Goal: Task Accomplishment & Management: Manage account settings

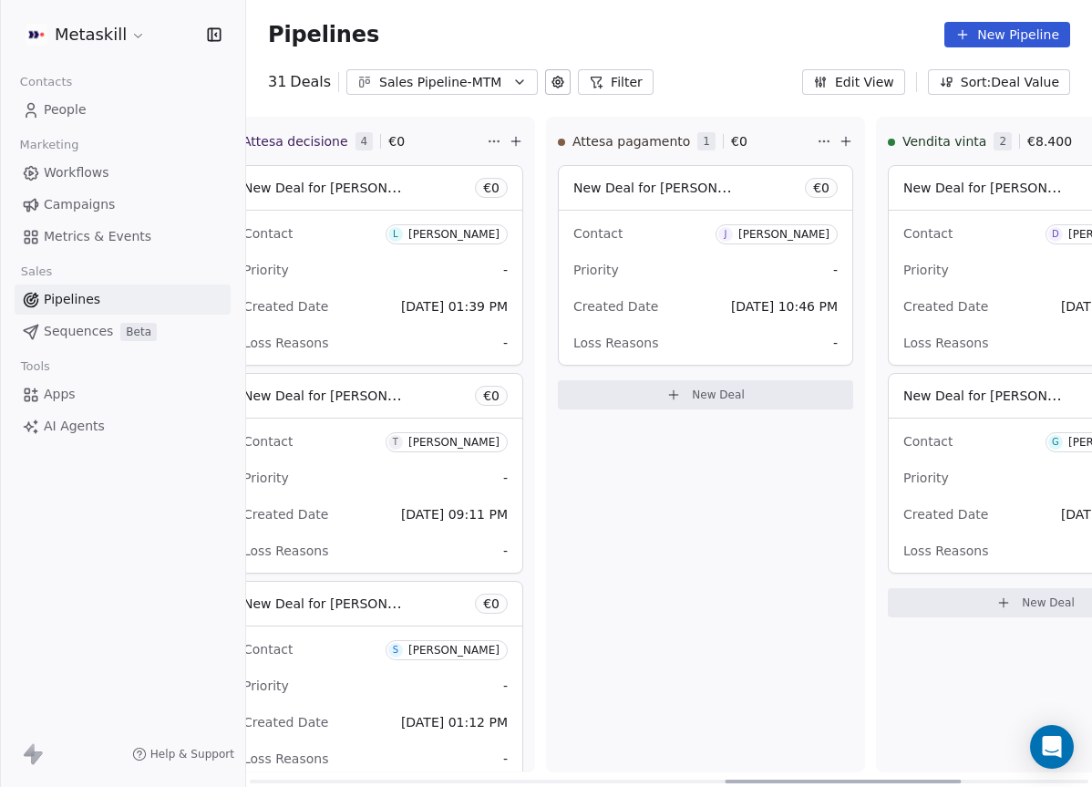
scroll to position [0, 1597]
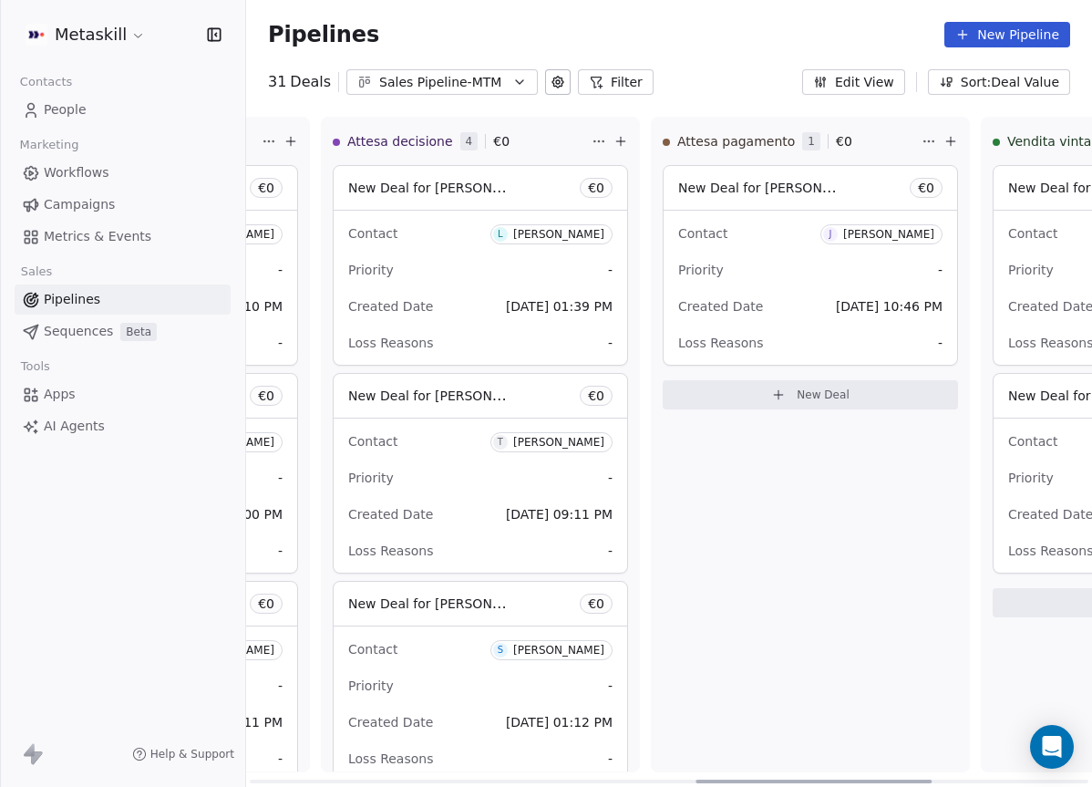
click at [755, 779] on div at bounding box center [814, 781] width 236 height 4
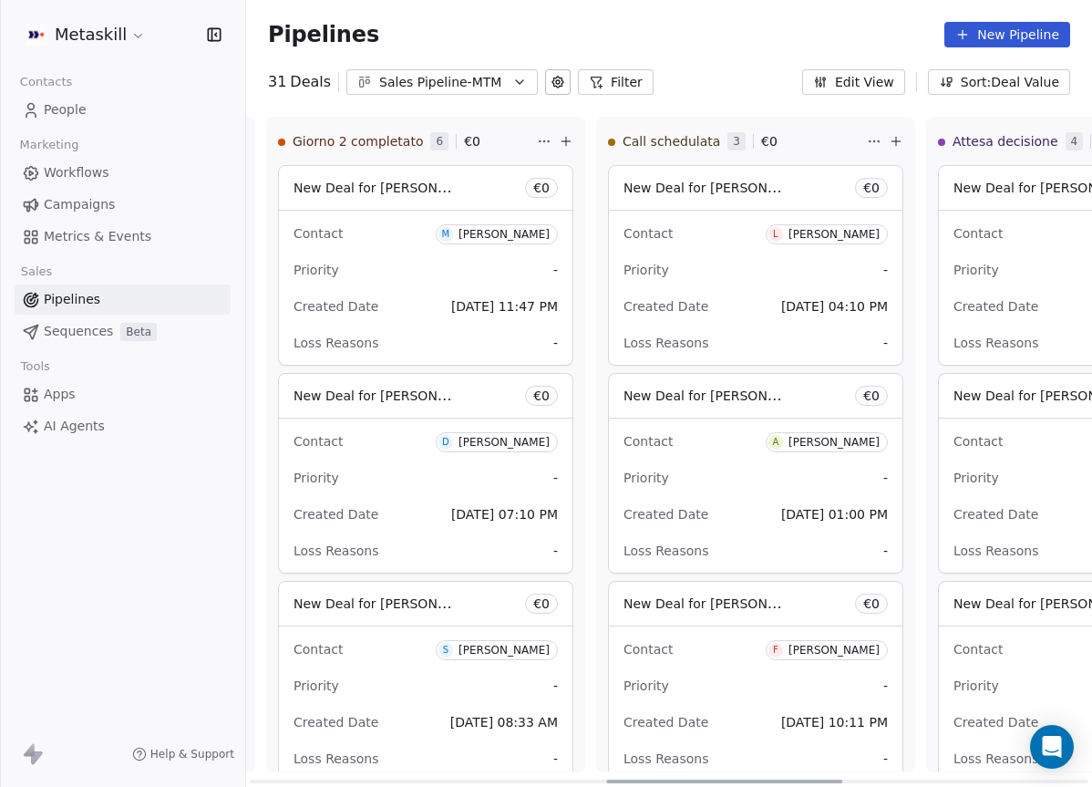
scroll to position [0, 493]
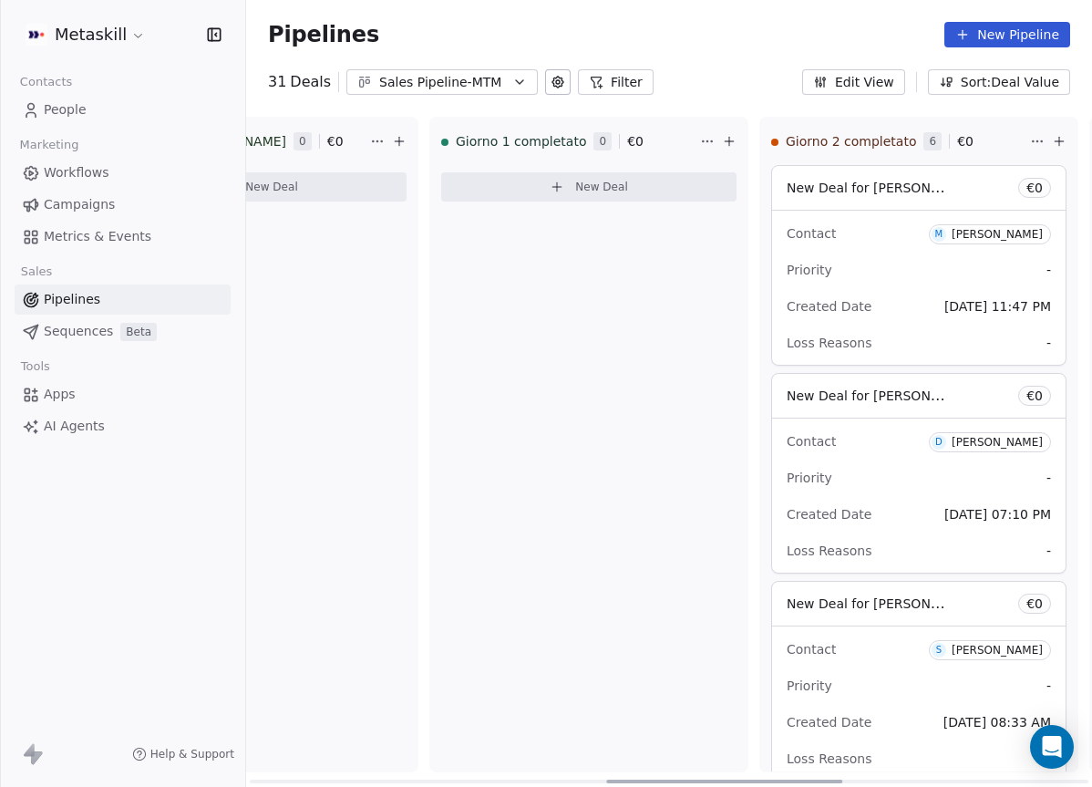
drag, startPoint x: 766, startPoint y: 778, endPoint x: 465, endPoint y: 465, distance: 434.5
click at [606, 779] on div at bounding box center [724, 781] width 236 height 4
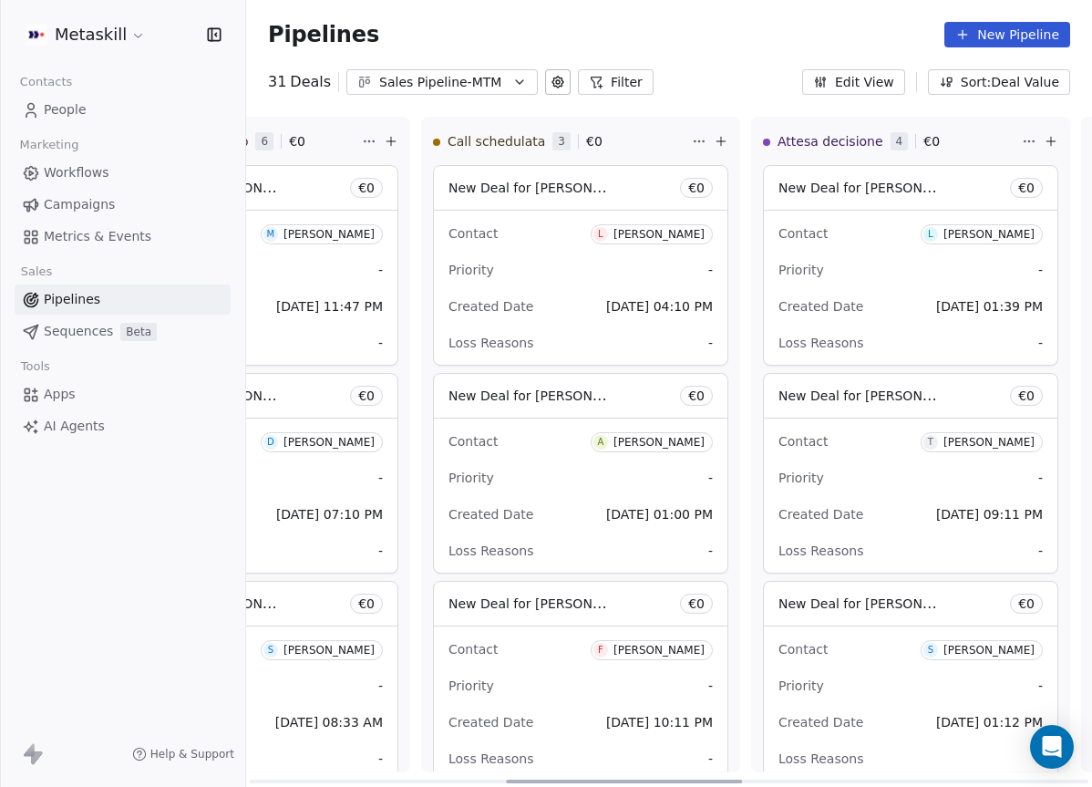
scroll to position [0, 1172]
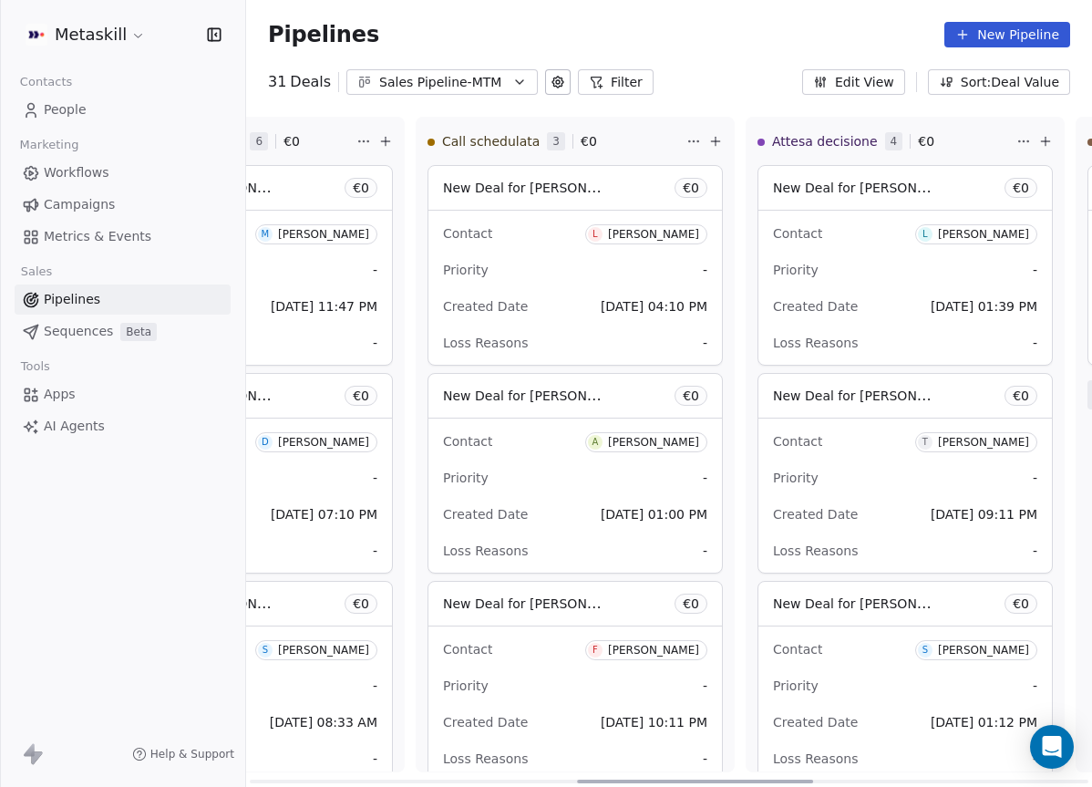
drag, startPoint x: 607, startPoint y: 782, endPoint x: 797, endPoint y: 827, distance: 194.8
click at [797, 783] on div at bounding box center [695, 781] width 236 height 4
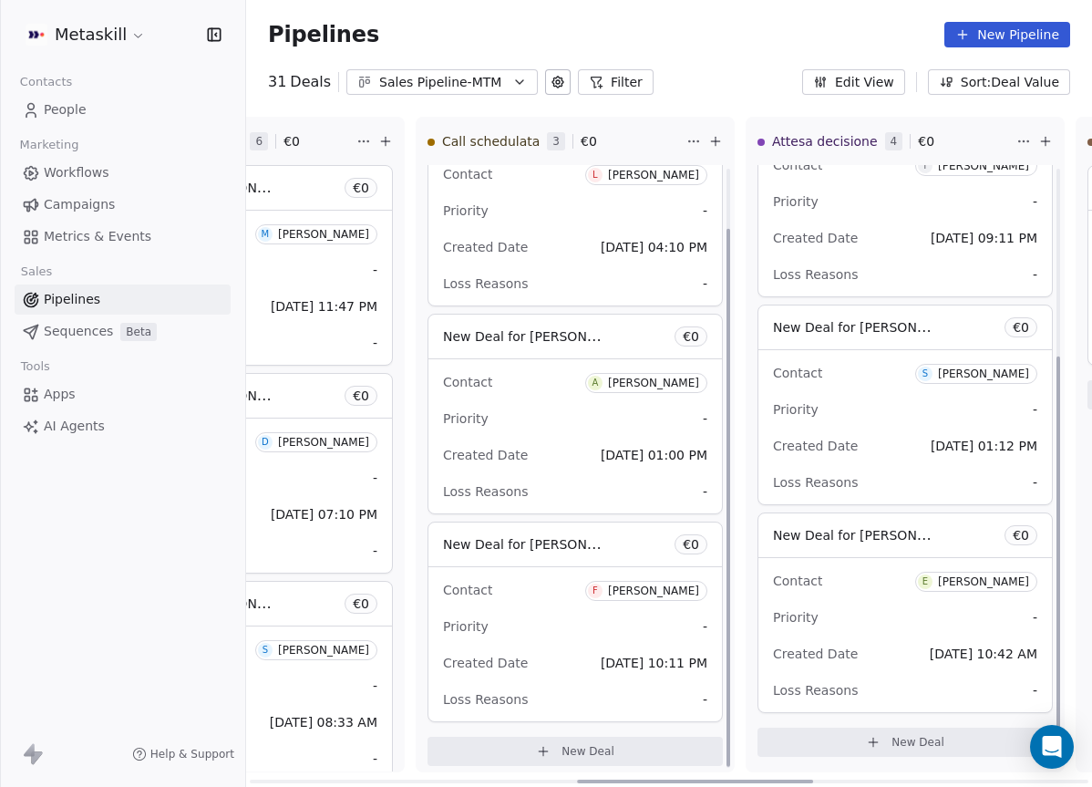
scroll to position [68, 0]
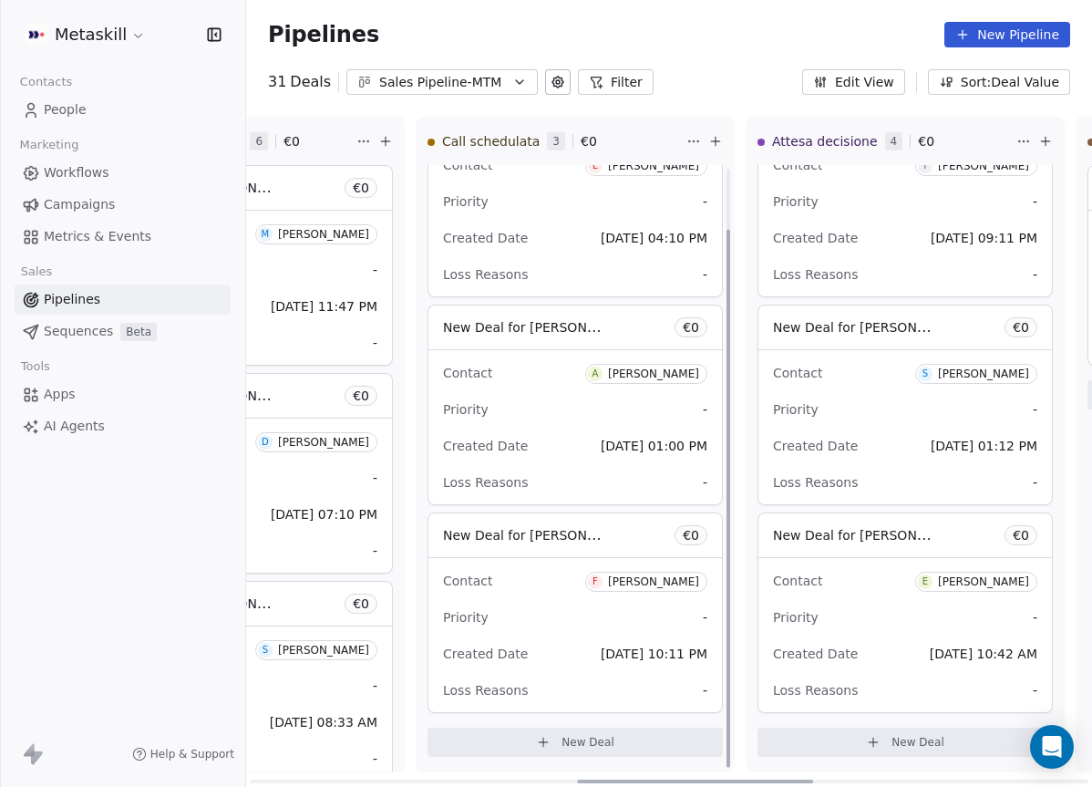
click at [442, 90] on div "Sales Pipeline-MTM" at bounding box center [442, 82] width 126 height 19
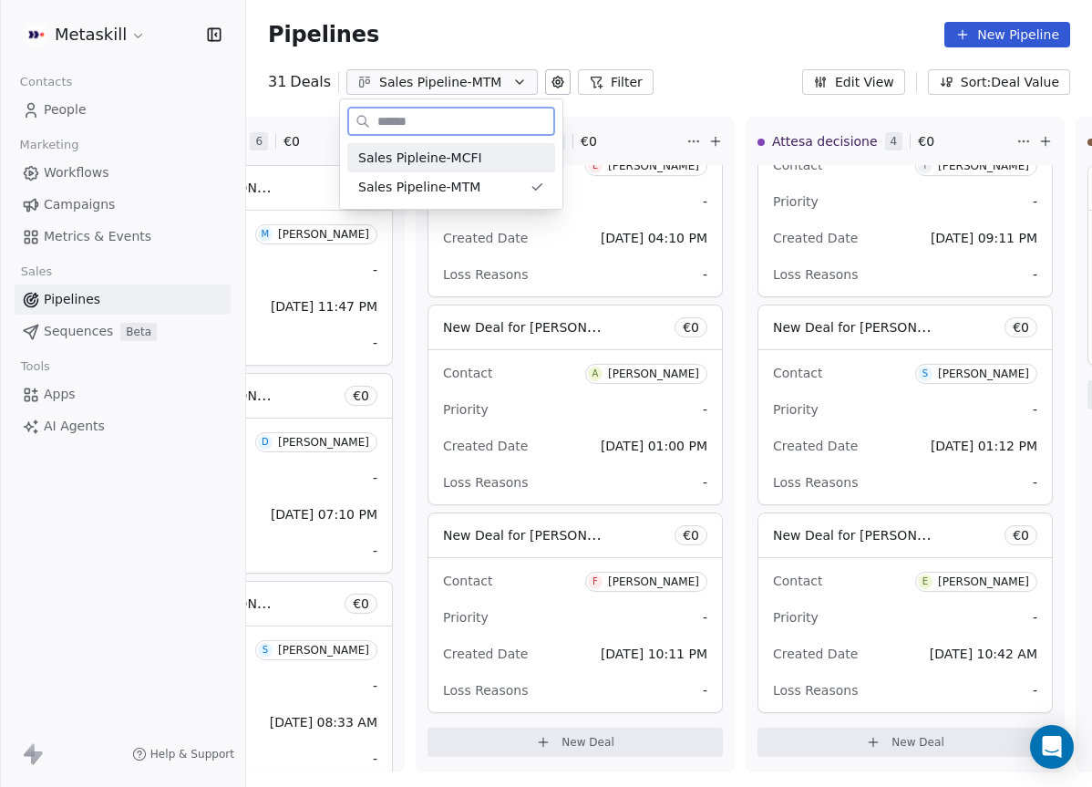
click at [489, 149] on div "Sales Pipleine-MCFI" at bounding box center [451, 158] width 186 height 19
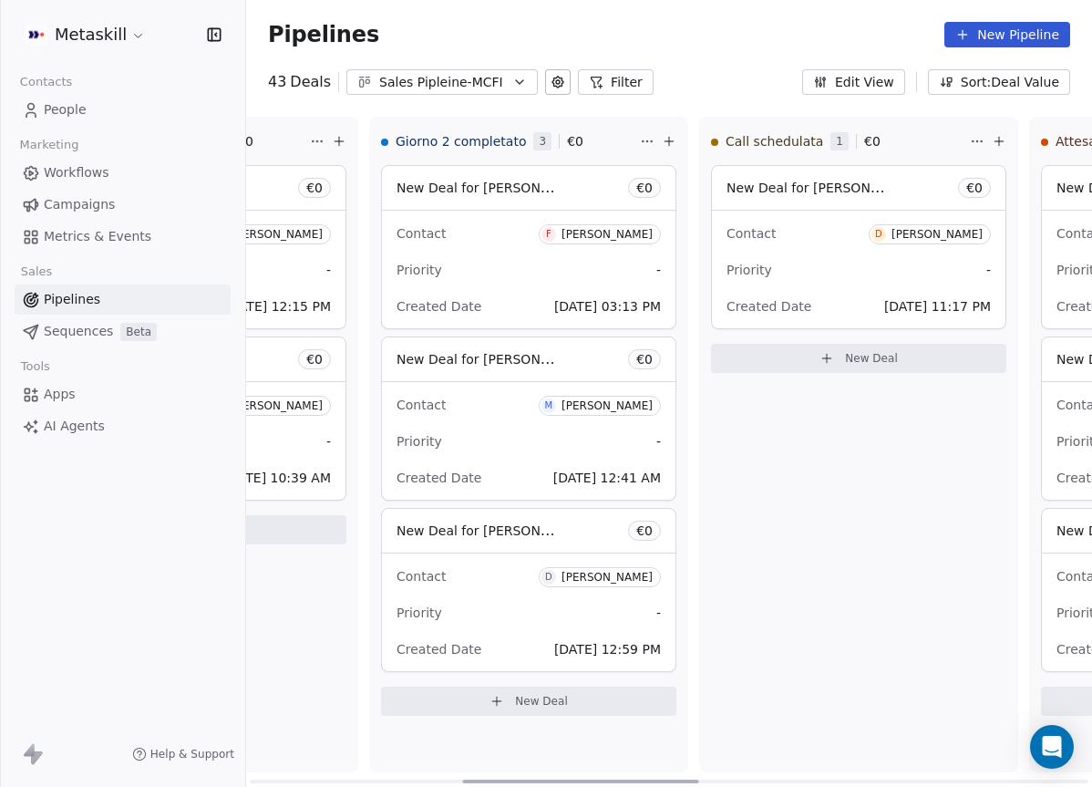
scroll to position [0, 1043]
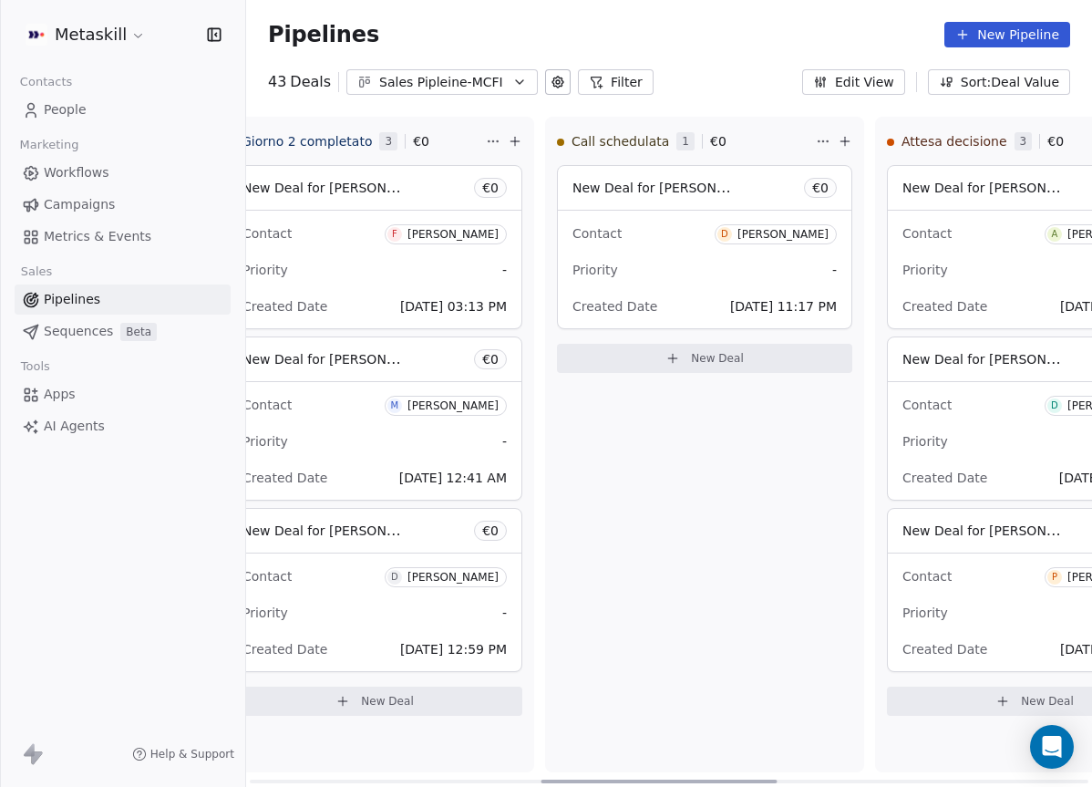
drag, startPoint x: 463, startPoint y: 777, endPoint x: 754, endPoint y: 802, distance: 291.9
click at [754, 783] on div at bounding box center [659, 781] width 236 height 4
click at [660, 231] on div "Contact D Daniele Marittino" at bounding box center [704, 233] width 264 height 30
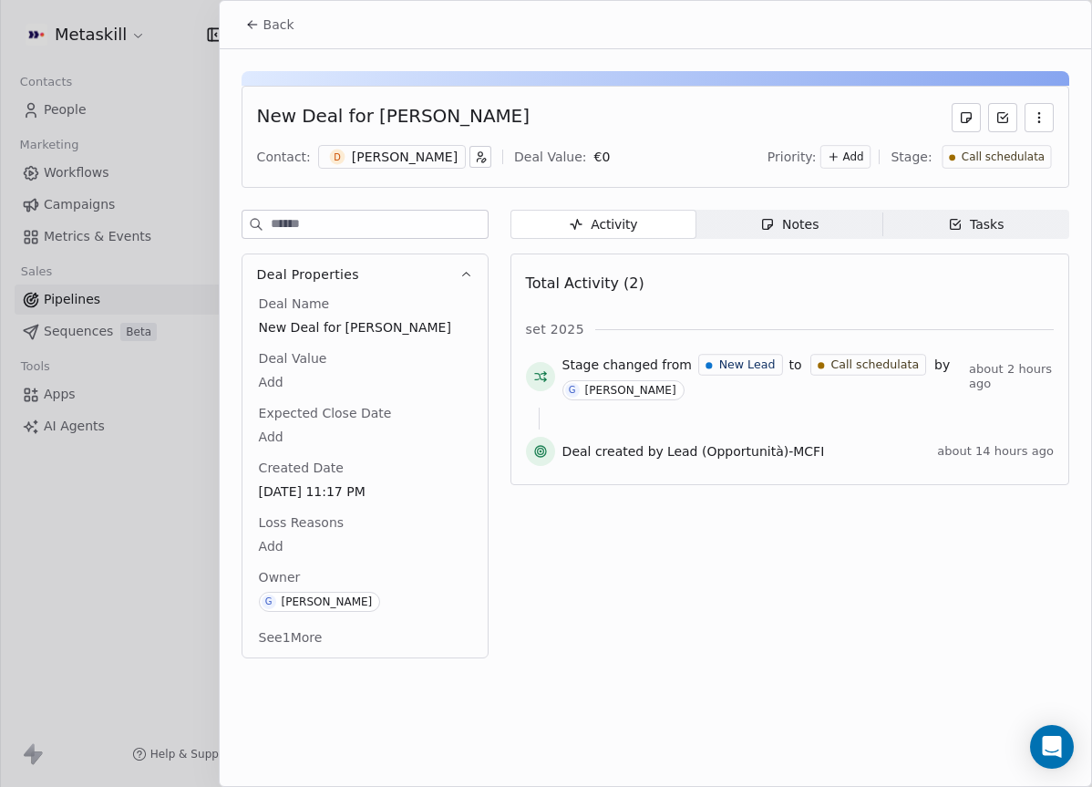
click at [411, 142] on div "New Deal for Daniele Marittino Contact: D Daniele Marittino Deal Value: € 0 Pri…" at bounding box center [656, 137] width 828 height 102
click at [413, 151] on div "[PERSON_NAME]" at bounding box center [405, 157] width 106 height 18
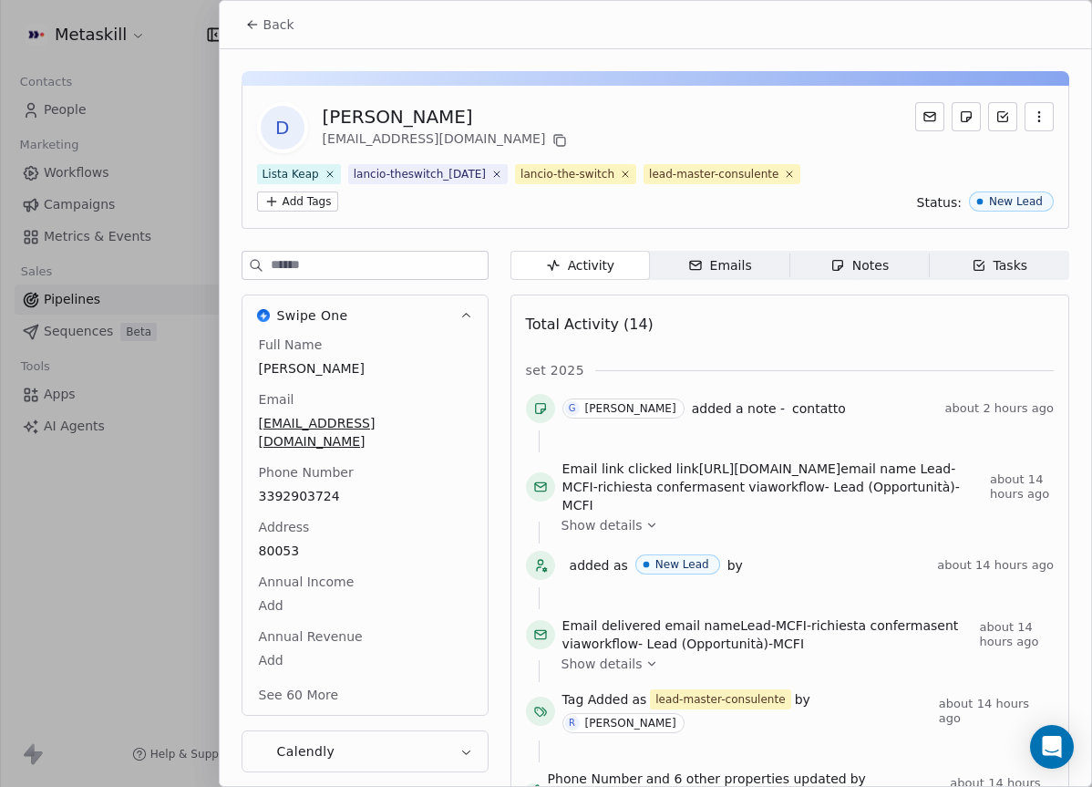
click at [818, 273] on span "Notes Notes" at bounding box center [858, 265] width 139 height 29
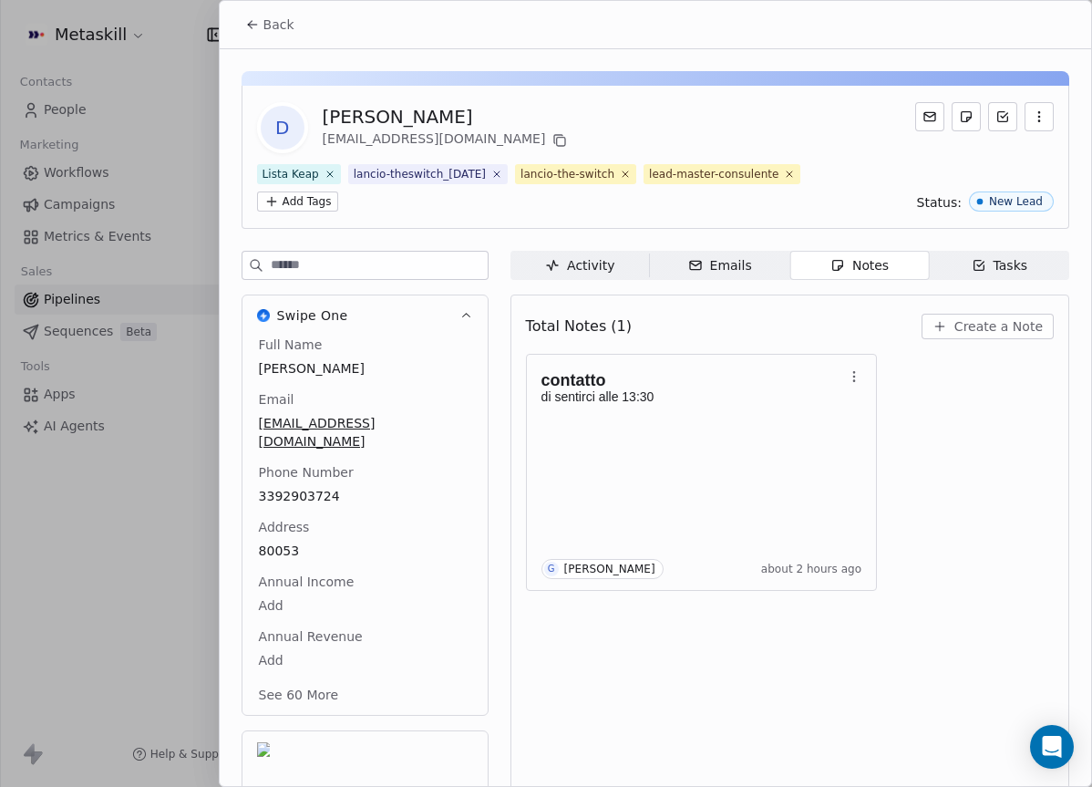
scroll to position [15, 0]
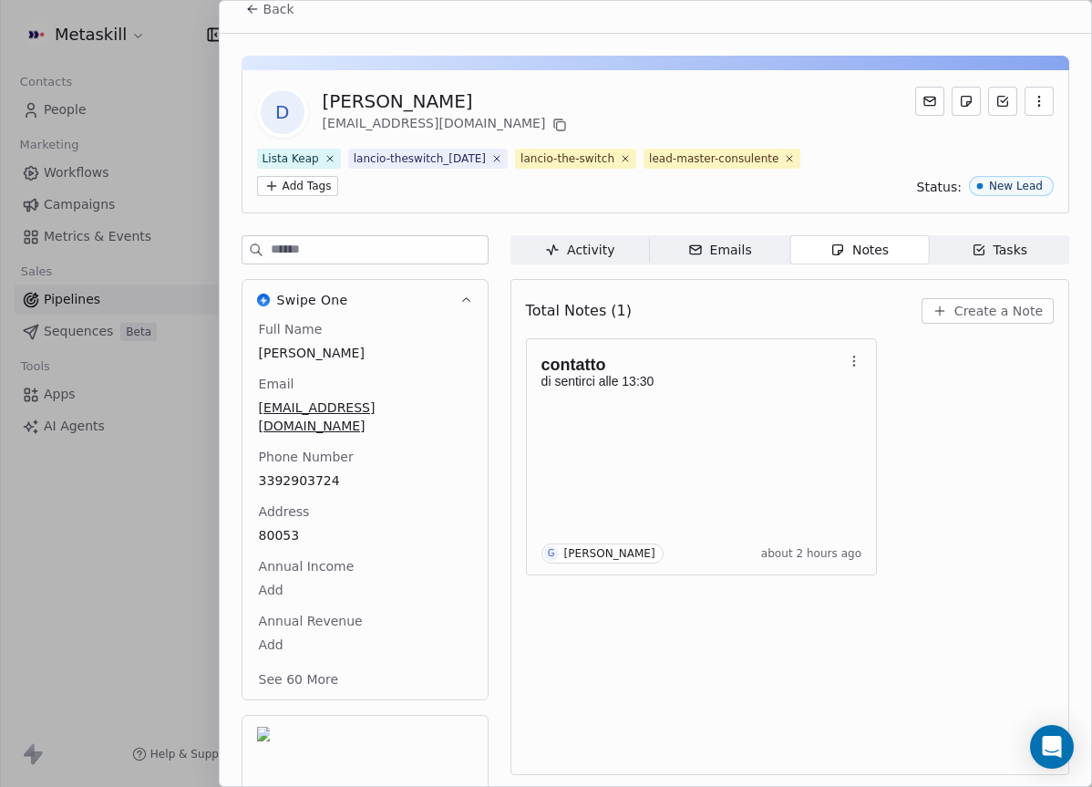
click at [308, 477] on div "Full Name Daniele Marittino Email marittinodaniele@gmail.com Phone Number 33929…" at bounding box center [365, 506] width 220 height 372
click at [1026, 302] on span "Create a Note" at bounding box center [998, 311] width 88 height 18
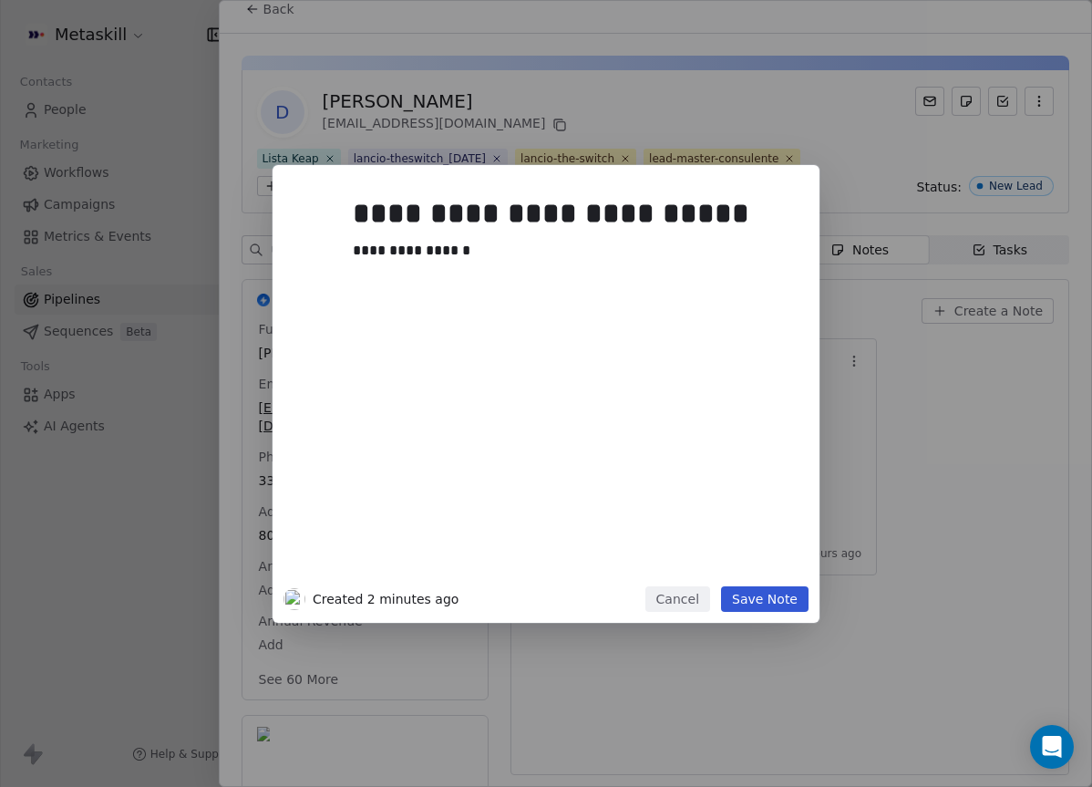
click at [769, 599] on button "Save Note" at bounding box center [765, 599] width 88 height 26
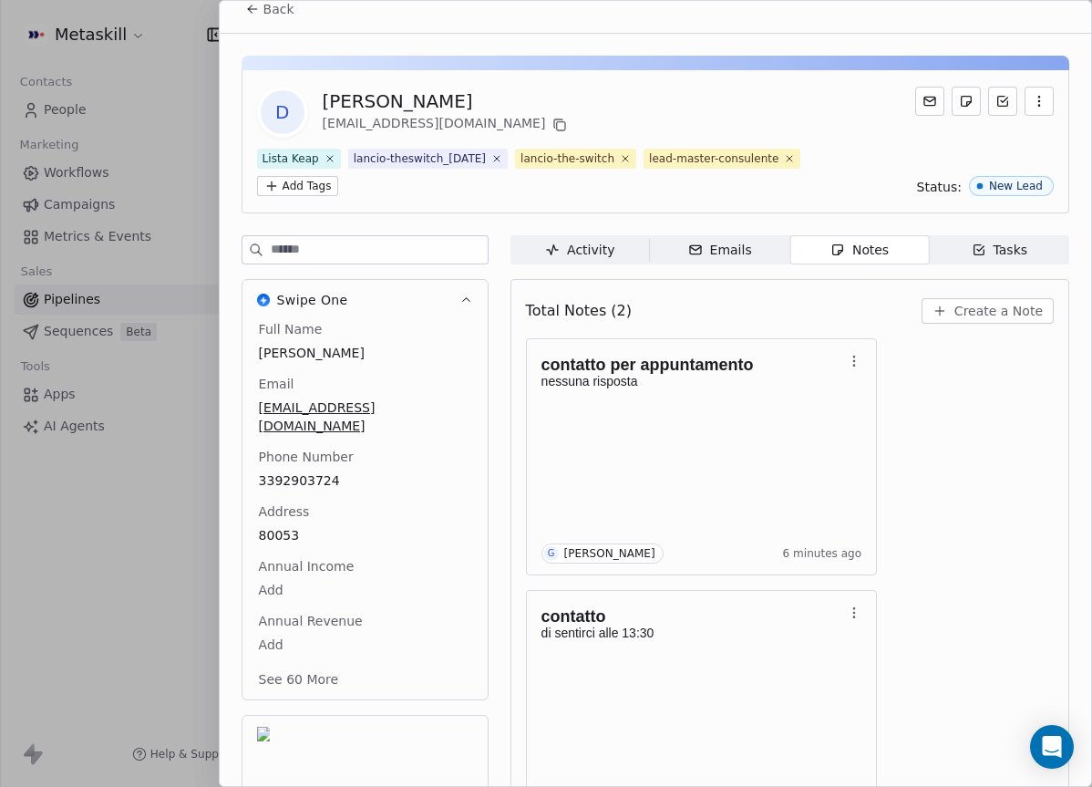
scroll to position [79, 0]
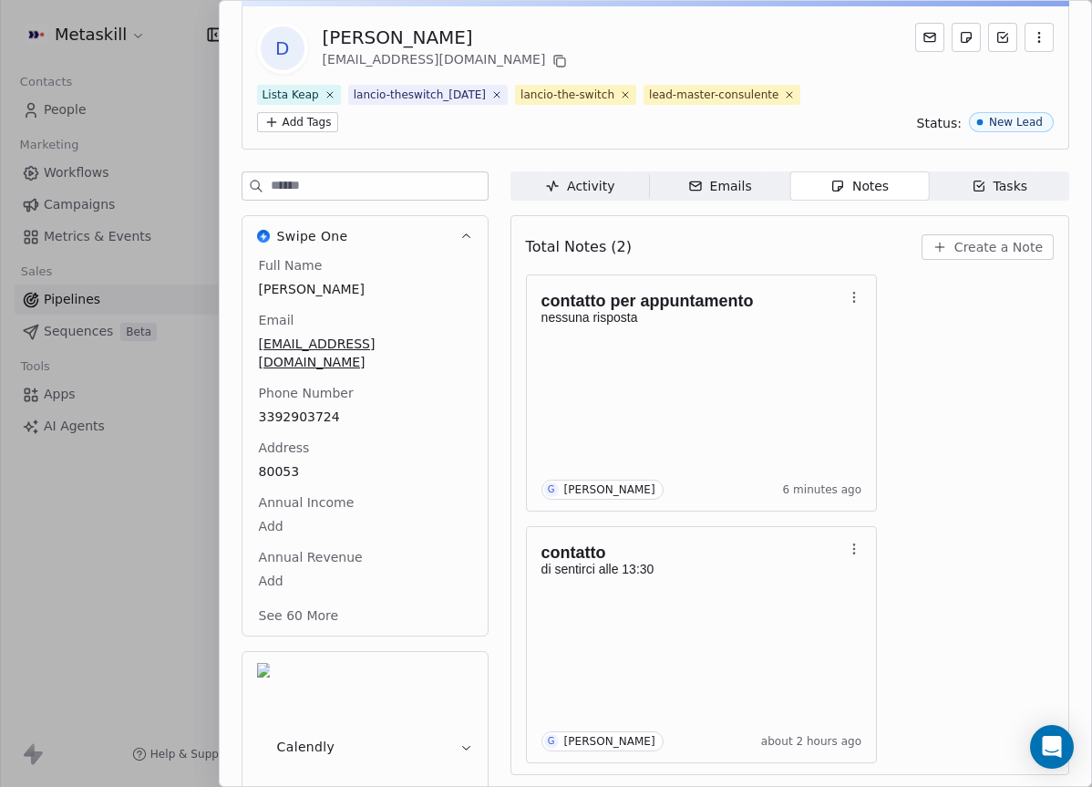
click at [334, 458] on div "Full Name Daniele Marittino Email marittinodaniele@gmail.com Phone Number 33929…" at bounding box center [365, 442] width 220 height 372
copy span "3392903724"
click at [776, 105] on div "Lista Keap lancio-theswitch_2025-09-24 lancio-the-switch lead-master-consulente…" at bounding box center [530, 108] width 547 height 47
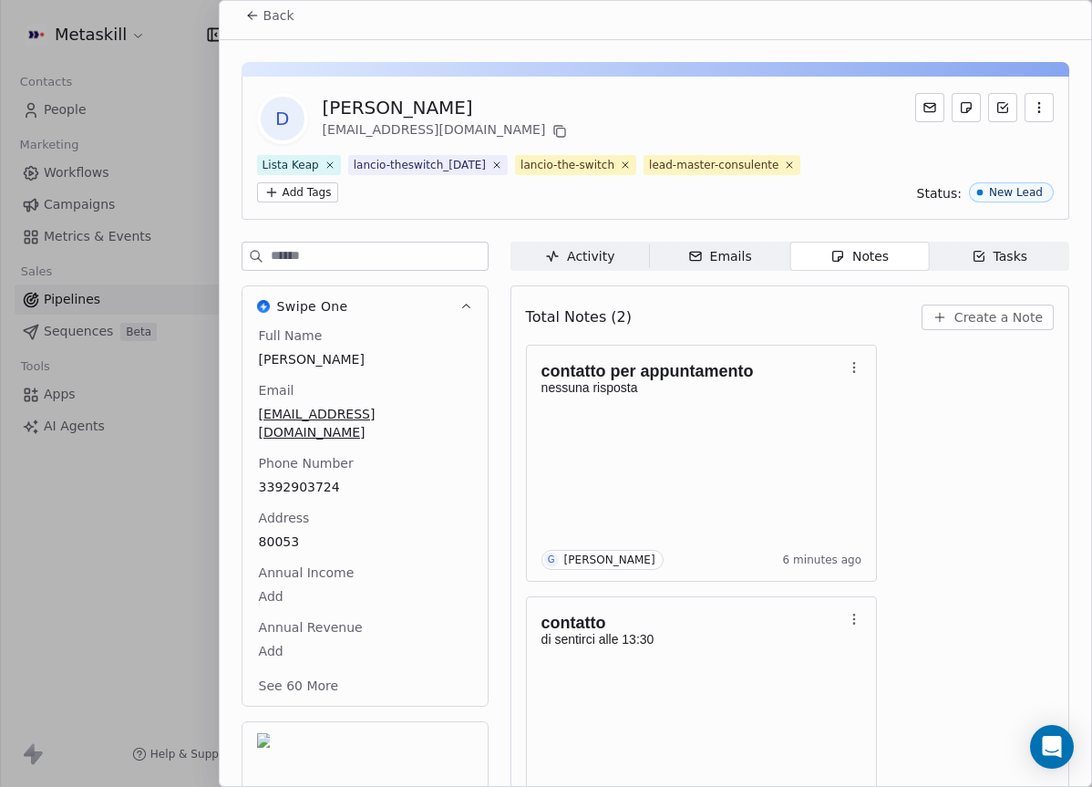
scroll to position [0, 0]
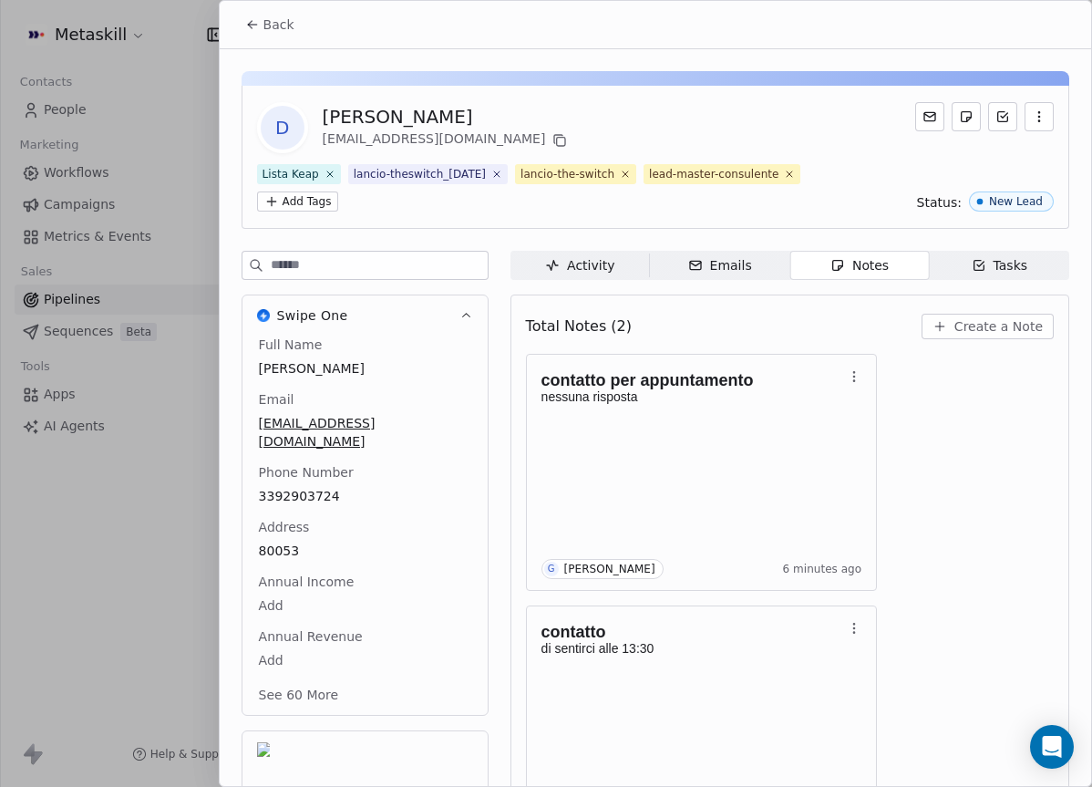
click at [254, 21] on icon at bounding box center [252, 24] width 15 height 15
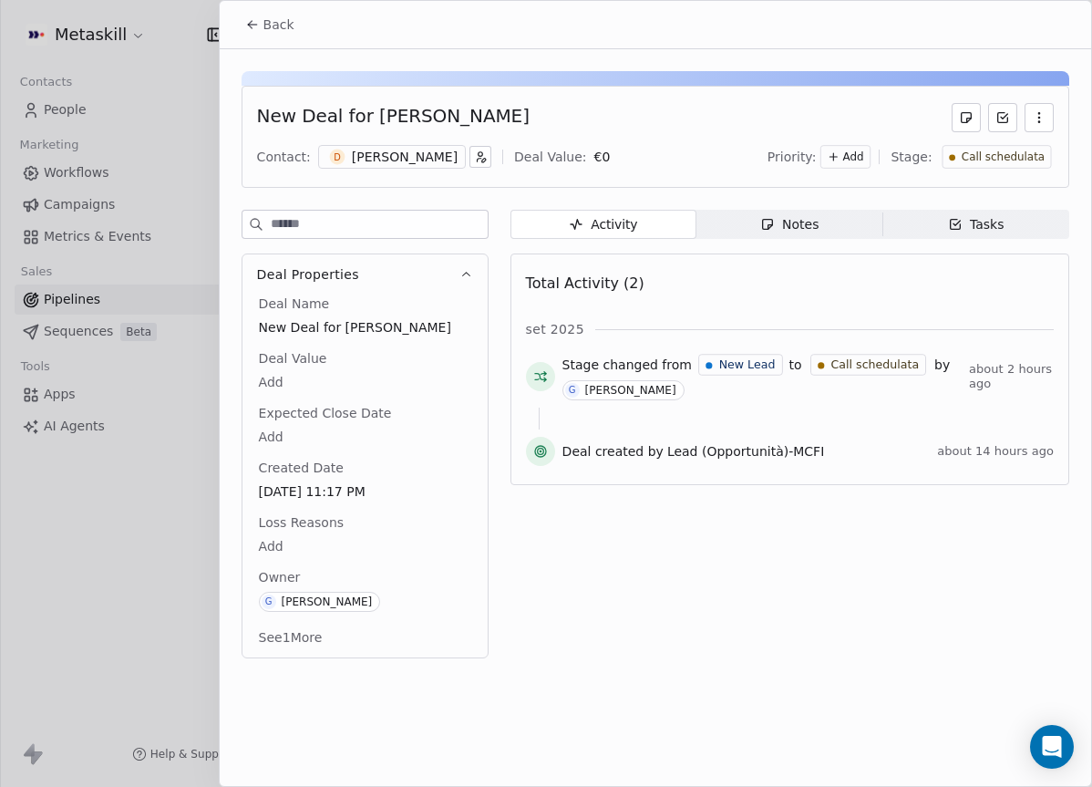
click at [1019, 167] on div "Call schedulata" at bounding box center [996, 157] width 109 height 24
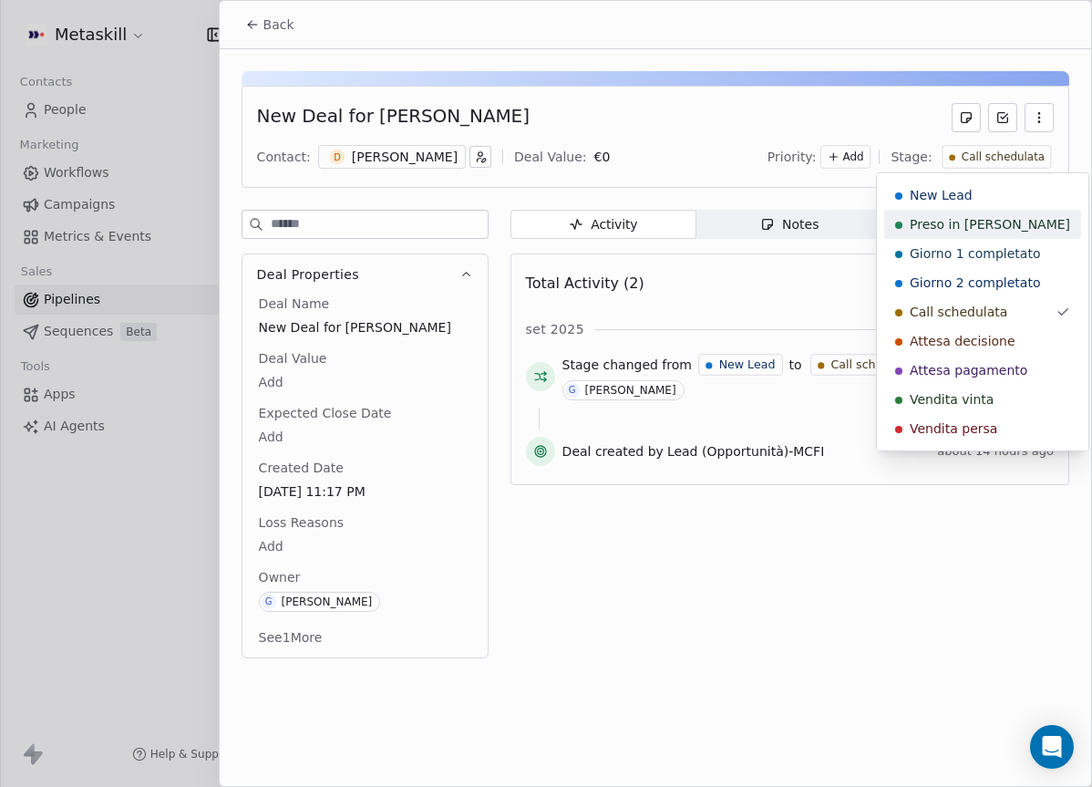
click at [989, 219] on span "Preso in [PERSON_NAME]" at bounding box center [990, 224] width 160 height 18
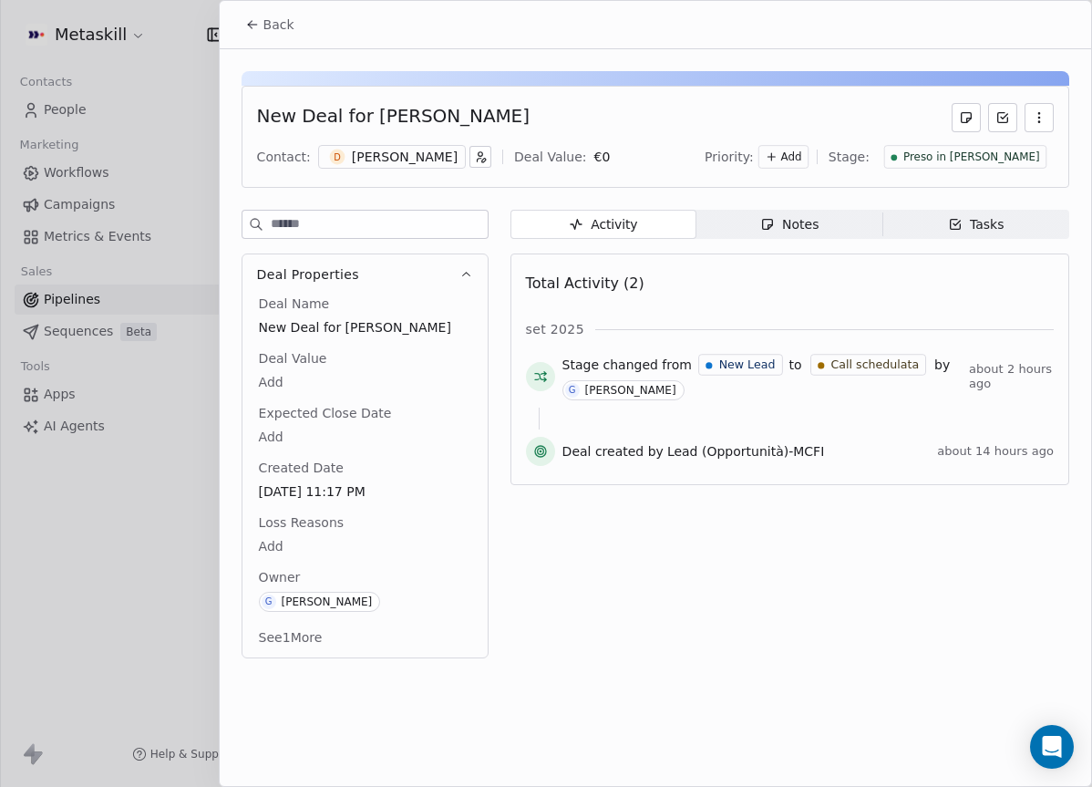
click at [273, 48] on span at bounding box center [655, 48] width 871 height 1
click at [296, 31] on button "Back" at bounding box center [269, 24] width 71 height 33
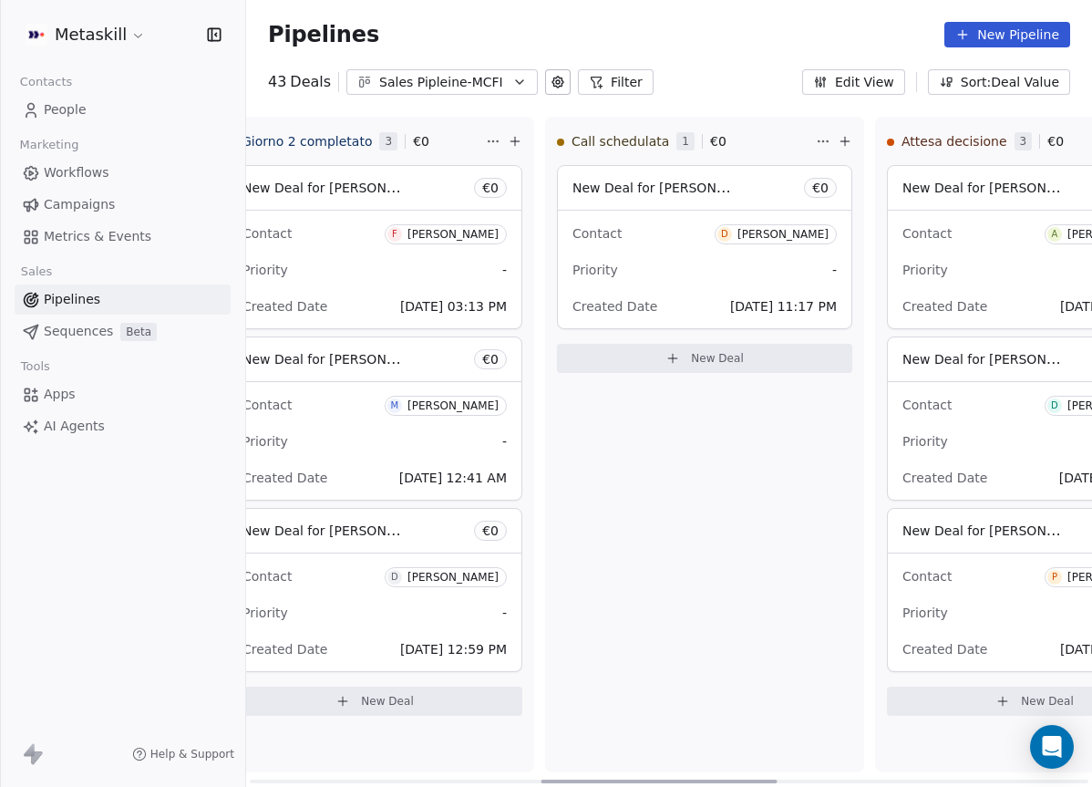
click at [690, 528] on div "Call schedulata 1 € 0 New Deal for Daniele Marittino € 0 Contact D Daniele Mari…" at bounding box center [704, 444] width 319 height 655
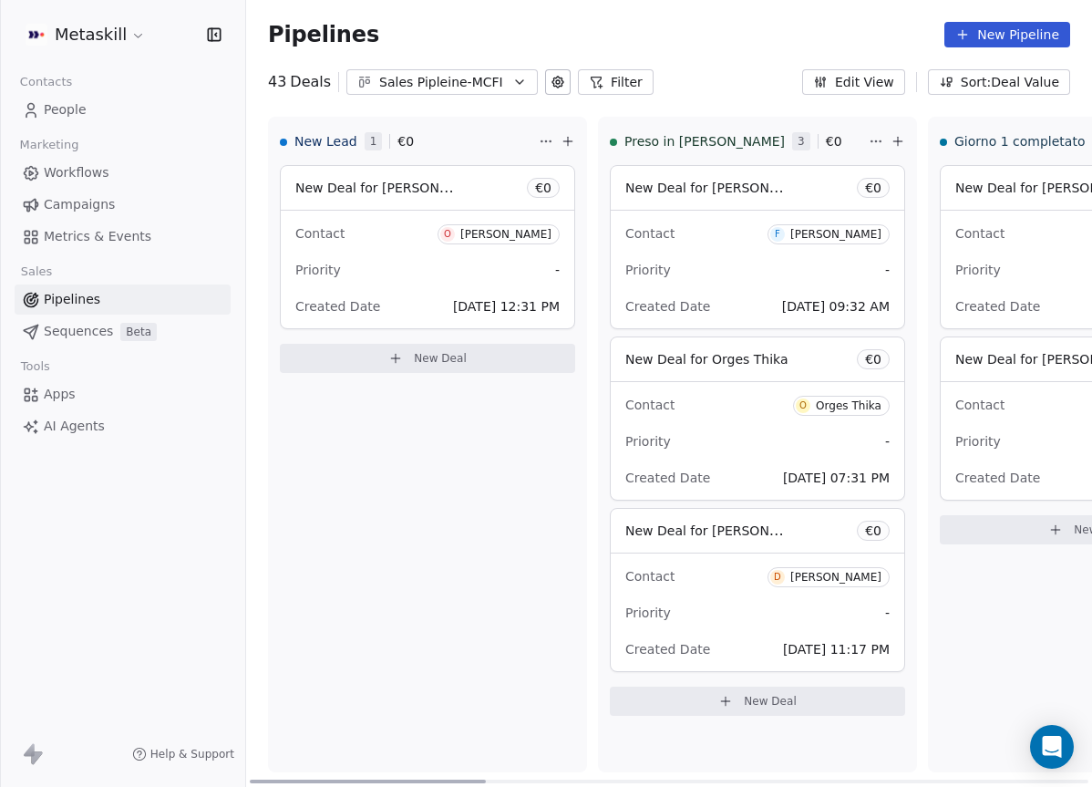
drag, startPoint x: 603, startPoint y: 783, endPoint x: 224, endPoint y: 703, distance: 387.6
click at [250, 779] on div at bounding box center [368, 781] width 236 height 4
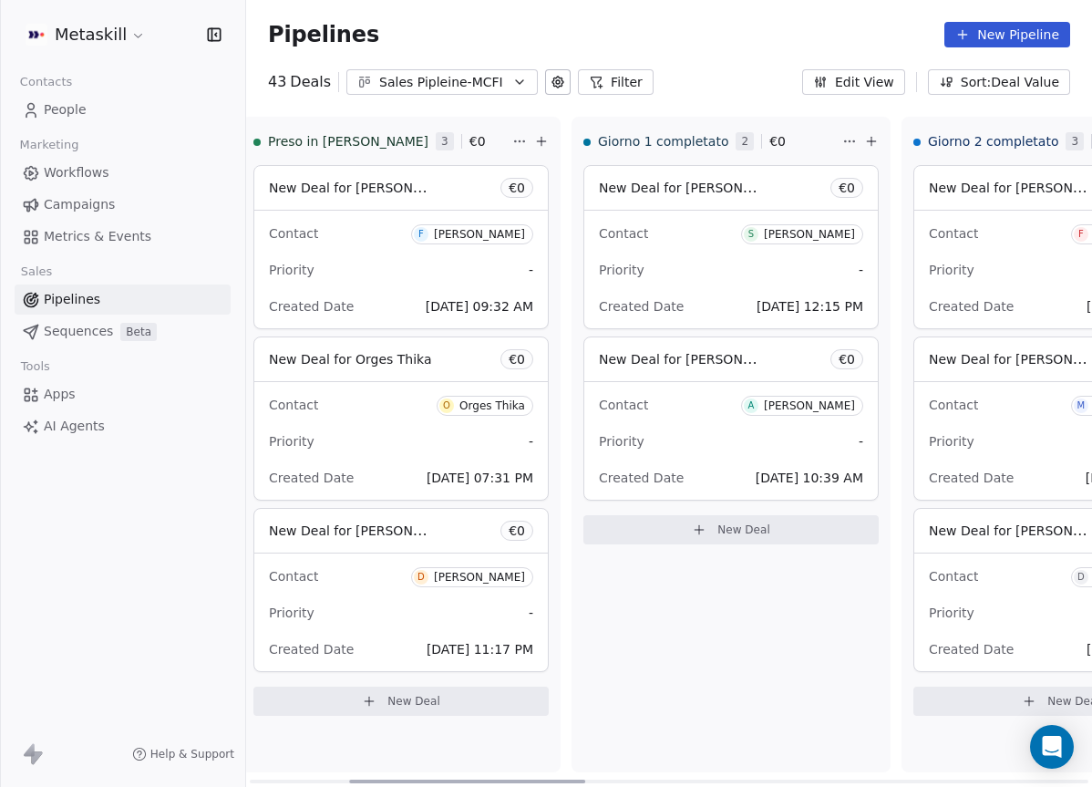
scroll to position [0, 359]
drag, startPoint x: 471, startPoint y: 779, endPoint x: 572, endPoint y: 779, distance: 100.3
click at [572, 779] on div at bounding box center [468, 781] width 236 height 4
click at [727, 363] on span "New Deal for [PERSON_NAME]" at bounding box center [692, 358] width 192 height 17
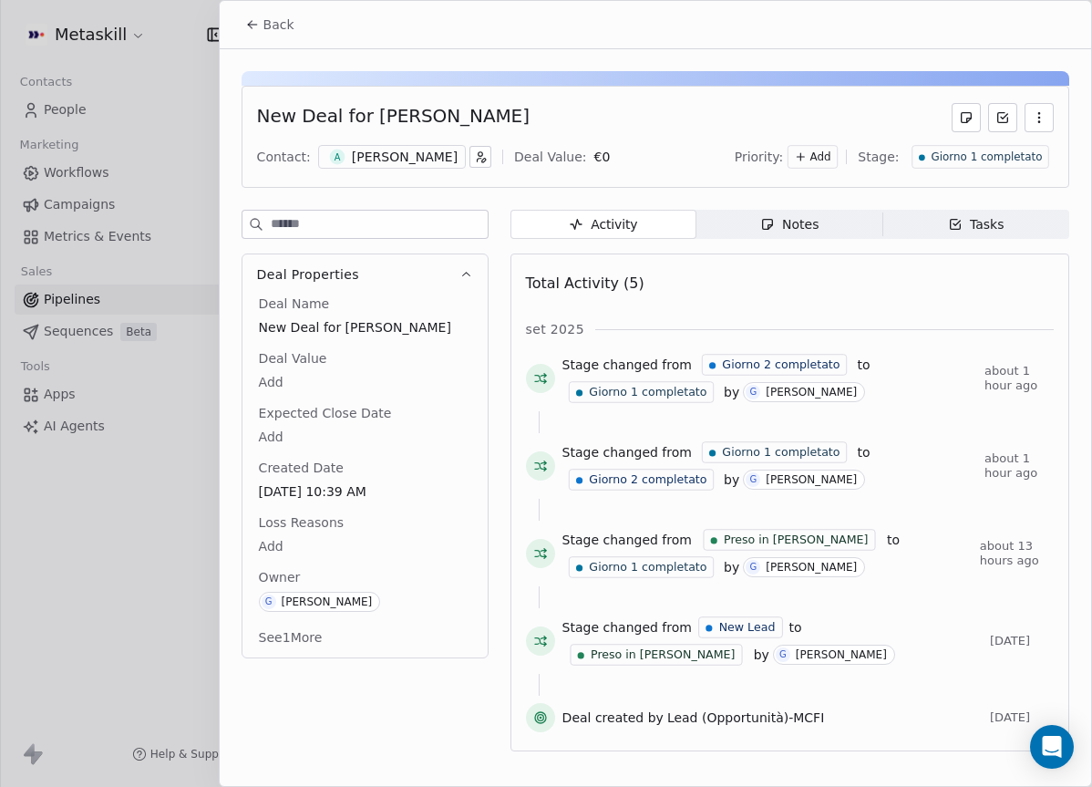
click at [794, 215] on div "Notes" at bounding box center [789, 224] width 58 height 19
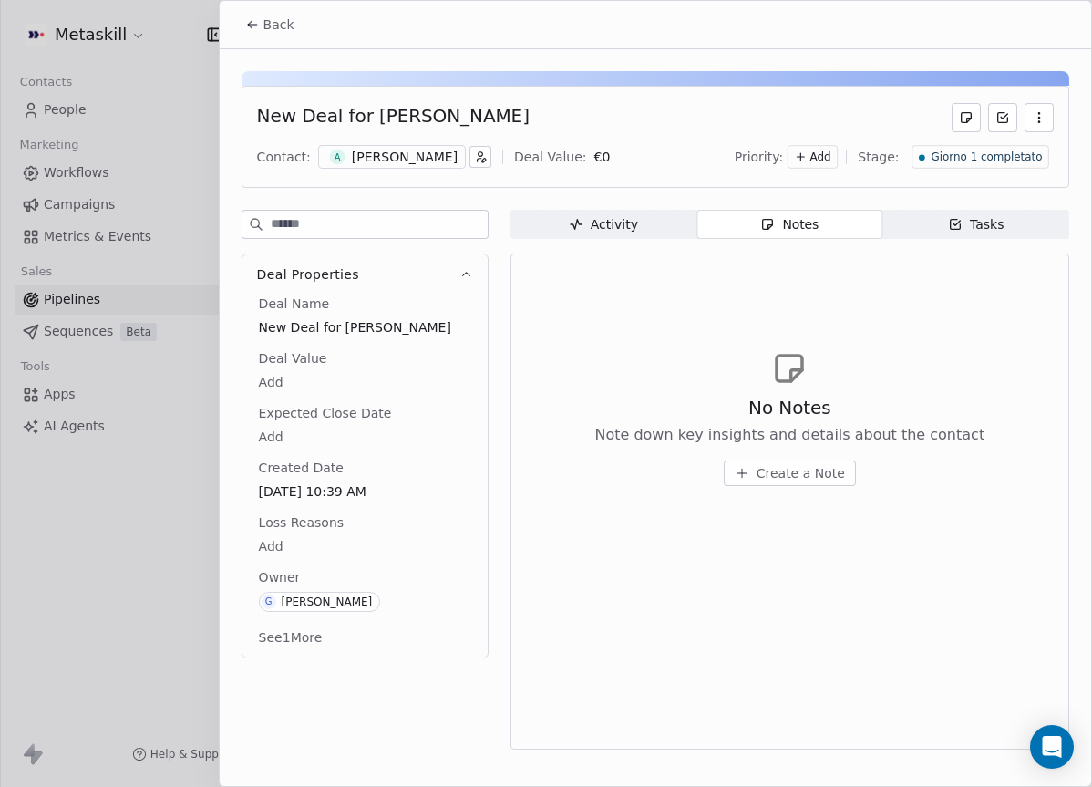
click at [426, 163] on div "[PERSON_NAME]" at bounding box center [405, 157] width 106 height 18
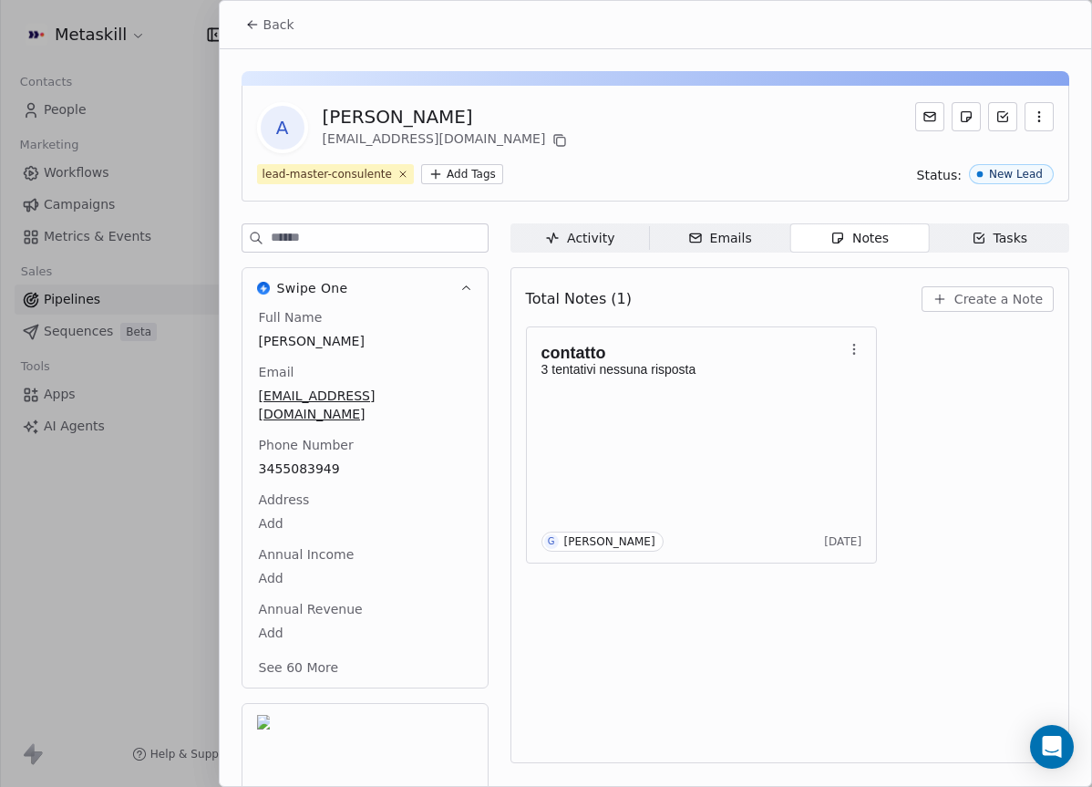
click at [977, 304] on span "Create a Note" at bounding box center [998, 299] width 88 height 18
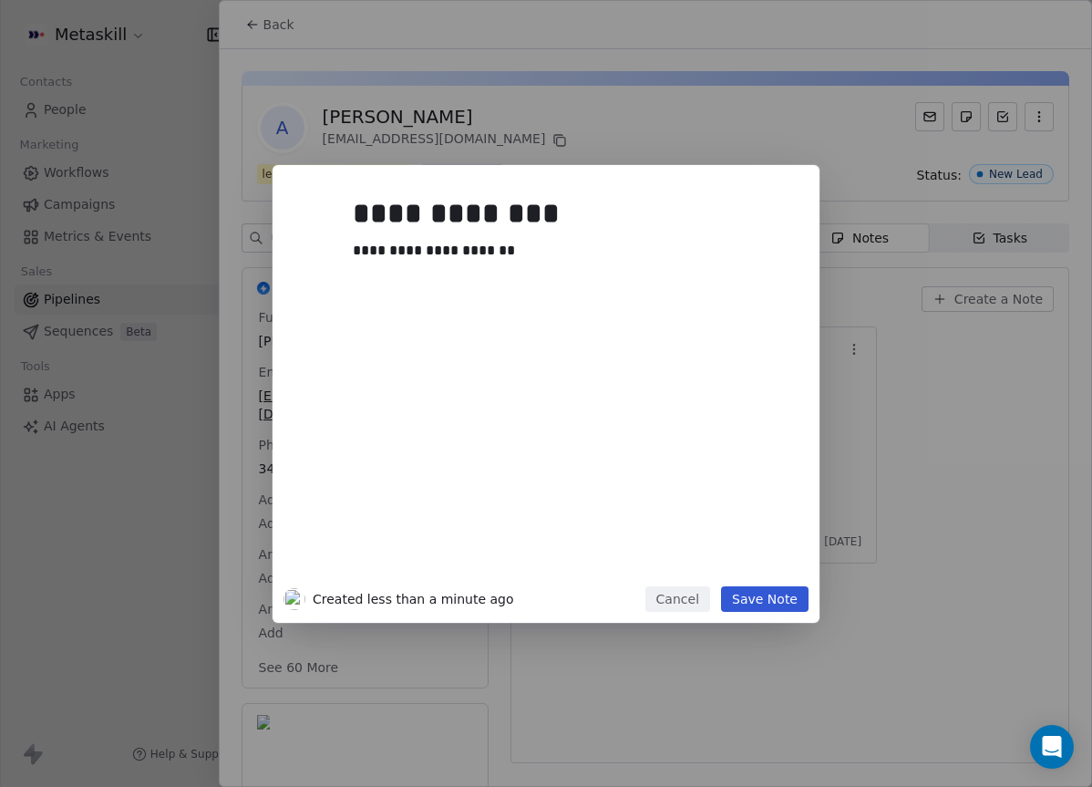
click at [759, 608] on button "Save Note" at bounding box center [765, 599] width 88 height 26
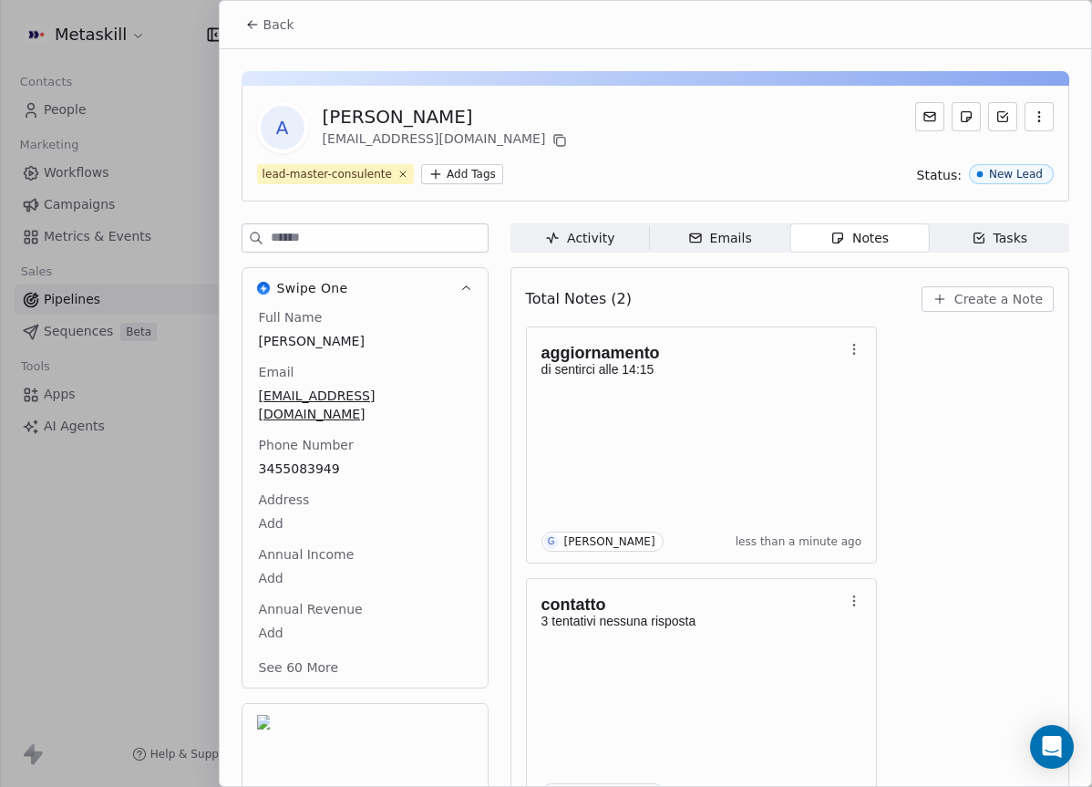
click at [389, 120] on div "[PERSON_NAME]" at bounding box center [447, 117] width 249 height 26
copy div "[PERSON_NAME]"
click at [407, 25] on div "Back" at bounding box center [655, 24] width 871 height 47
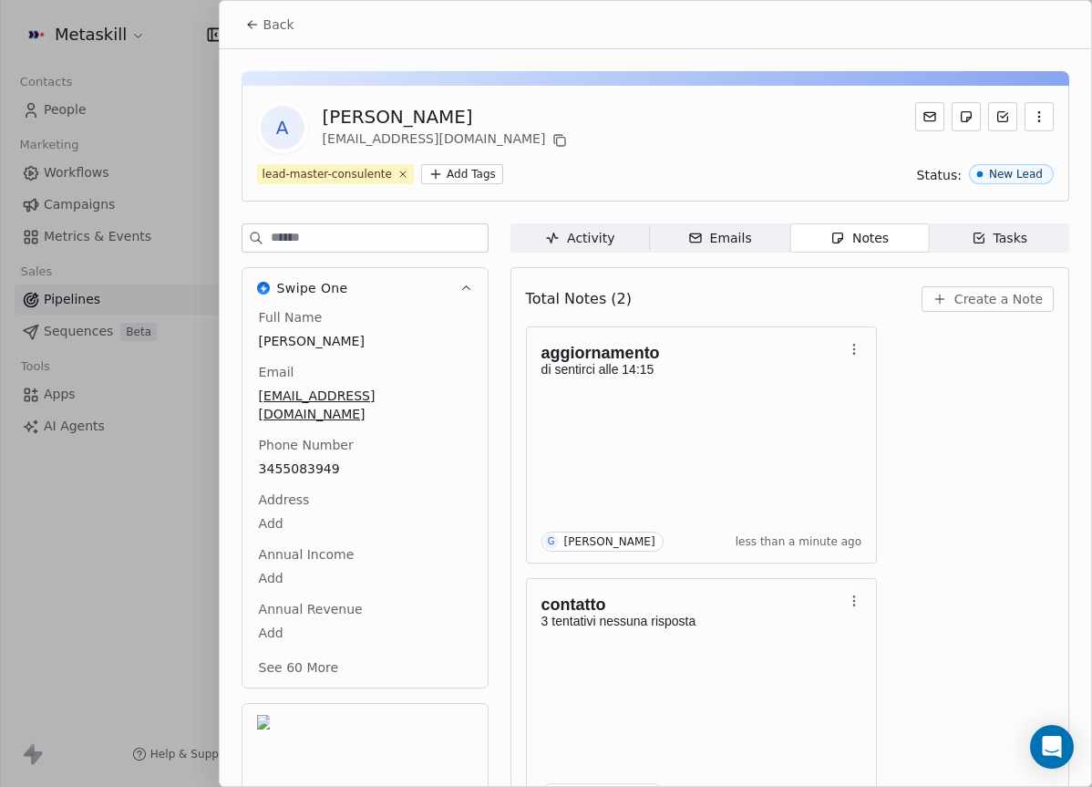
click at [283, 18] on span "Back" at bounding box center [278, 24] width 31 height 18
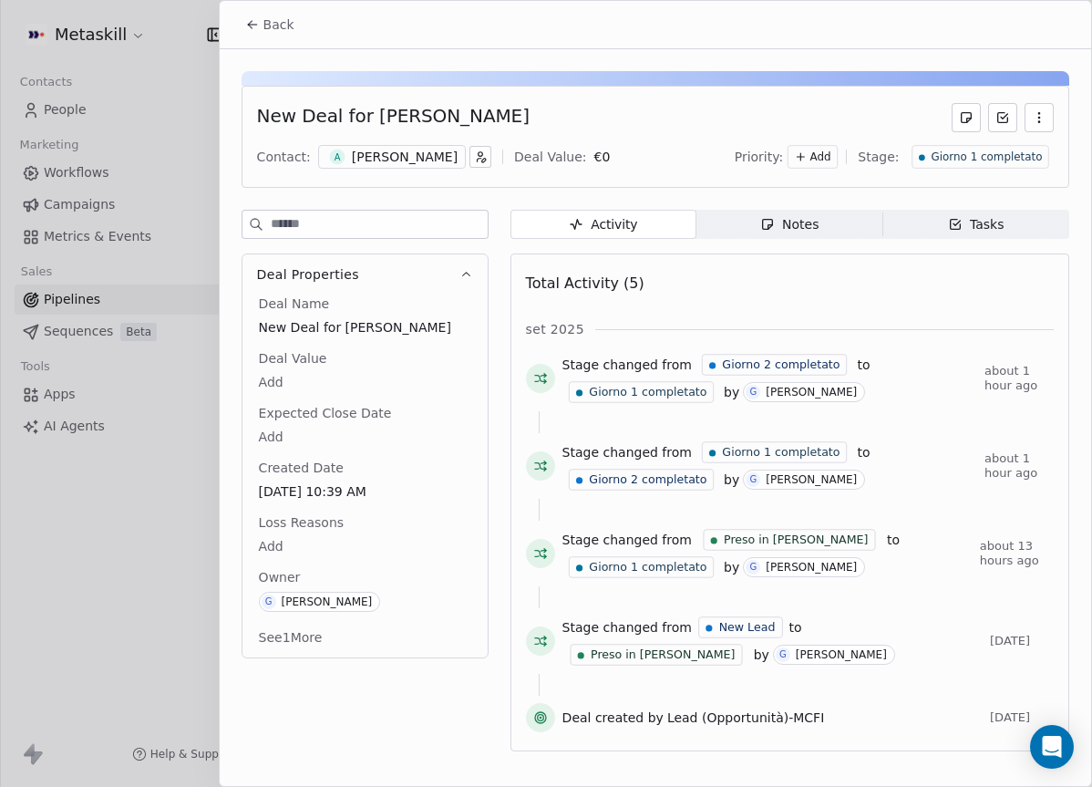
click at [1047, 151] on div "Giorno 1 completato" at bounding box center [981, 157] width 138 height 24
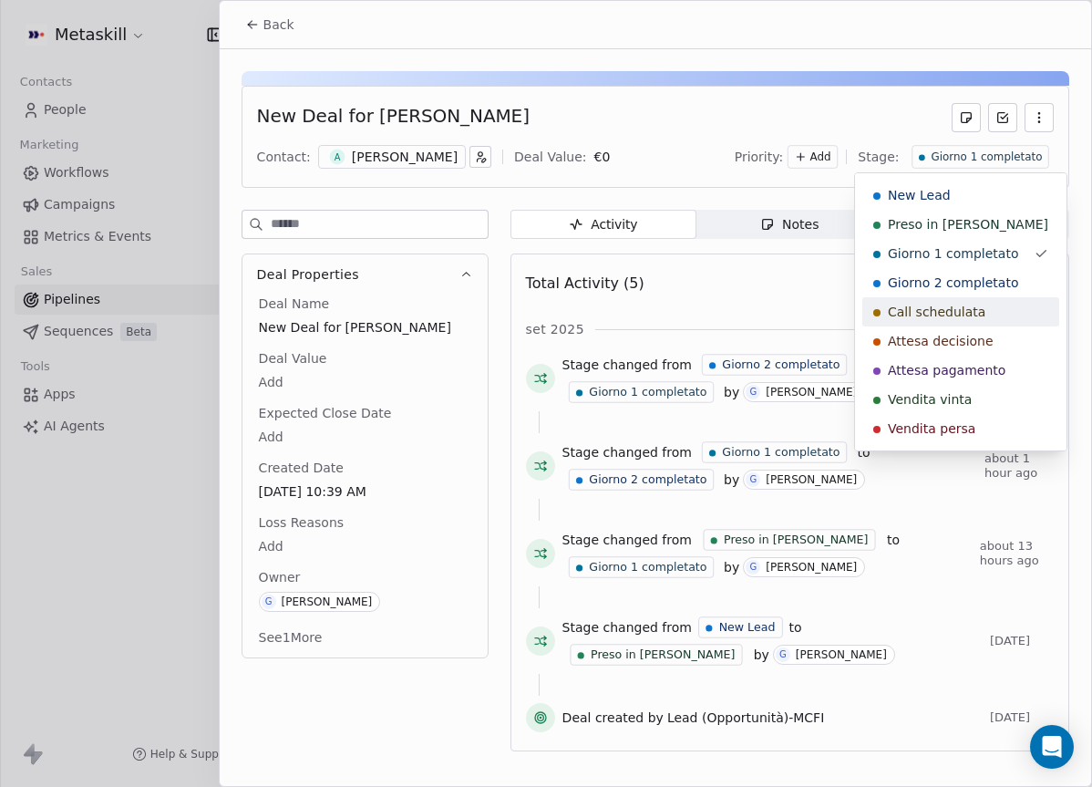
click at [979, 300] on div "Call schedulata" at bounding box center [960, 311] width 197 height 29
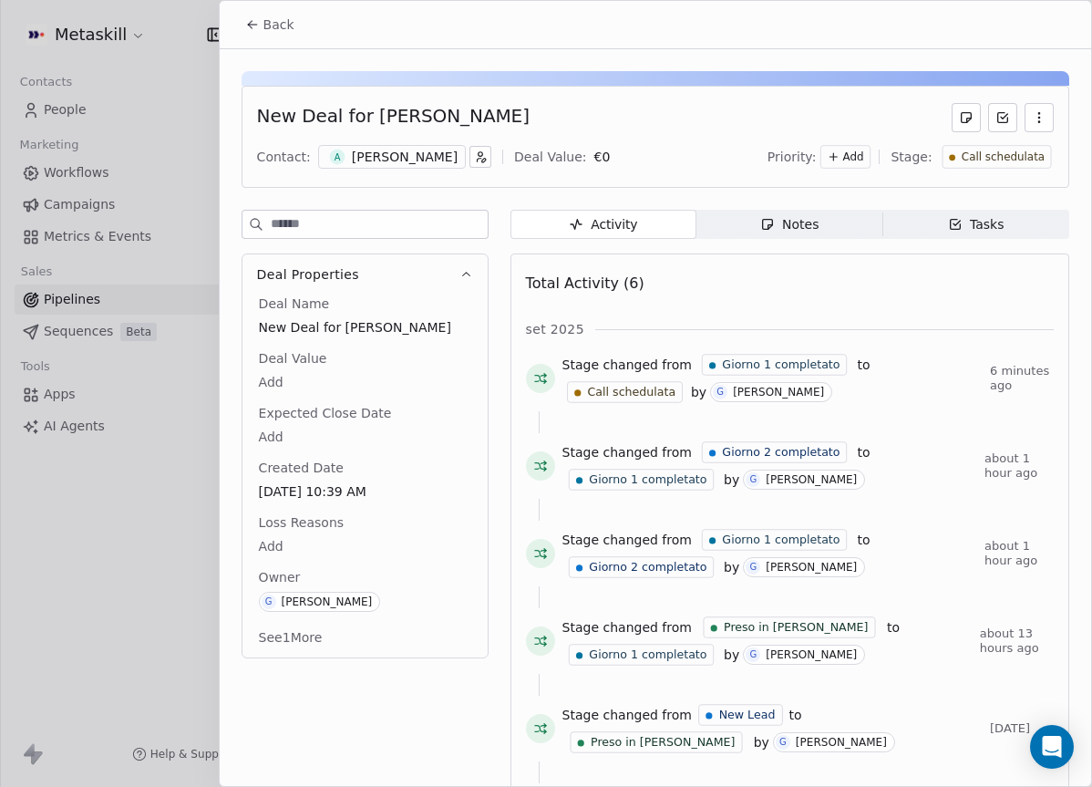
click at [808, 233] on div "Notes" at bounding box center [789, 224] width 58 height 19
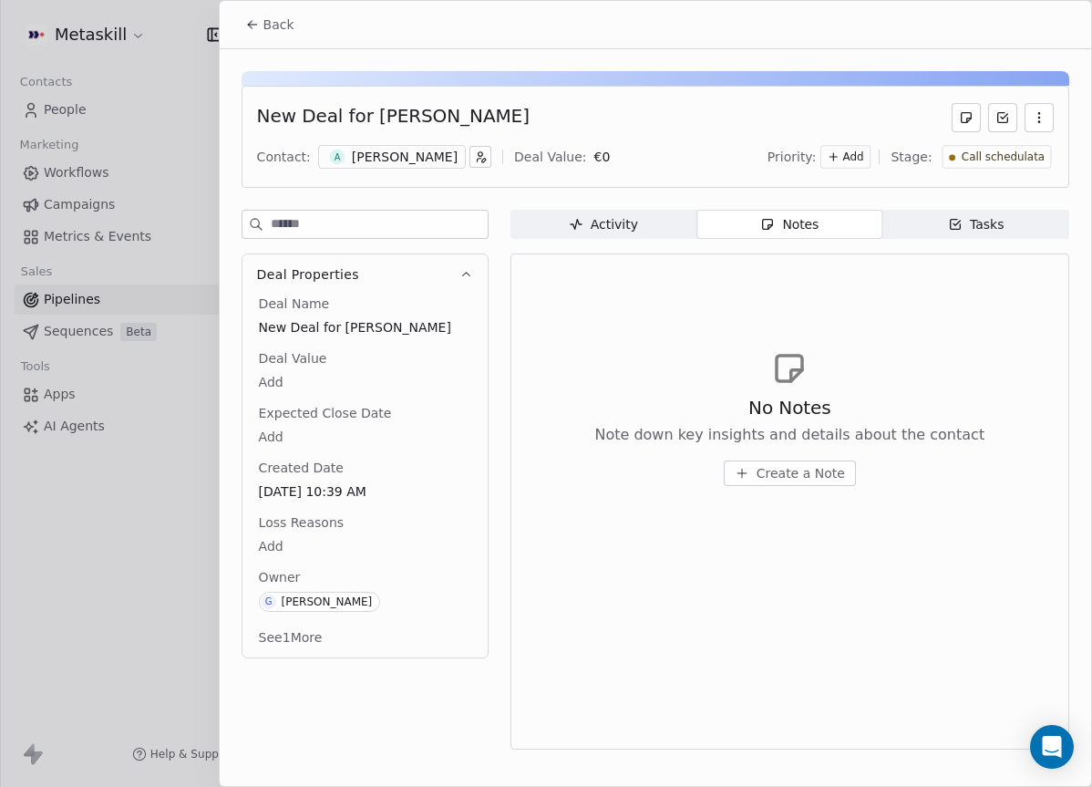
click at [428, 167] on div "A Alex raffaele Docente" at bounding box center [392, 157] width 148 height 24
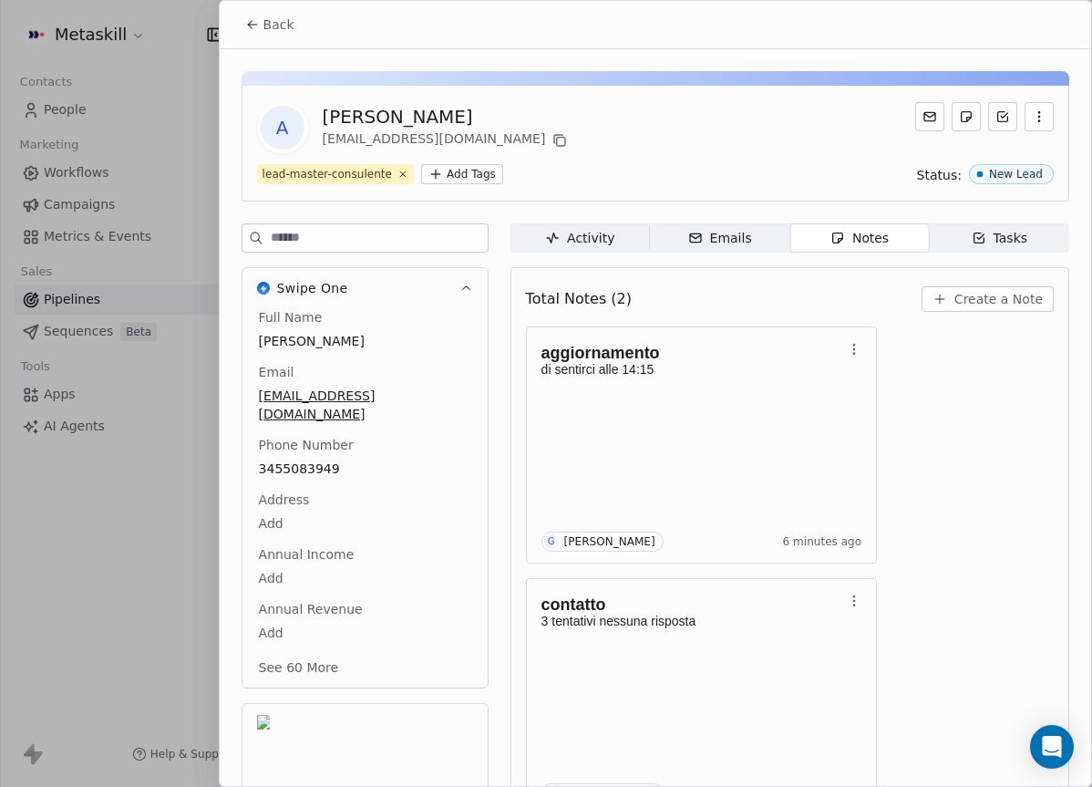
click at [279, 31] on span "Back" at bounding box center [278, 24] width 31 height 18
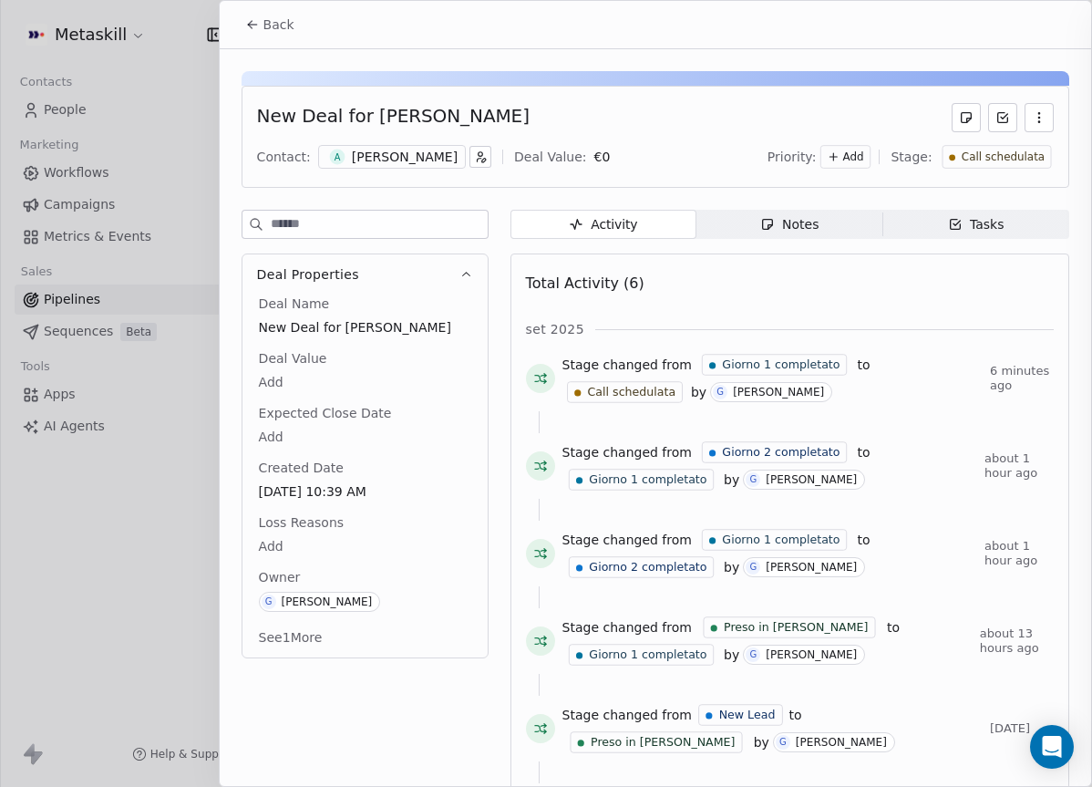
click at [283, 43] on div "Back" at bounding box center [655, 24] width 871 height 47
click at [282, 26] on span "Back" at bounding box center [278, 24] width 31 height 18
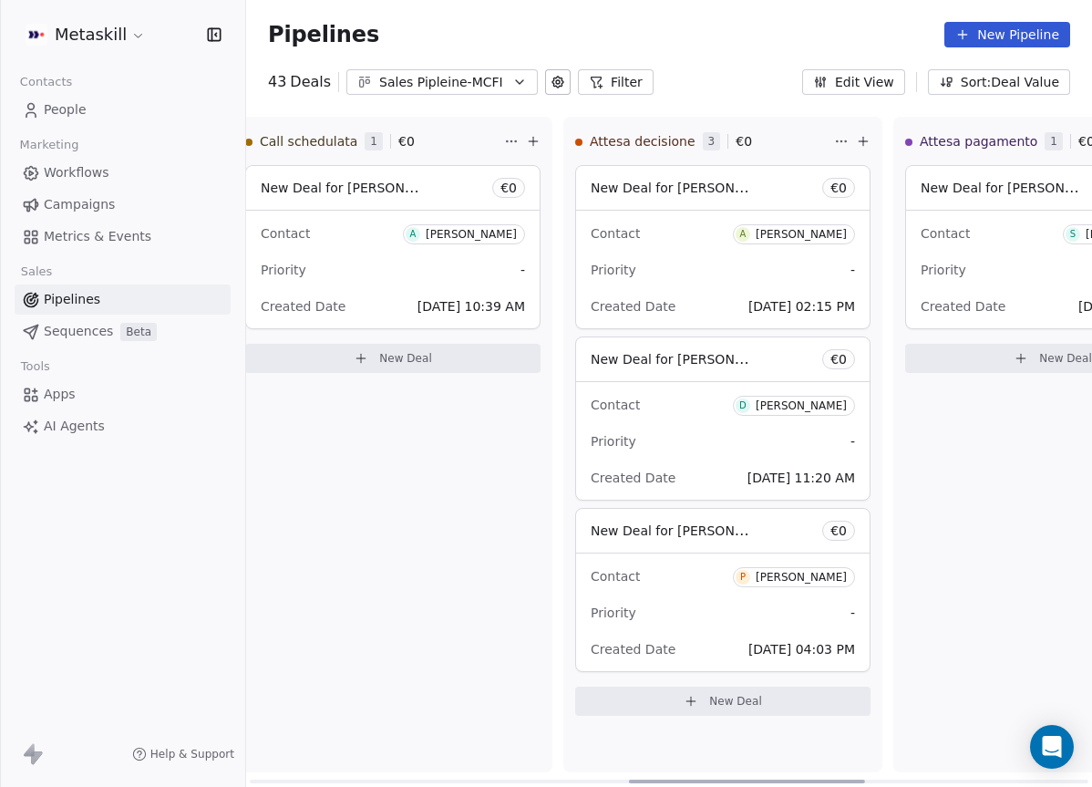
scroll to position [0, 1253]
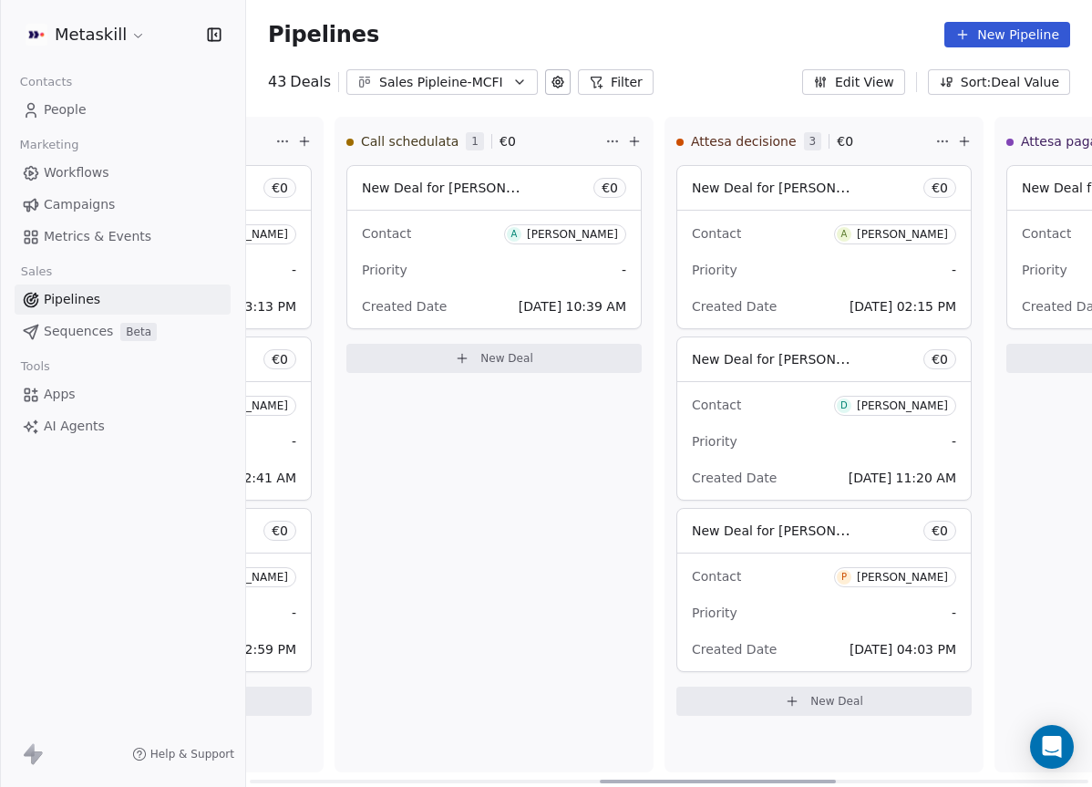
drag, startPoint x: 517, startPoint y: 778, endPoint x: 757, endPoint y: 755, distance: 240.8
click at [761, 779] on div at bounding box center [718, 781] width 236 height 4
click at [565, 243] on span "A Alex raffaele Docente" at bounding box center [565, 234] width 122 height 20
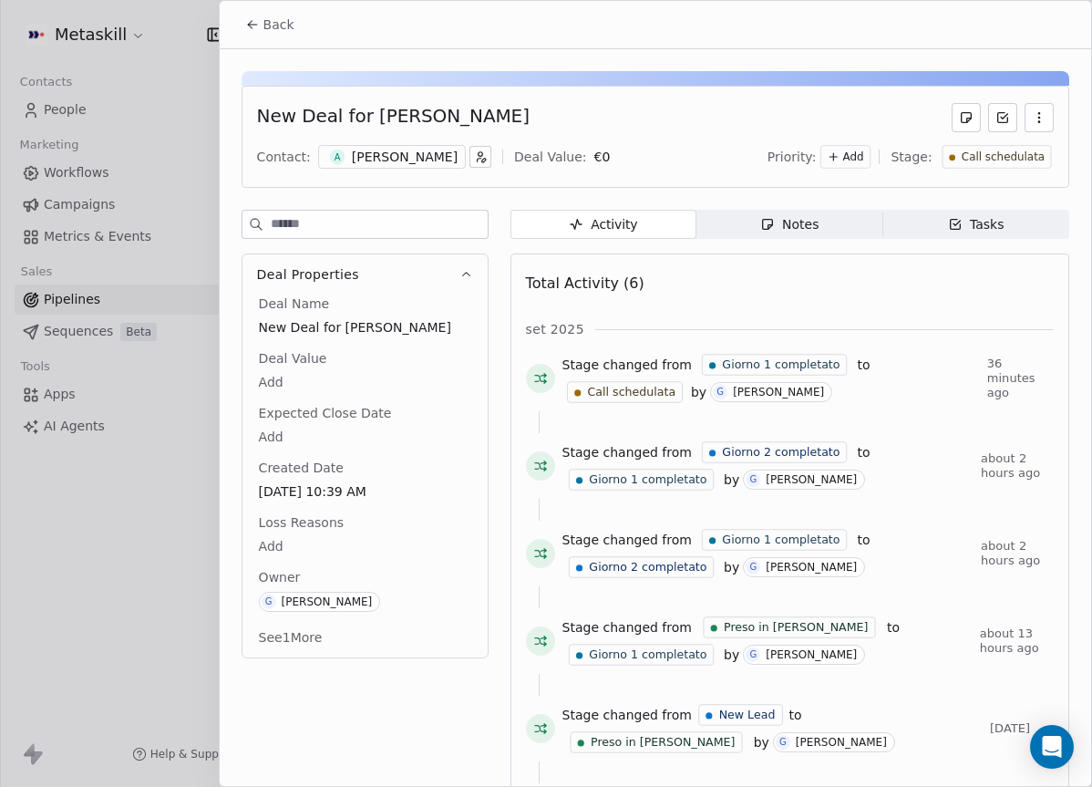
click at [428, 175] on div "New Deal for Alex raffaele Docente Contact: A Alex raffaele Docente Deal Value:…" at bounding box center [656, 137] width 828 height 102
click at [458, 156] on div "[PERSON_NAME]" at bounding box center [405, 157] width 106 height 18
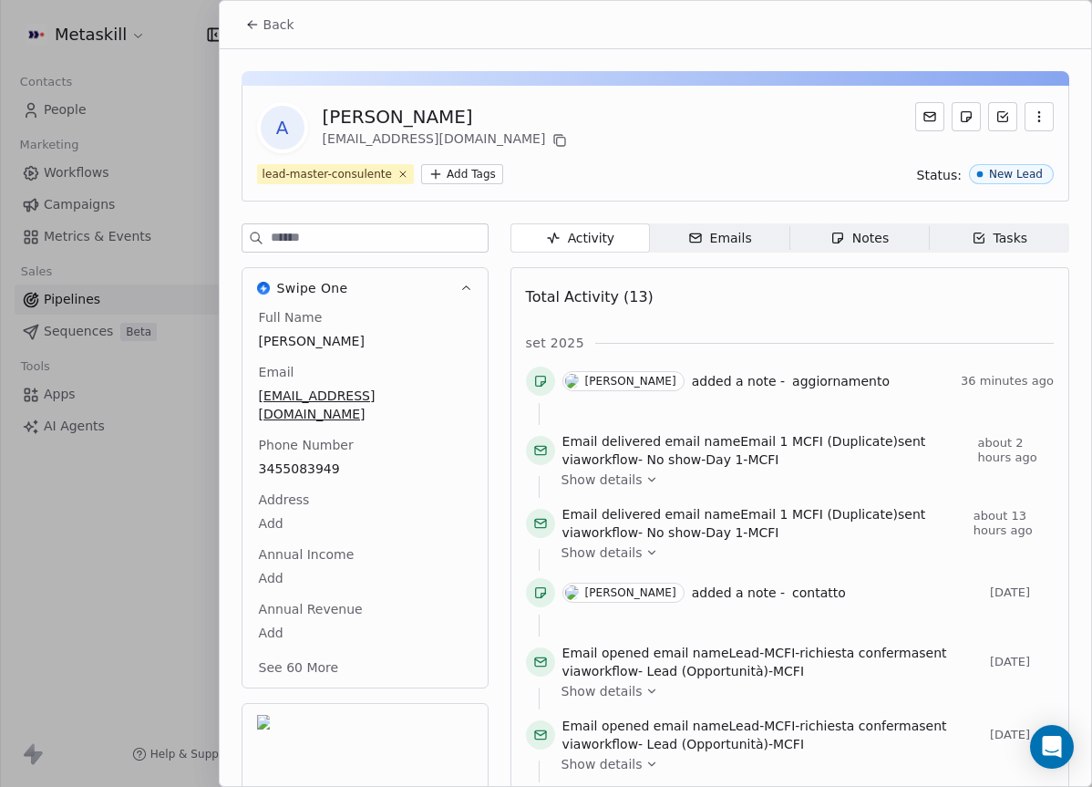
click at [761, 224] on span "Emails Emails" at bounding box center [719, 237] width 139 height 29
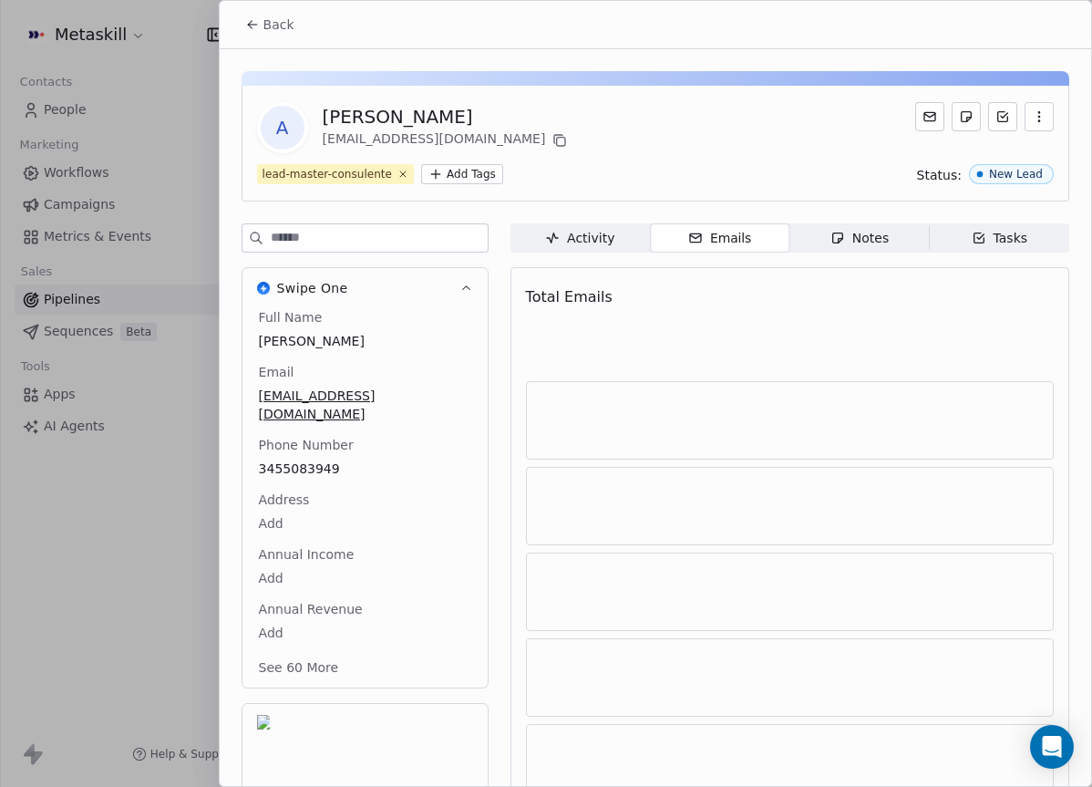
drag, startPoint x: 926, startPoint y: 246, endPoint x: 915, endPoint y: 249, distance: 11.3
click at [925, 246] on span "Notes Notes" at bounding box center [858, 237] width 139 height 29
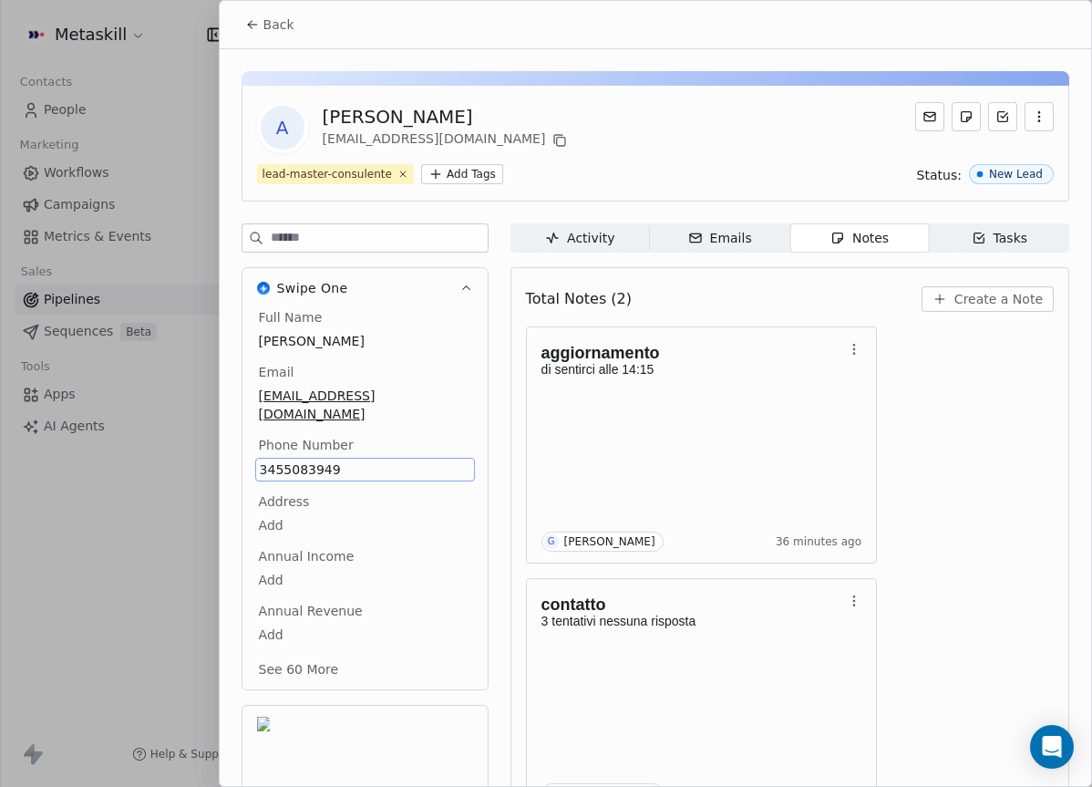
click at [312, 448] on div "Full Name Alex raffaele Docente Email ynwa92@hotmail.it Phone Number 3455083949…" at bounding box center [365, 495] width 220 height 374
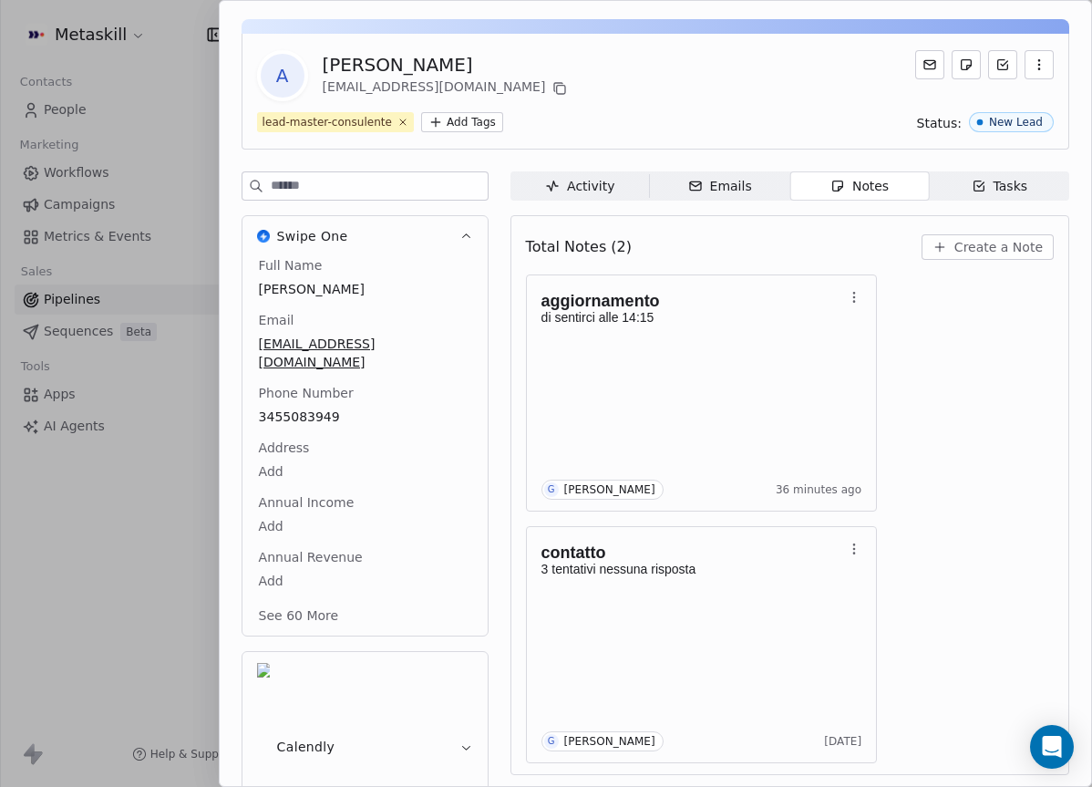
click at [613, 115] on div "lead-master-consulente Add Tags Status: New Lead" at bounding box center [655, 122] width 797 height 20
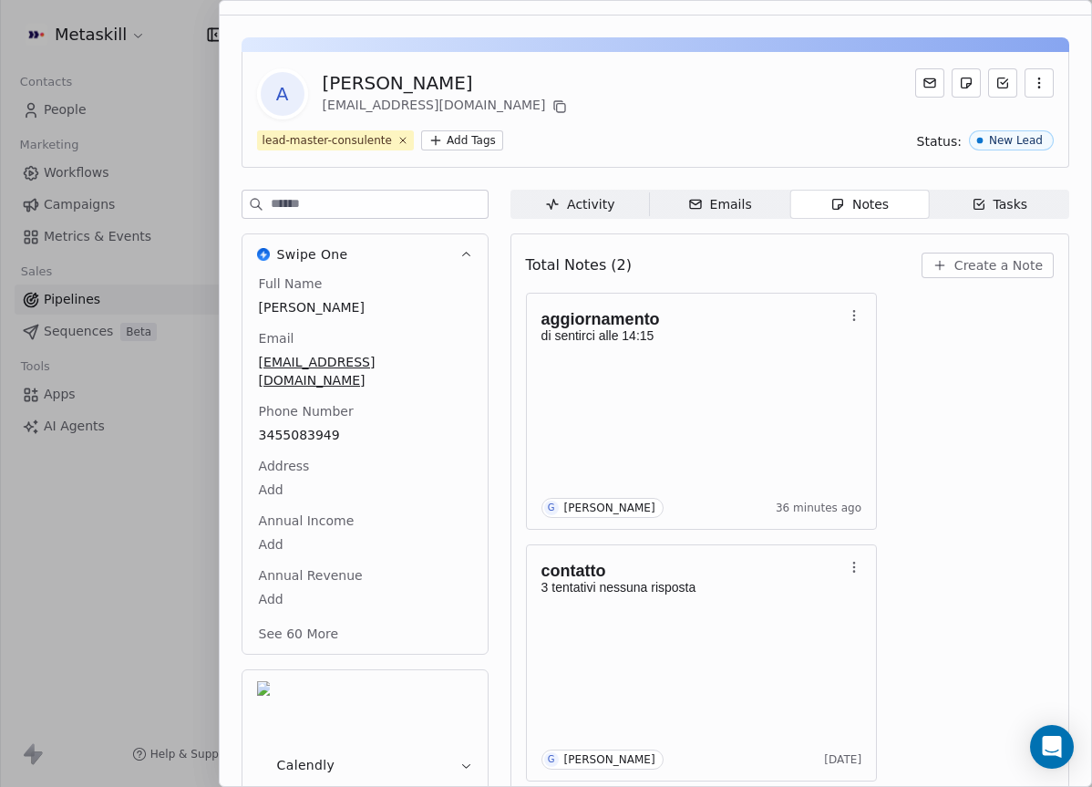
scroll to position [0, 0]
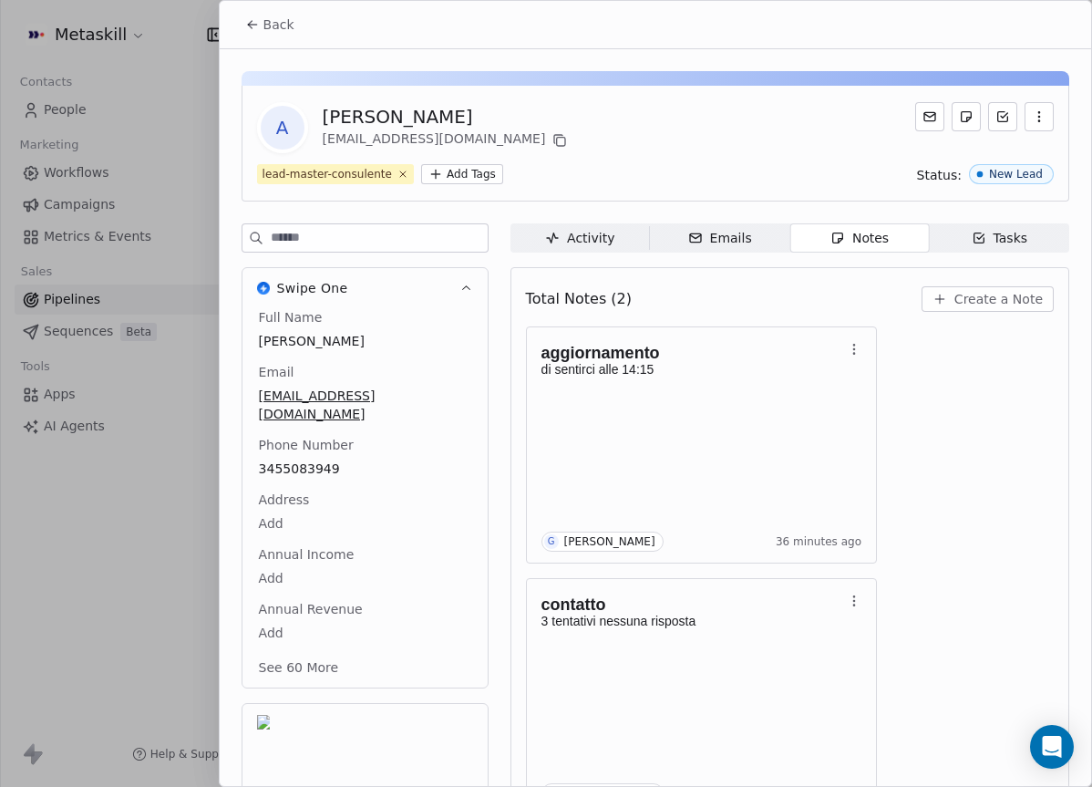
click at [959, 304] on span "Create a Note" at bounding box center [998, 299] width 88 height 18
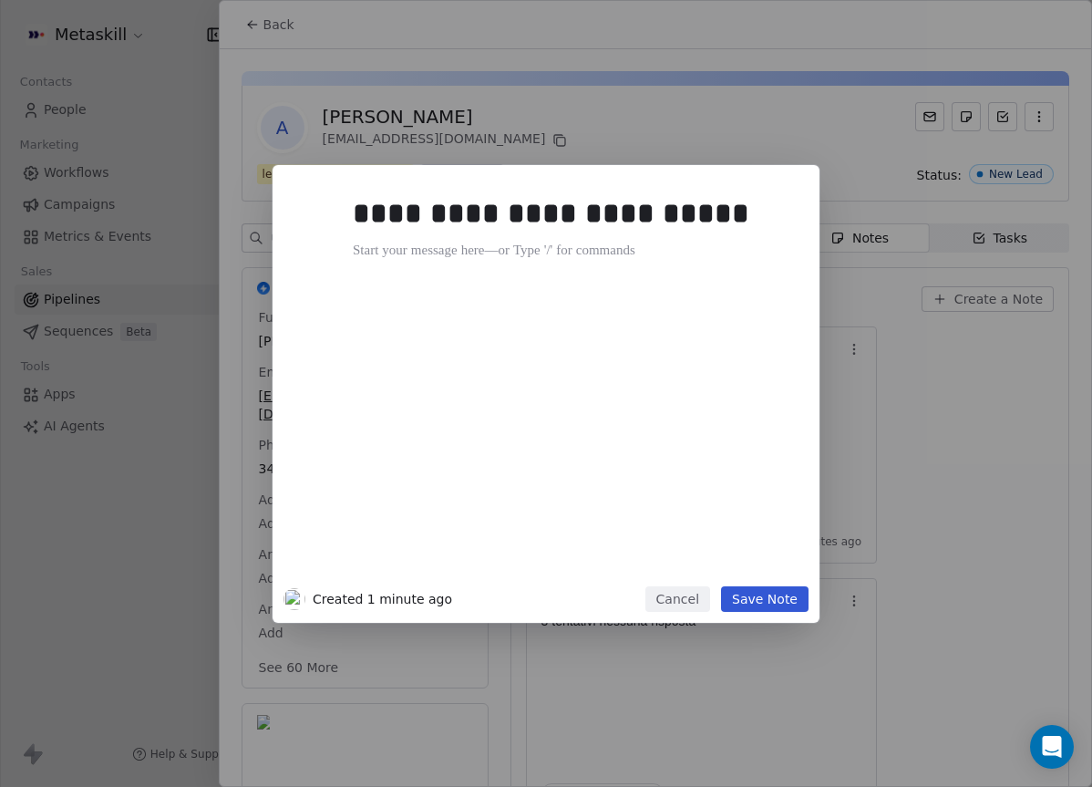
click at [989, 384] on div "**********" at bounding box center [546, 394] width 1092 height 458
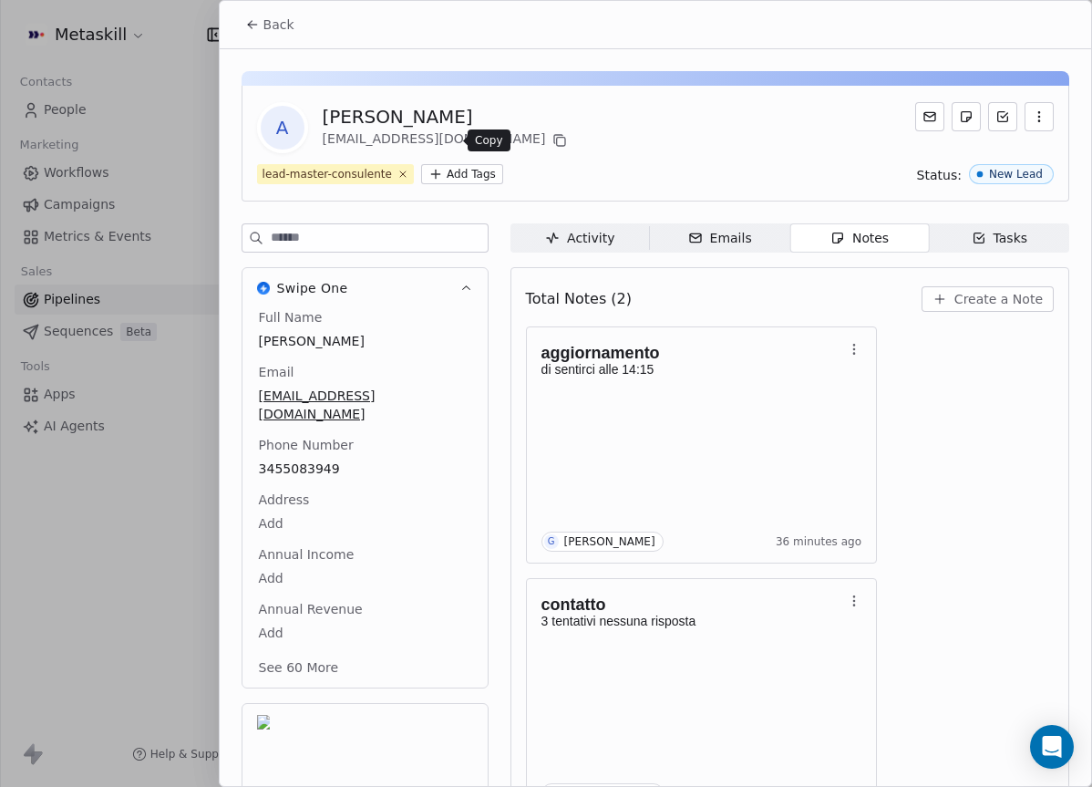
click at [552, 139] on icon at bounding box center [559, 140] width 15 height 15
click at [973, 307] on span "Create a Note" at bounding box center [998, 299] width 88 height 18
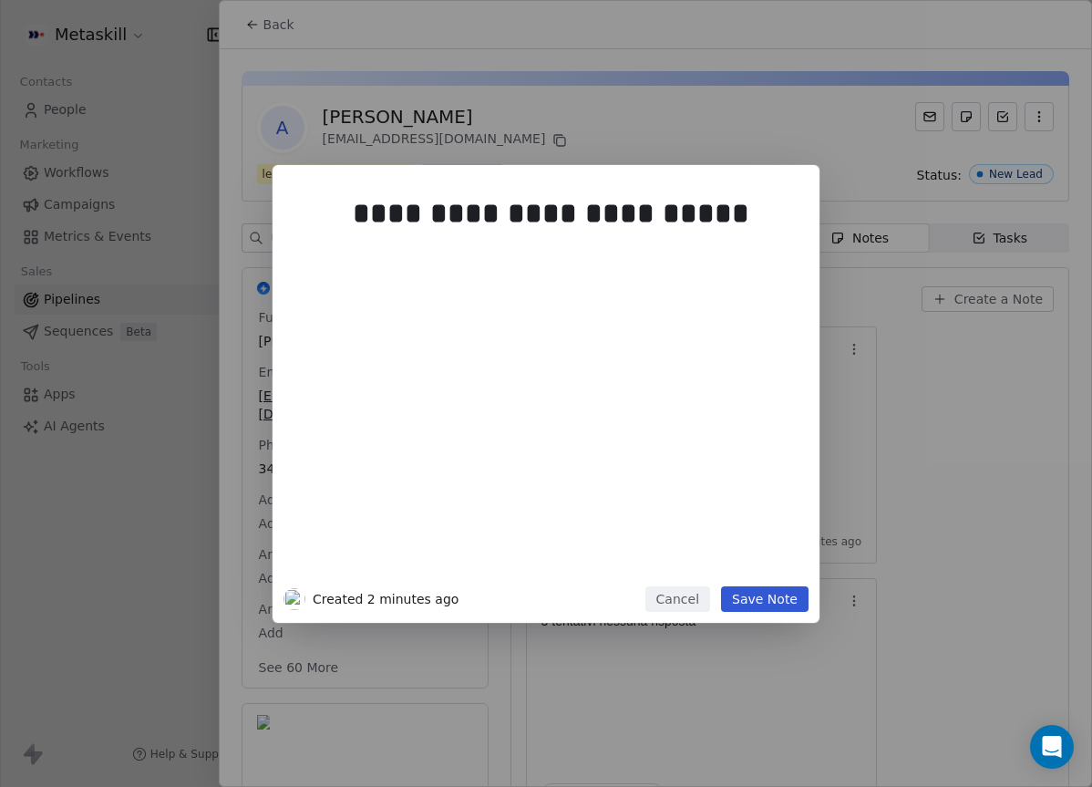
click at [531, 435] on div "**********" at bounding box center [573, 385] width 441 height 388
click at [466, 273] on div at bounding box center [573, 273] width 441 height 22
click at [459, 260] on div at bounding box center [573, 251] width 441 height 22
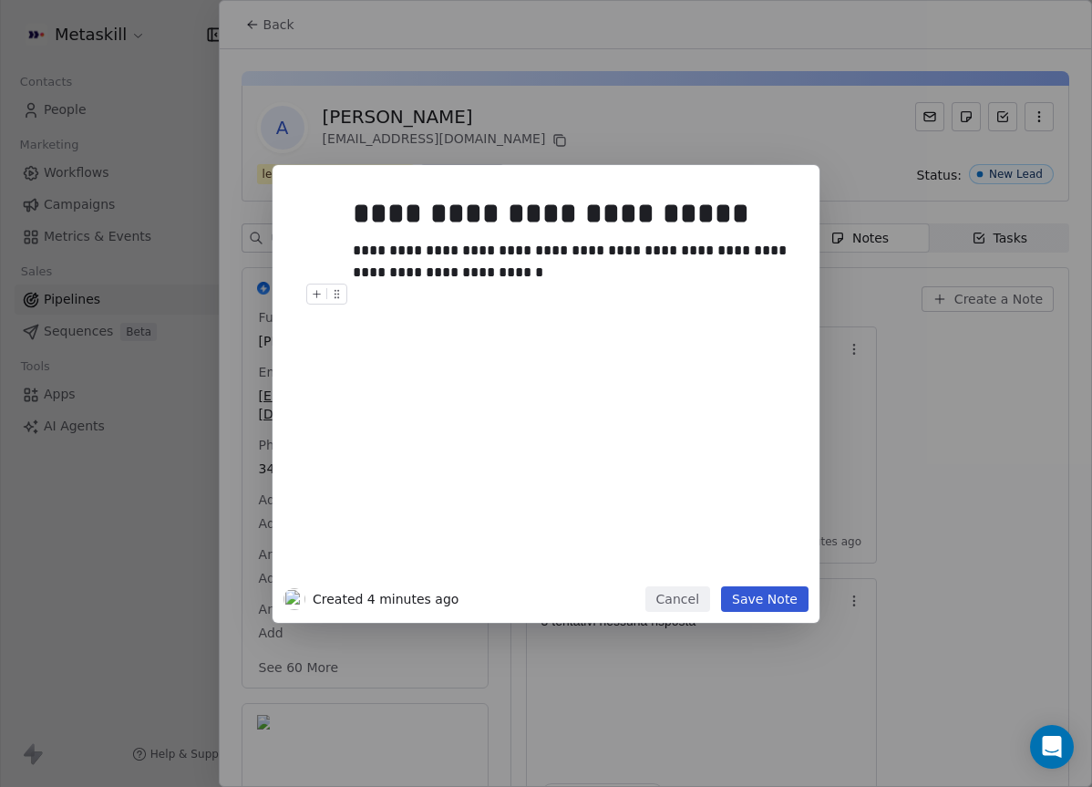
click at [1036, 457] on div "**********" at bounding box center [546, 394] width 1092 height 458
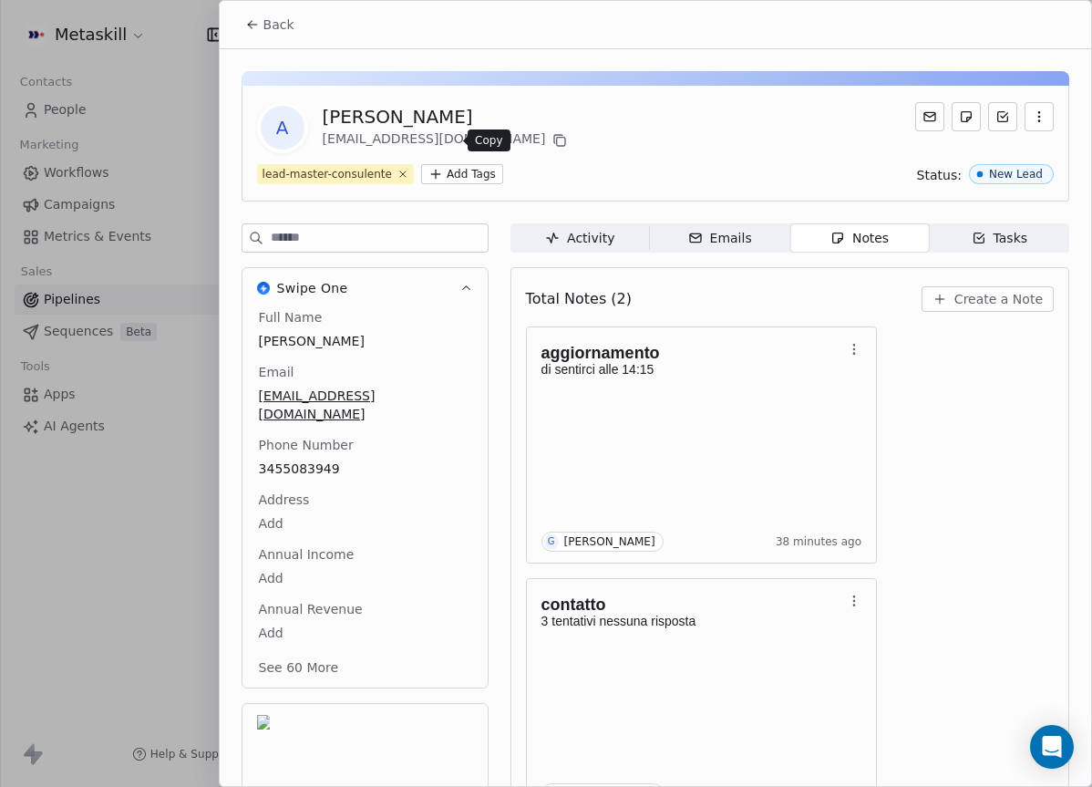
click at [552, 136] on icon at bounding box center [559, 140] width 15 height 15
click at [1005, 303] on span "Create a Note" at bounding box center [998, 299] width 88 height 18
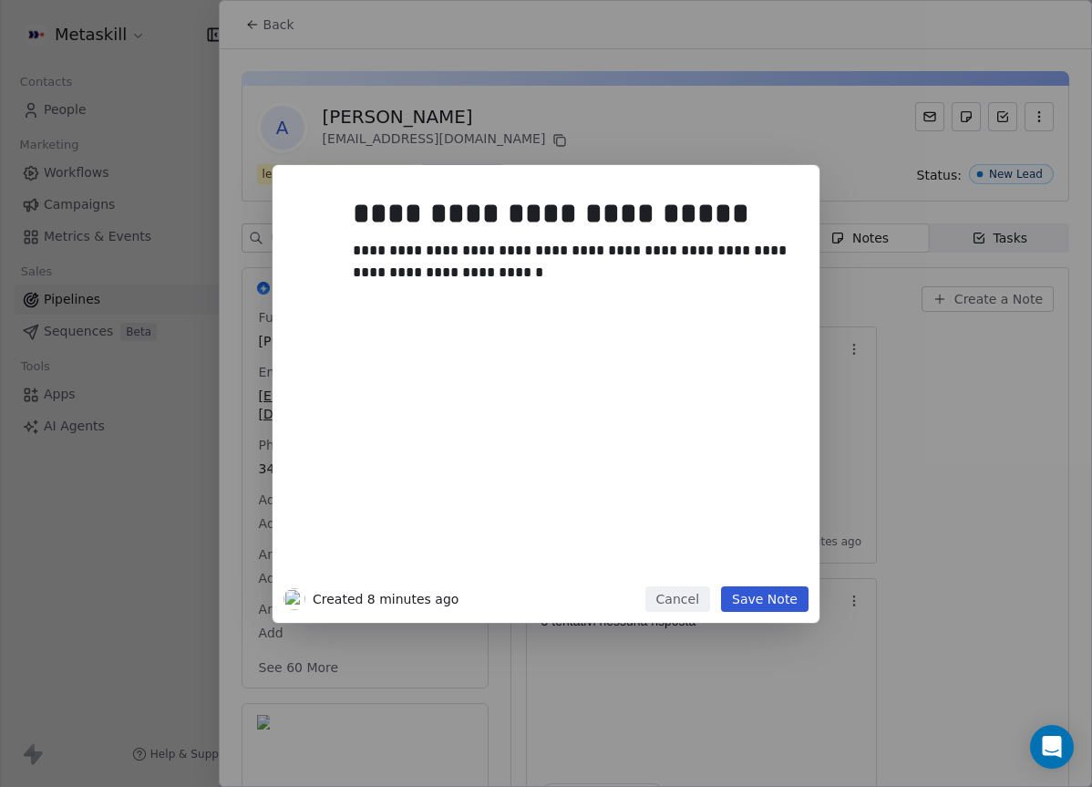
click at [599, 303] on div at bounding box center [573, 294] width 441 height 22
click at [596, 283] on div at bounding box center [573, 294] width 441 height 22
click at [594, 275] on div "**********" at bounding box center [573, 262] width 441 height 44
click at [539, 271] on div "**********" at bounding box center [573, 262] width 441 height 44
click at [752, 272] on div "**********" at bounding box center [573, 262] width 441 height 44
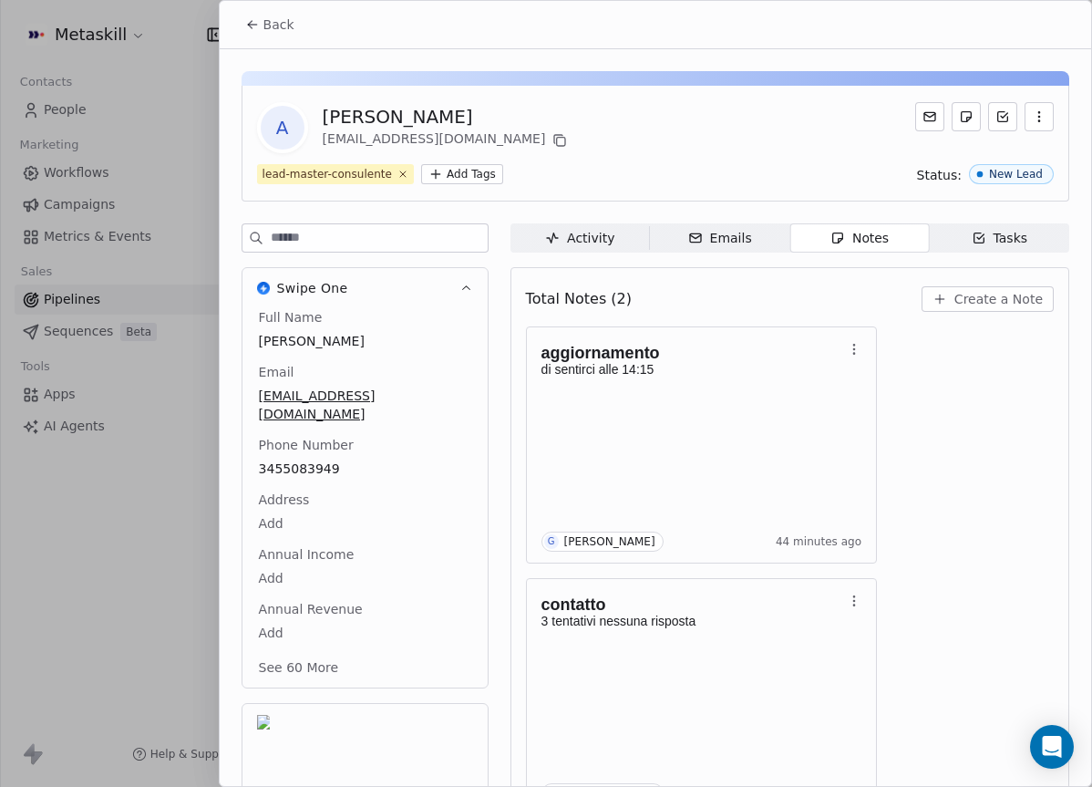
click at [1035, 295] on span "Create a Note" at bounding box center [998, 299] width 88 height 18
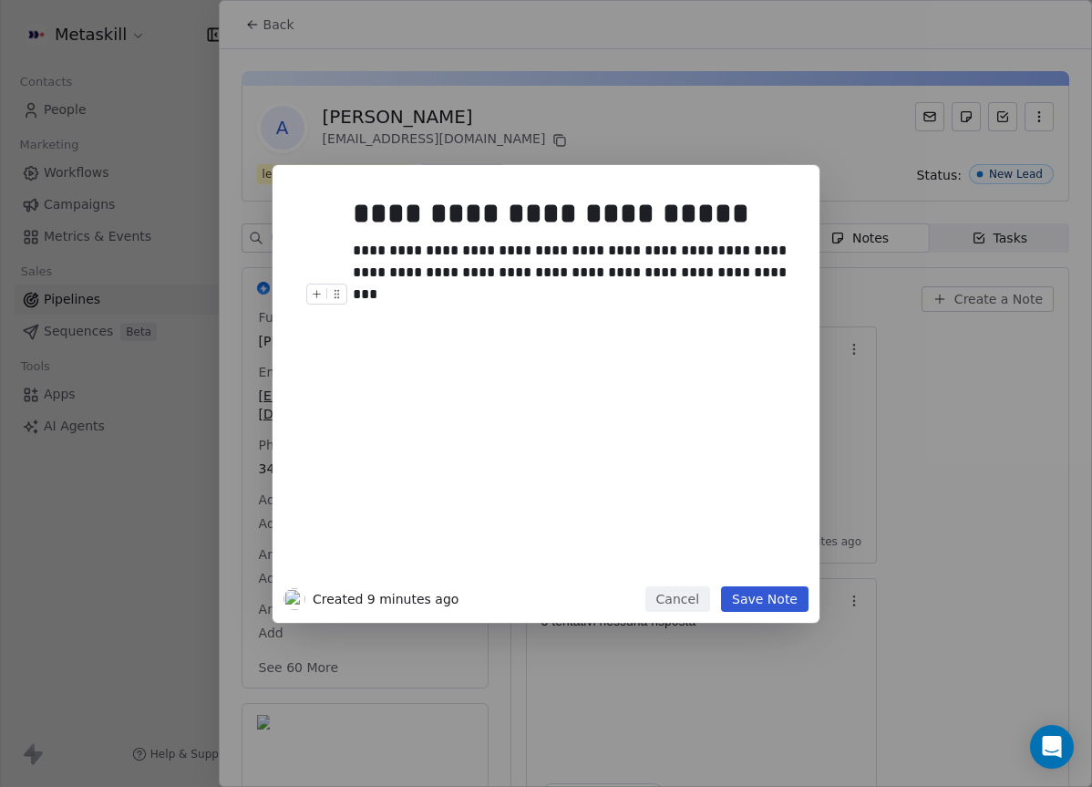
click at [740, 279] on div "**********" at bounding box center [573, 262] width 441 height 44
drag, startPoint x: 759, startPoint y: 603, endPoint x: 912, endPoint y: 625, distance: 154.7
click at [759, 603] on button "Save Note" at bounding box center [765, 599] width 88 height 26
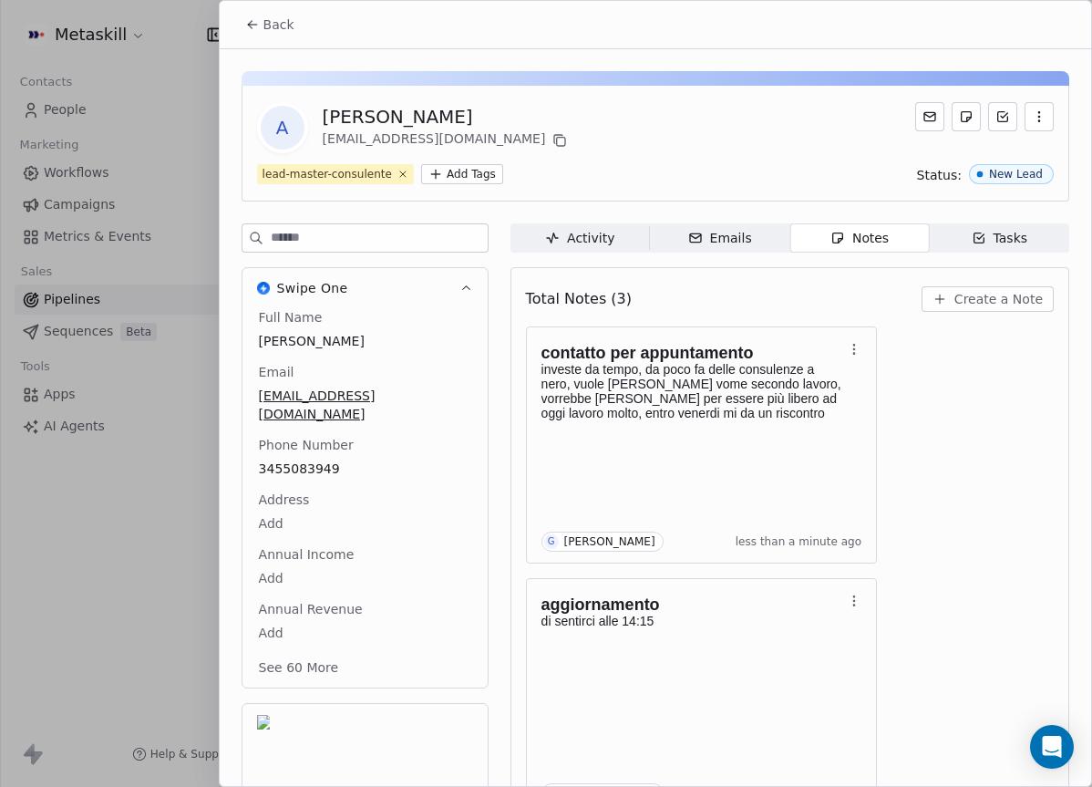
click at [1050, 412] on div "contatto per appuntamento investe da tempo, da poco fa delle consulenze a nero,…" at bounding box center [790, 696] width 528 height 740
click at [280, 36] on button "Back" at bounding box center [269, 24] width 71 height 33
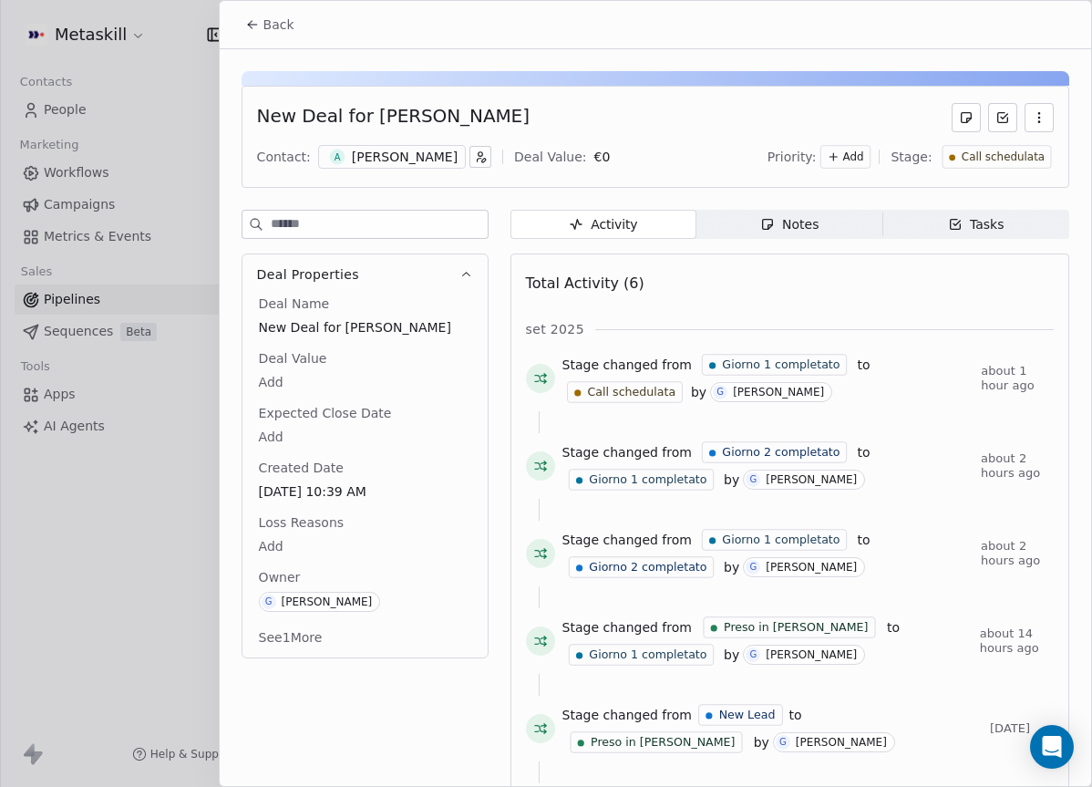
click at [991, 152] on span "Call schedulata" at bounding box center [1002, 156] width 83 height 15
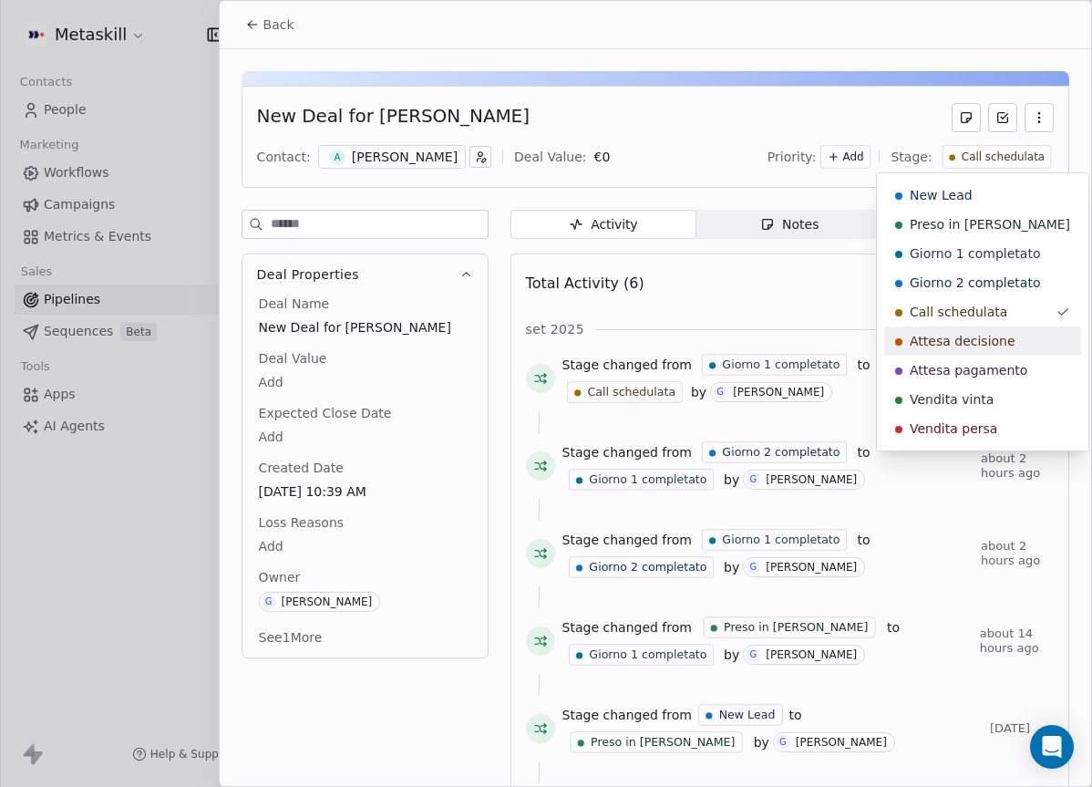
click at [988, 346] on span "Attesa decisione" at bounding box center [963, 341] width 106 height 18
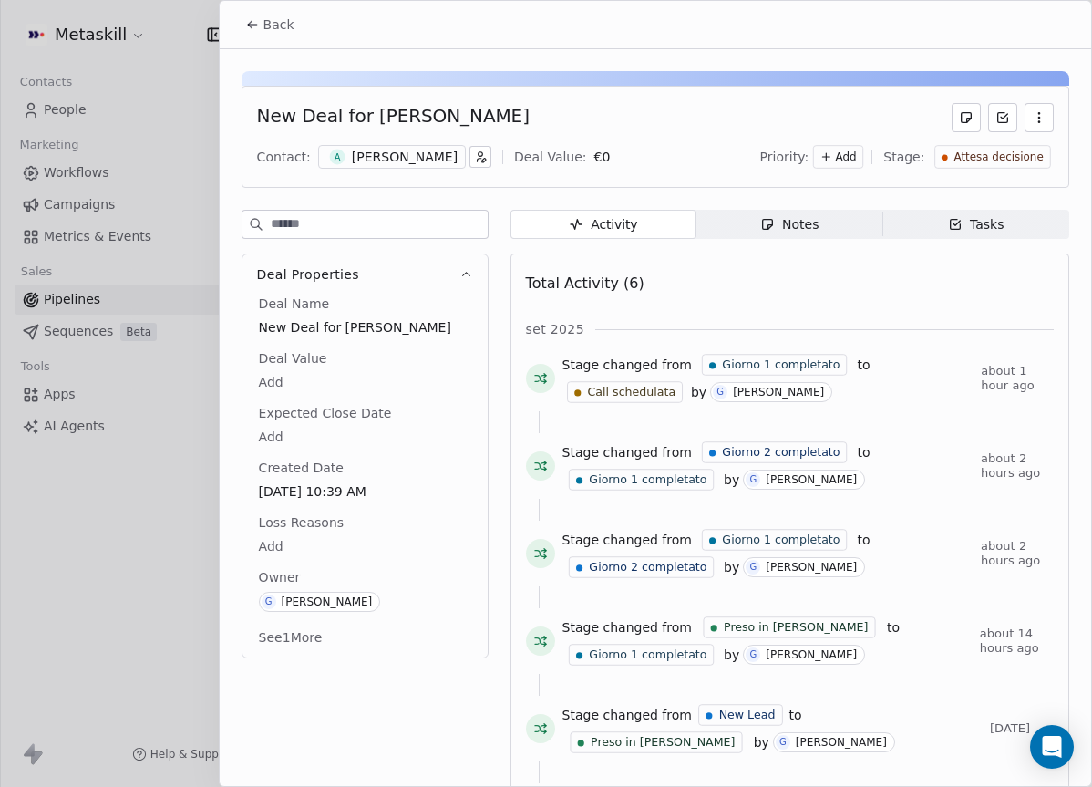
click at [531, 86] on div "New Deal for Alex raffaele Docente Contact: A Alex raffaele Docente Deal Value:…" at bounding box center [656, 137] width 828 height 102
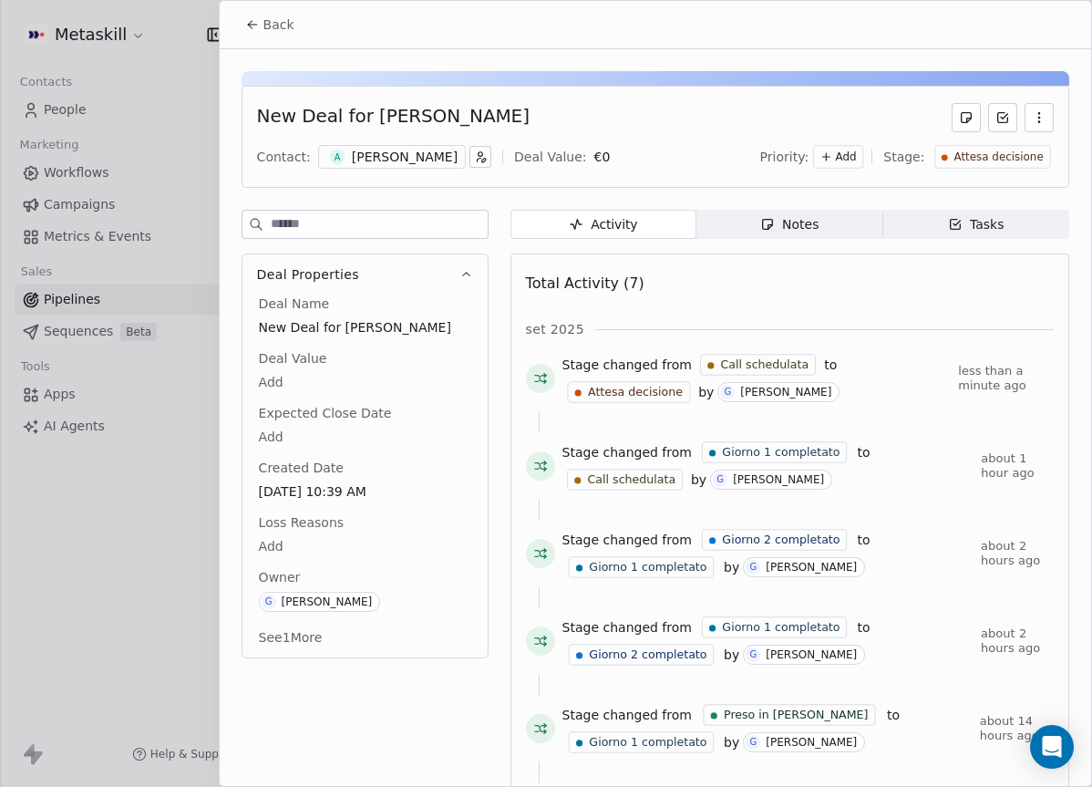
click at [259, 10] on button "Back" at bounding box center [269, 24] width 71 height 33
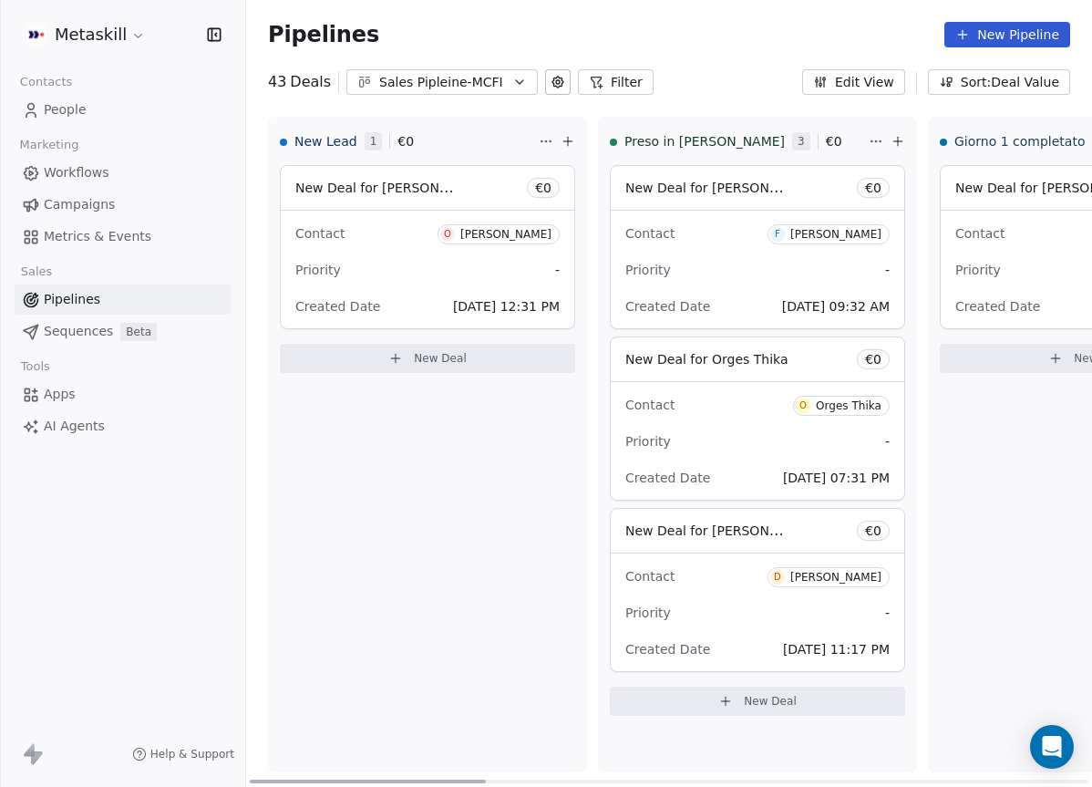
drag, startPoint x: 675, startPoint y: 778, endPoint x: 212, endPoint y: 763, distance: 463.3
click at [250, 779] on div at bounding box center [368, 781] width 236 height 4
click at [461, 88] on div "Sales Pipleine-MCFI" at bounding box center [442, 82] width 126 height 19
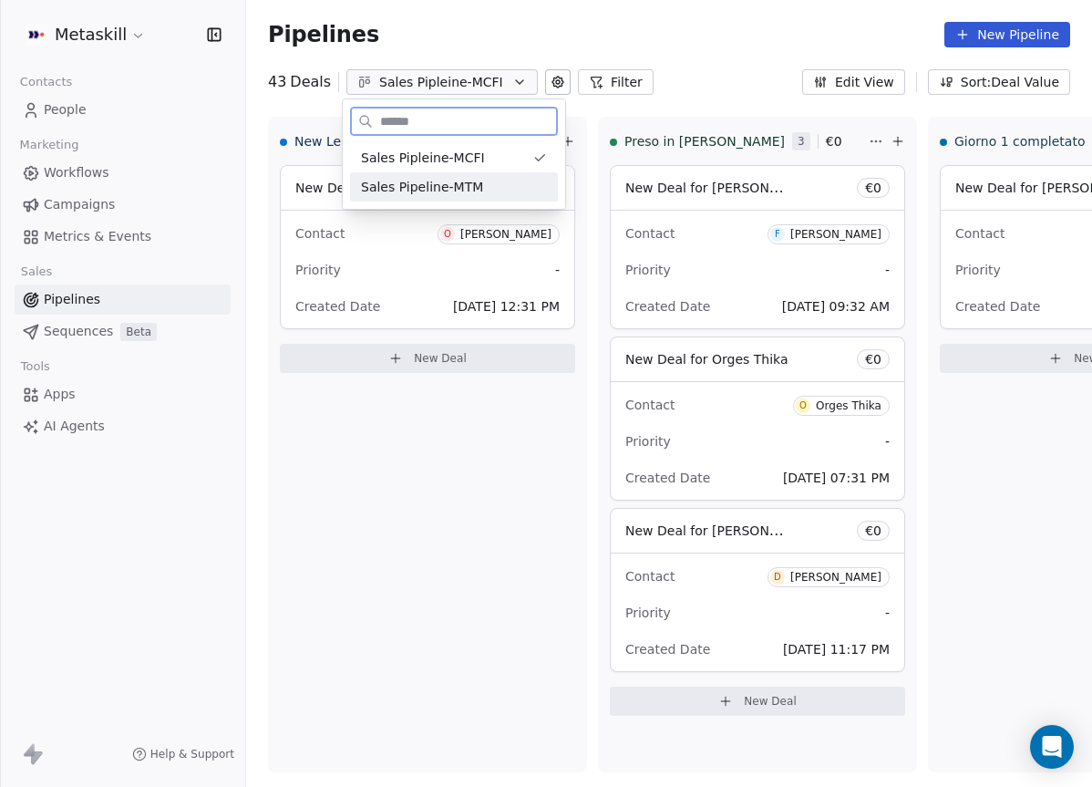
click at [469, 191] on span "Sales Pipeline-MTM" at bounding box center [422, 187] width 122 height 19
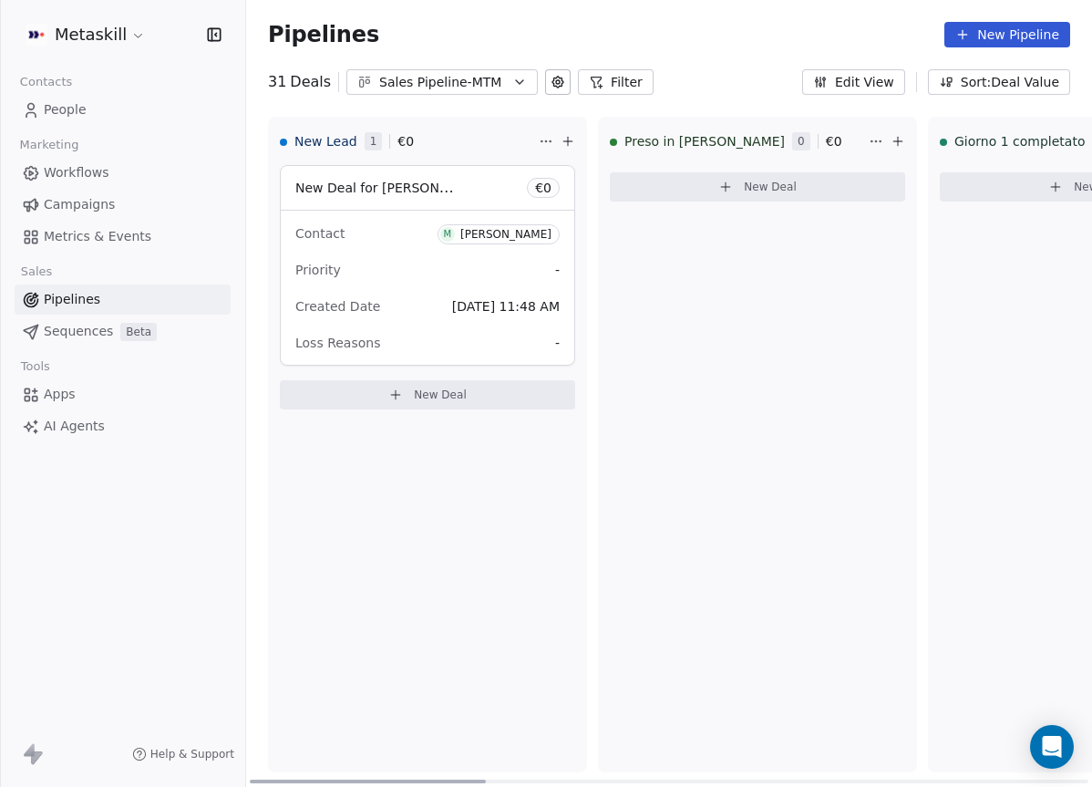
click at [486, 224] on span "M Marco Colciaghi" at bounding box center [499, 234] width 122 height 20
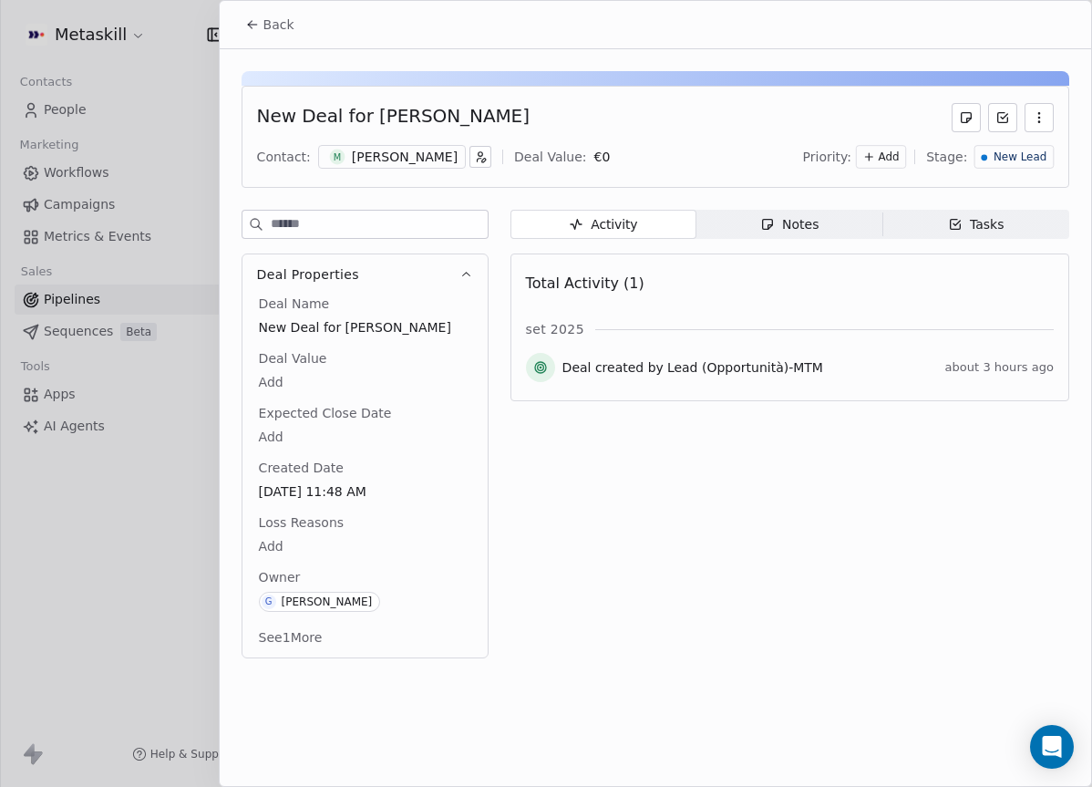
click at [387, 146] on div "M Marco Colciaghi" at bounding box center [392, 157] width 148 height 24
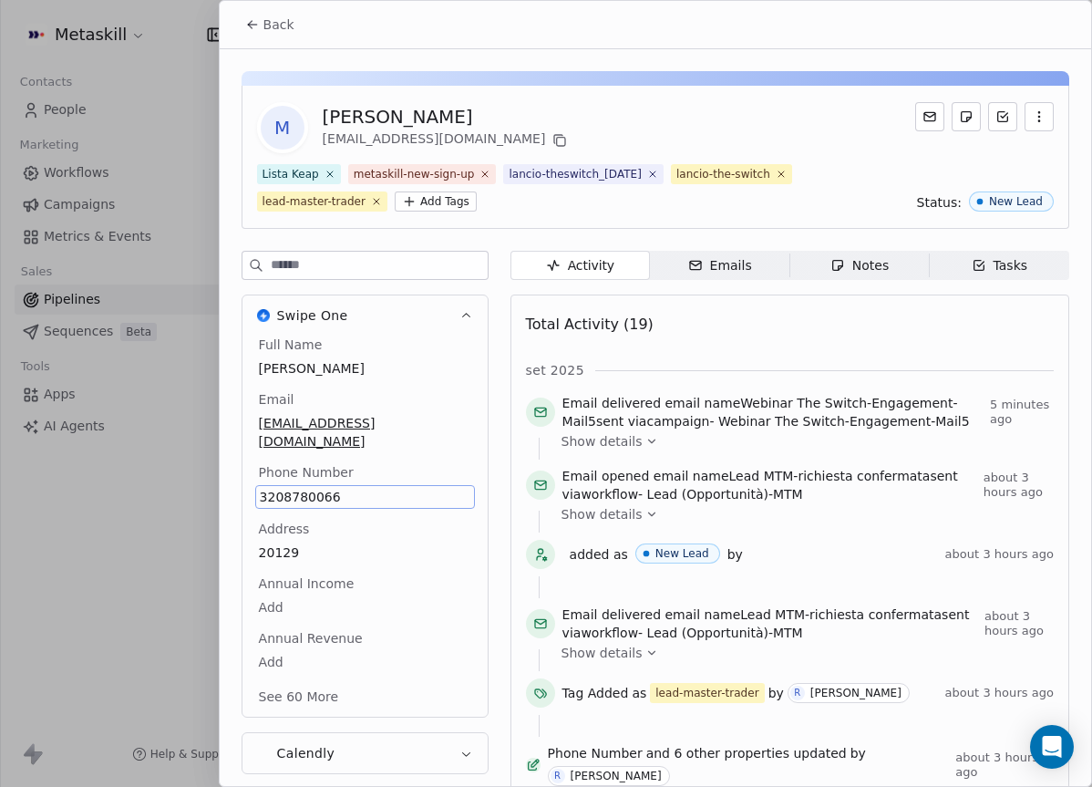
click at [290, 479] on div "Full Name Marco Colciaghi Email colcia@live.it Phone Number 3208780066 Address …" at bounding box center [365, 522] width 220 height 374
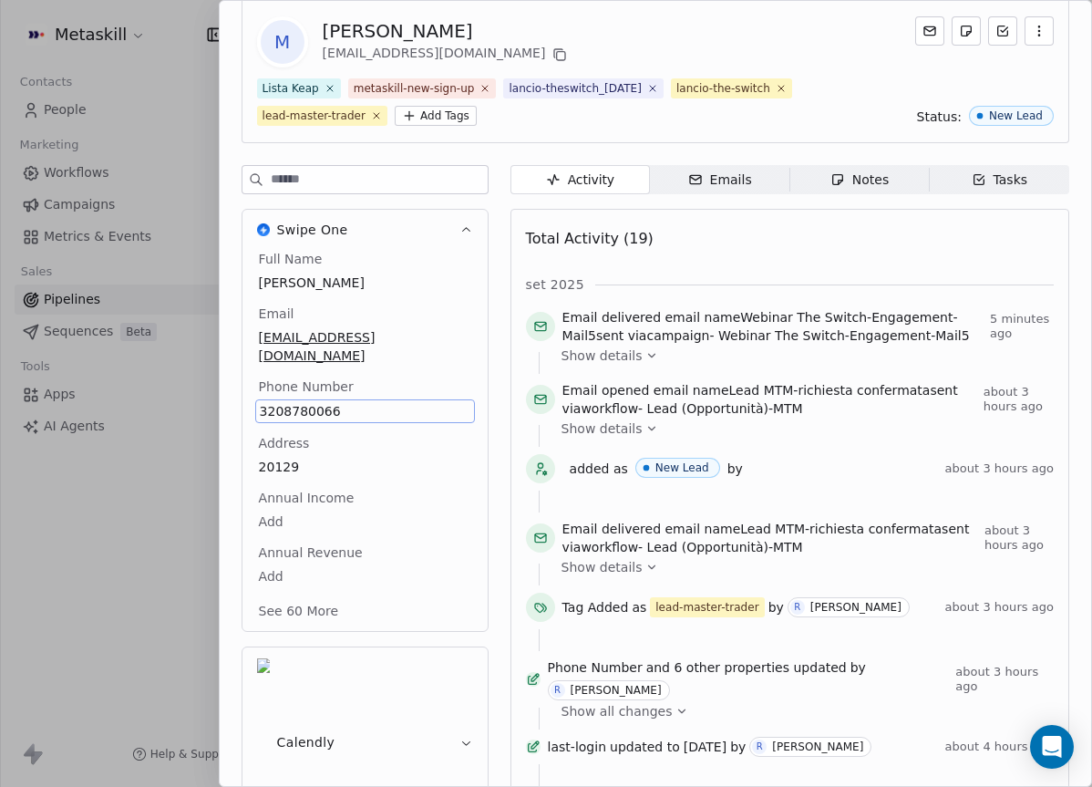
click at [840, 163] on div "M Marco Colciaghi colcia@live.it Lista Keap metaskill-new-sign-up lancio-theswi…" at bounding box center [655, 753] width 871 height 1578
click at [853, 176] on div "Notes" at bounding box center [859, 179] width 58 height 19
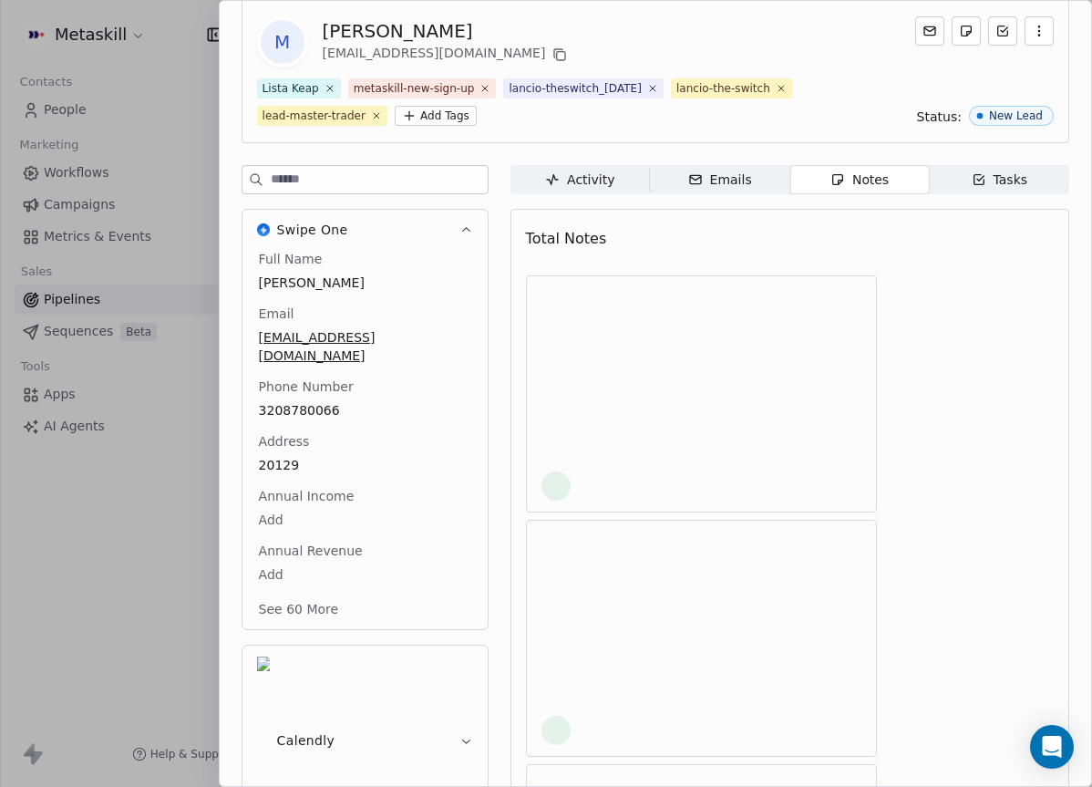
scroll to position [15, 0]
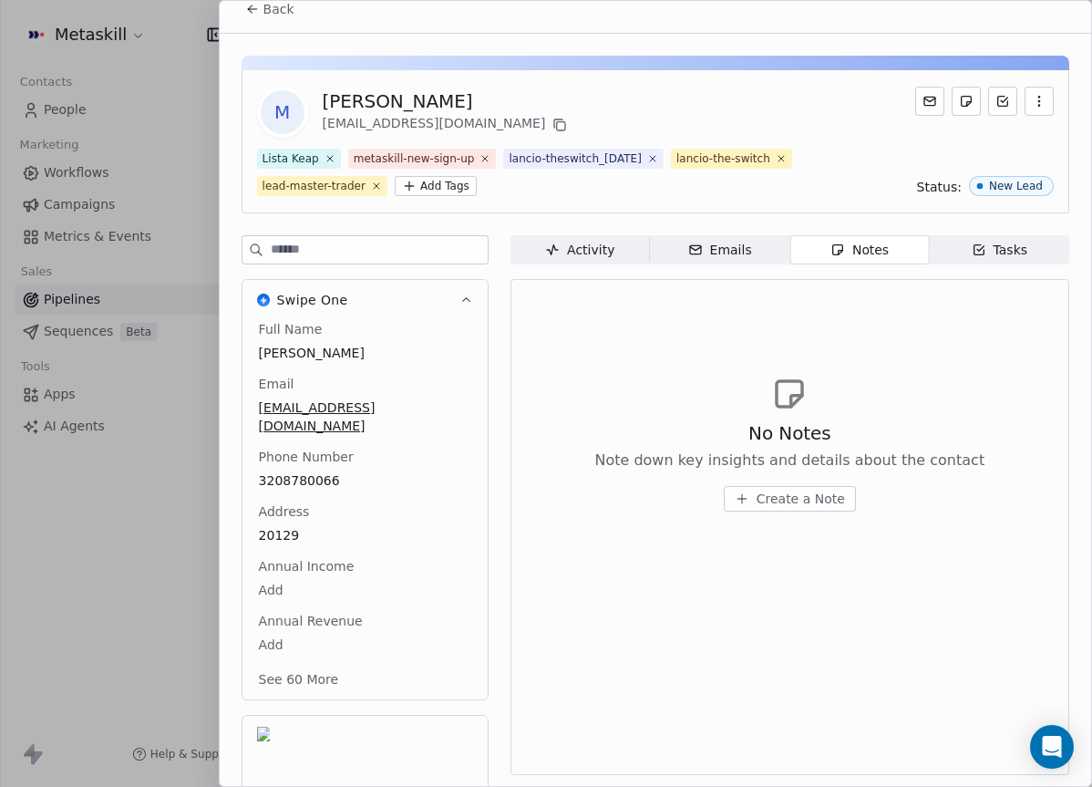
click at [801, 528] on div "No Notes Note down key insights and details about the contact Create a Note" at bounding box center [790, 443] width 528 height 224
click at [815, 509] on button "Create a Note" at bounding box center [790, 499] width 132 height 26
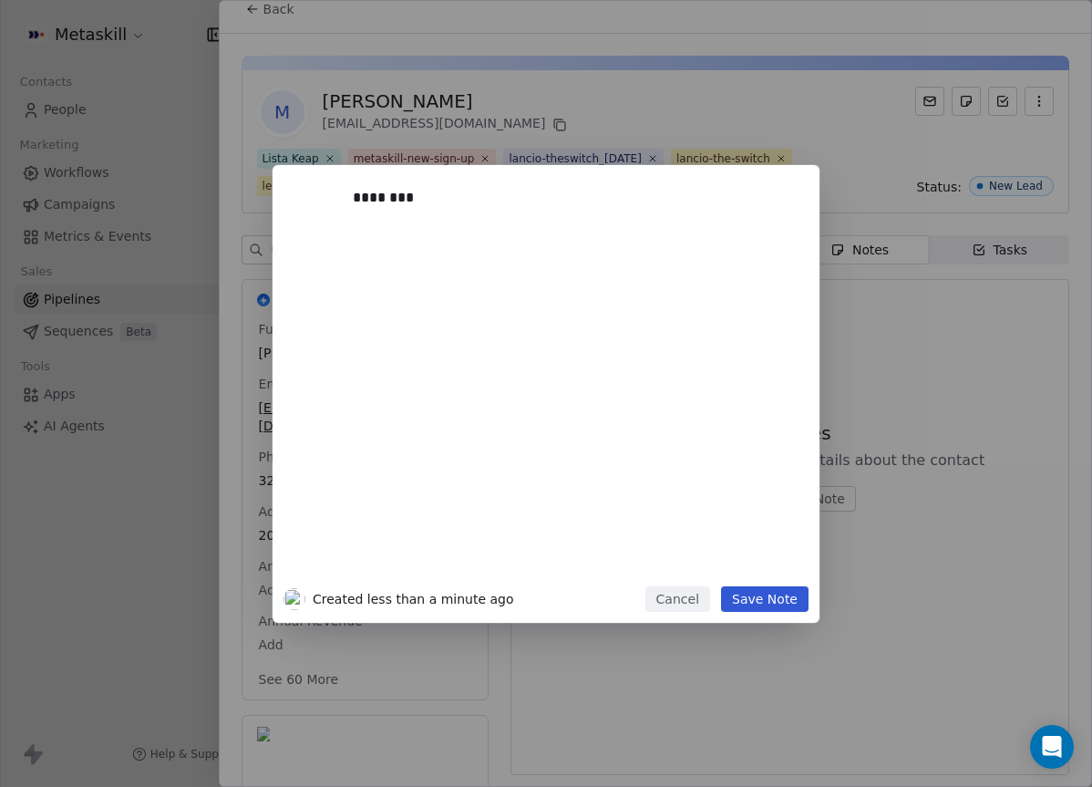
click at [686, 606] on button "Cancel" at bounding box center [677, 599] width 65 height 26
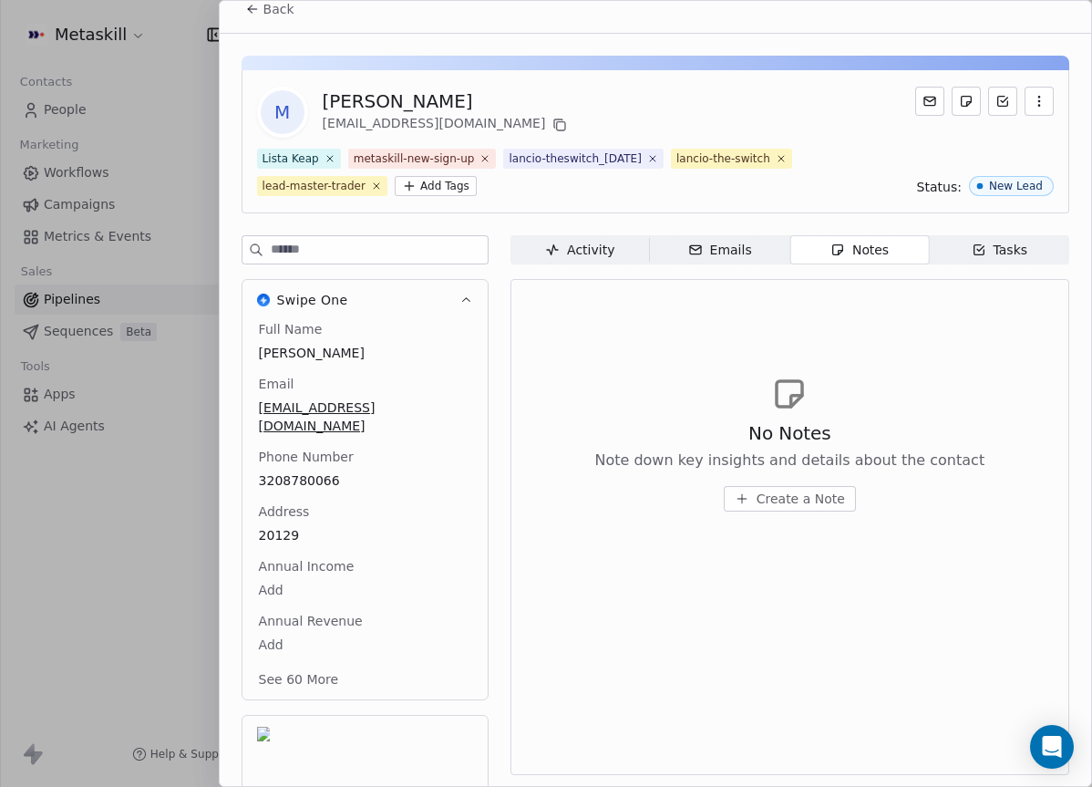
click at [861, 254] on div "Notes" at bounding box center [859, 250] width 58 height 19
click at [827, 479] on div "No Notes Note down key insights and details about the contact Create a Note" at bounding box center [789, 465] width 390 height 91
click at [826, 489] on span "Create a Note" at bounding box center [801, 498] width 88 height 18
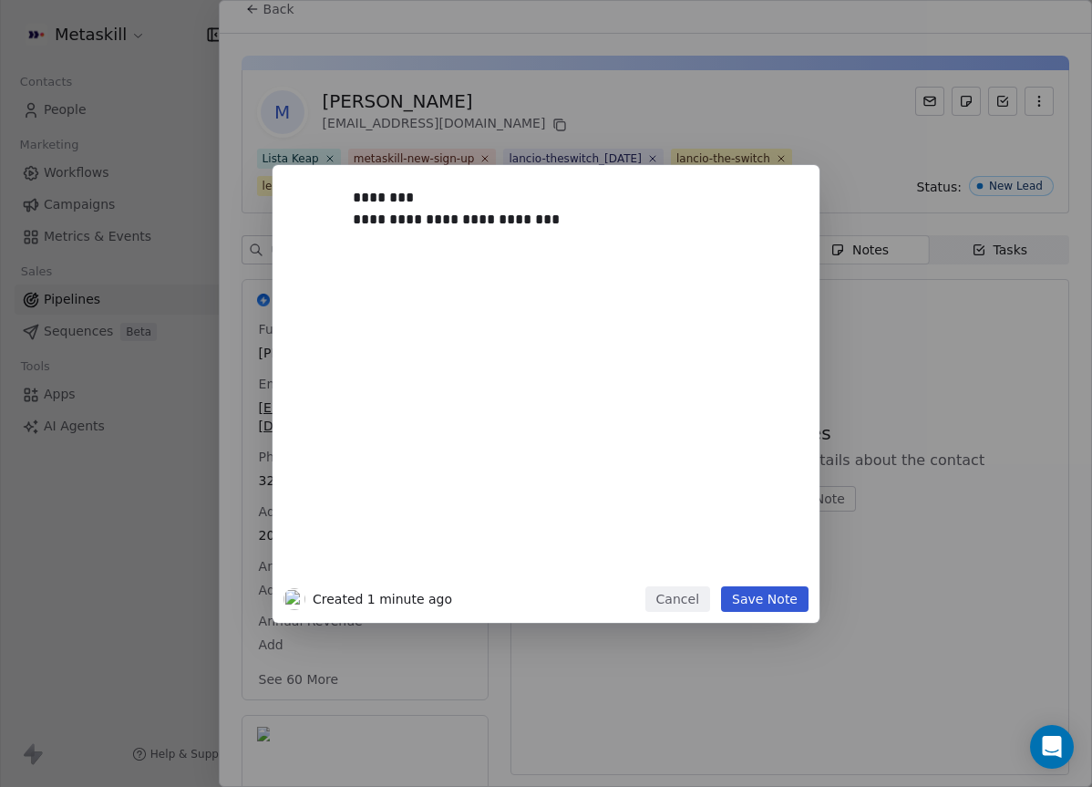
click at [793, 602] on button "Save Note" at bounding box center [765, 599] width 88 height 26
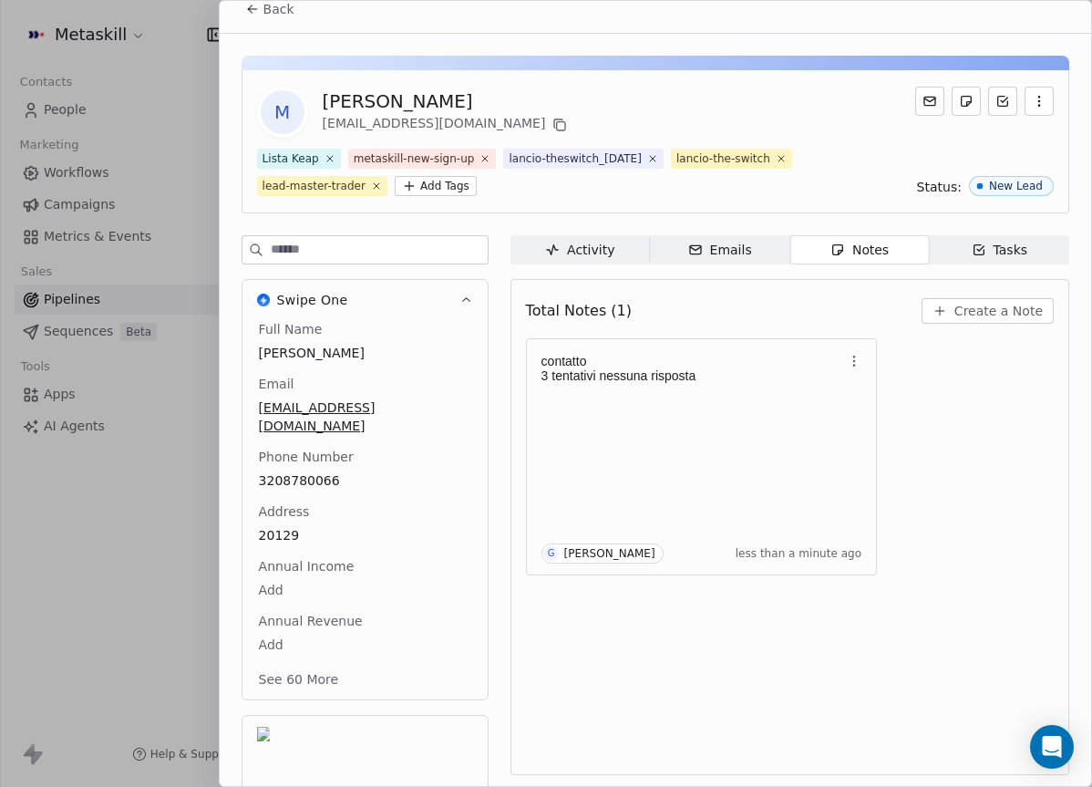
click at [266, 10] on span "Back" at bounding box center [278, 9] width 31 height 18
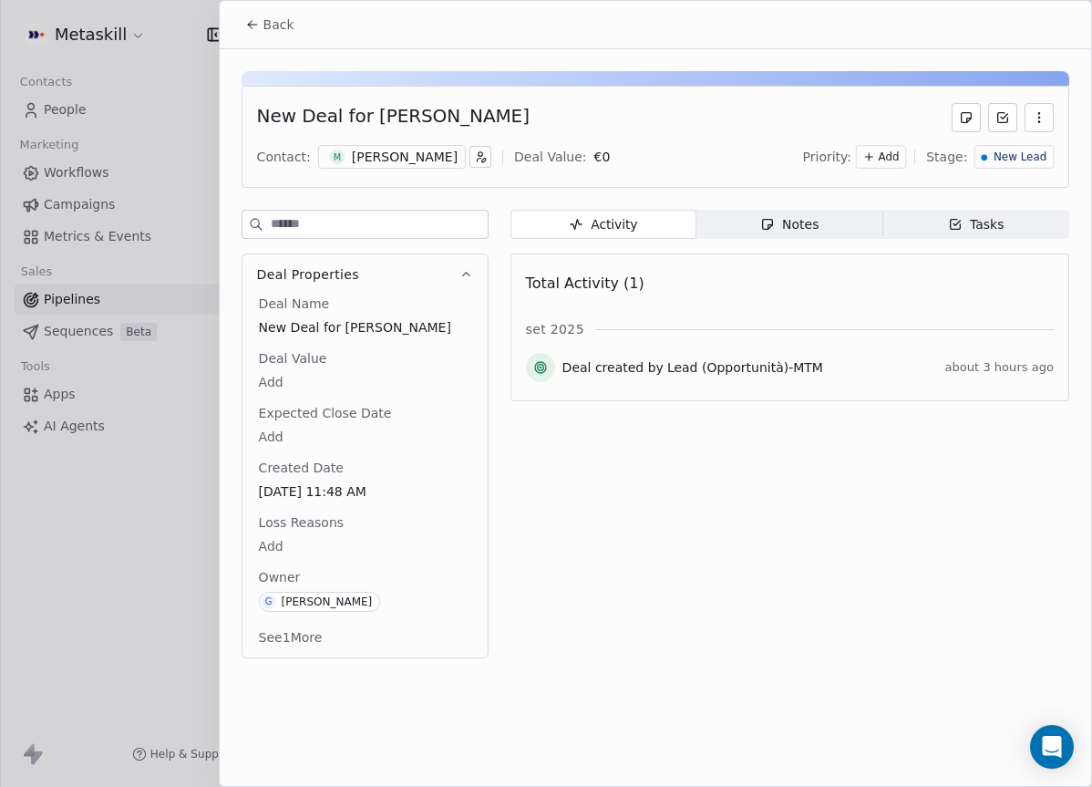
click at [989, 147] on div "New Lead" at bounding box center [1013, 157] width 79 height 24
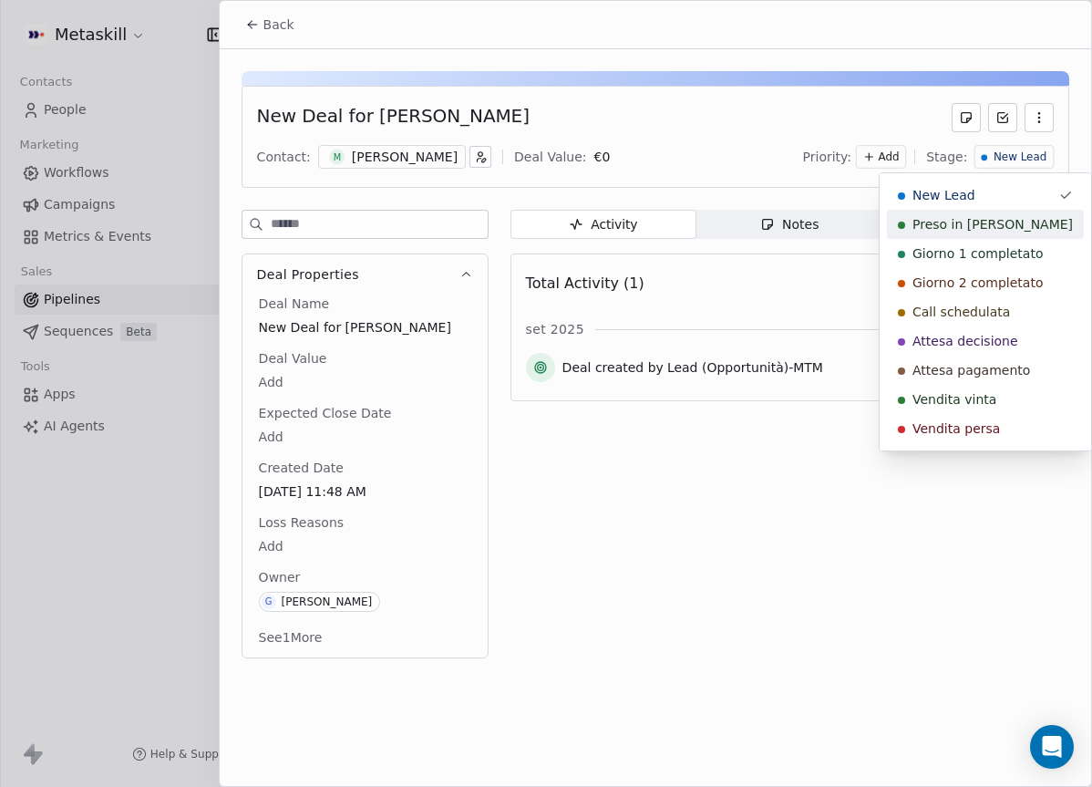
drag, startPoint x: 1012, startPoint y: 234, endPoint x: 691, endPoint y: 161, distance: 329.0
click at [1012, 234] on div "Preso in [PERSON_NAME]" at bounding box center [985, 224] width 197 height 29
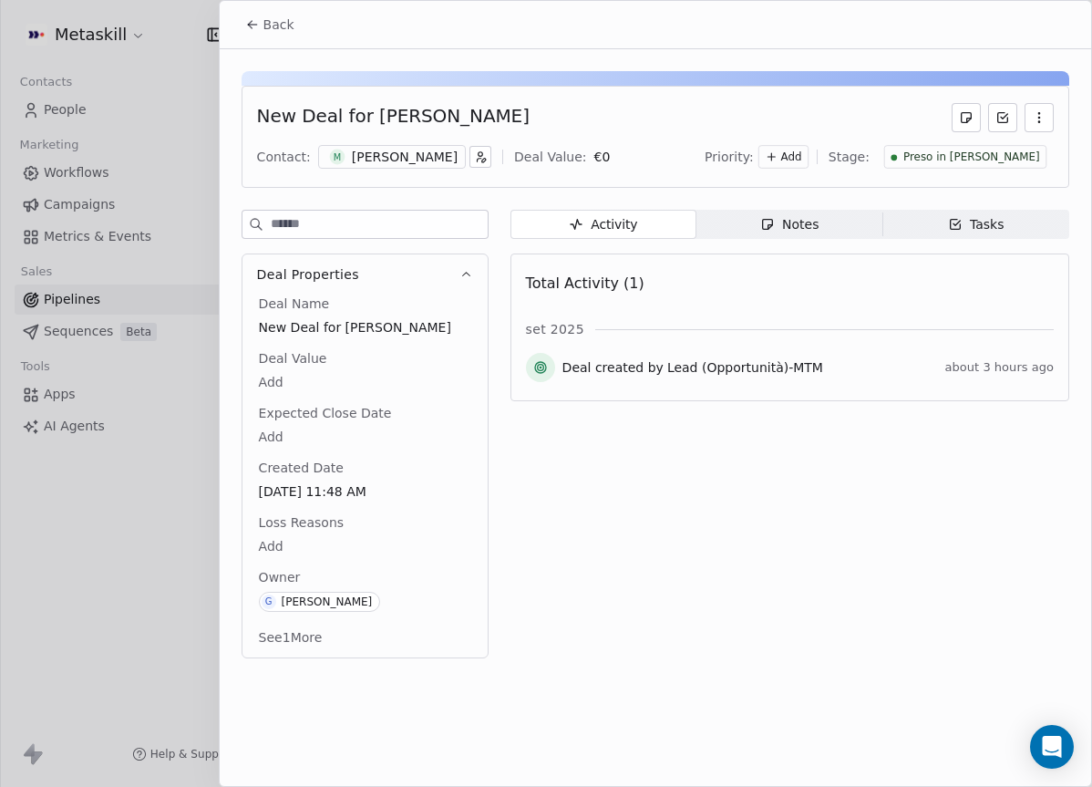
drag, startPoint x: 284, startPoint y: 36, endPoint x: 325, endPoint y: 55, distance: 44.9
click at [285, 37] on button "Back" at bounding box center [269, 24] width 71 height 33
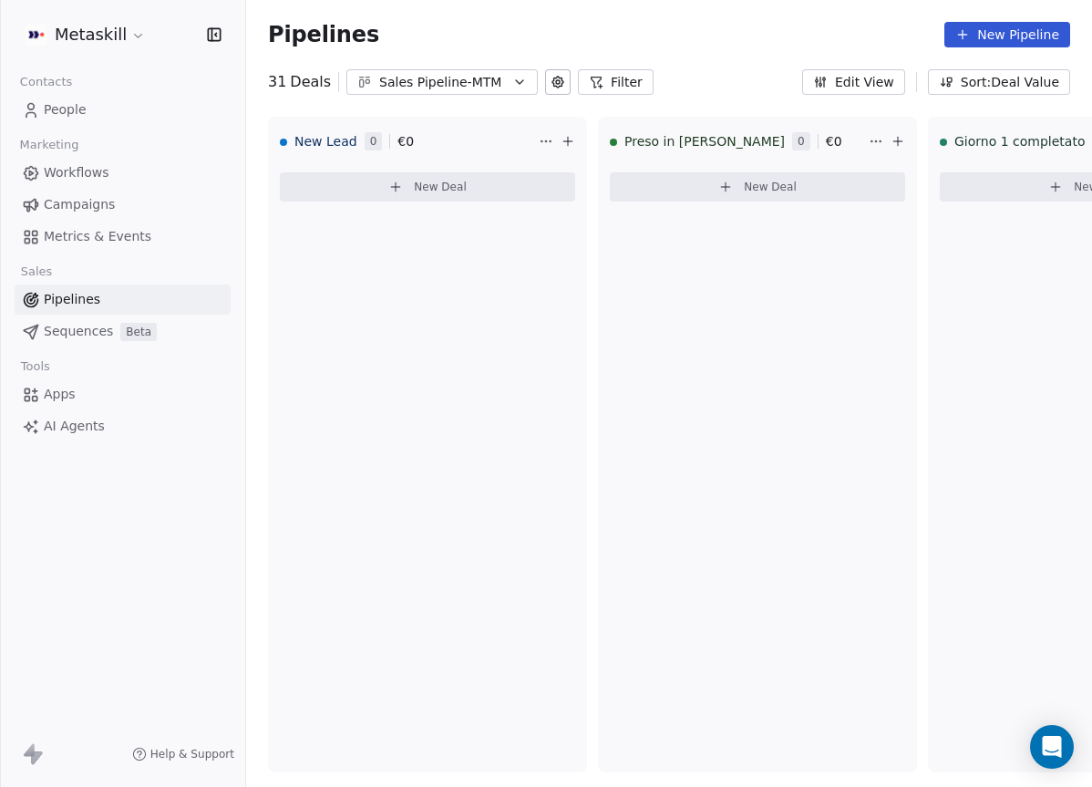
click at [410, 84] on div "Sales Pipeline-MTM" at bounding box center [442, 82] width 126 height 19
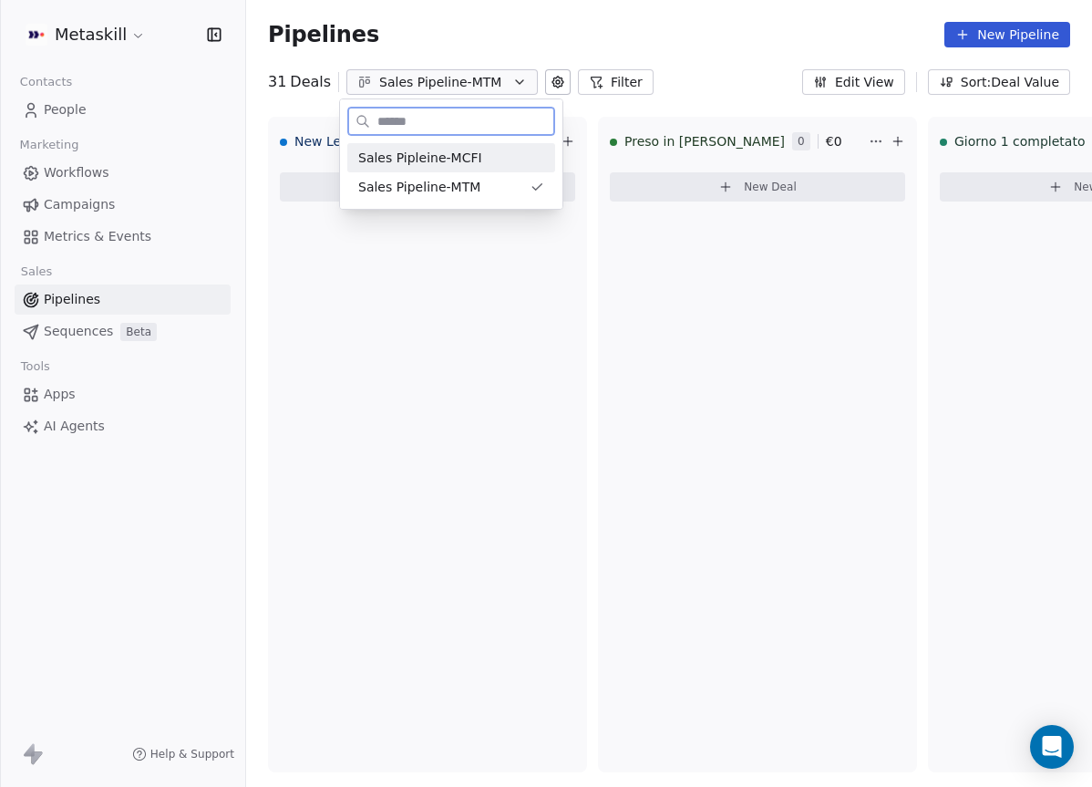
click at [448, 149] on span "Sales Pipleine-MCFI" at bounding box center [420, 158] width 124 height 19
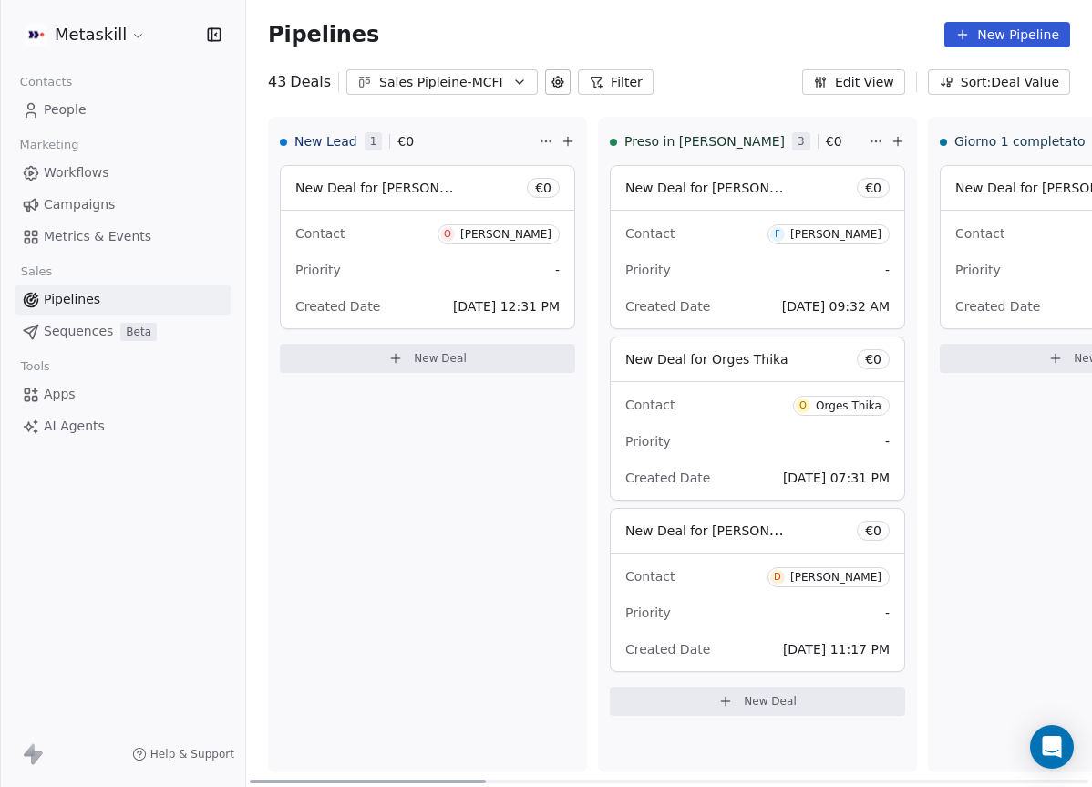
click at [432, 211] on div "Contact O Orlando Conforti Priority - Created Date Sep 24, 2025 12:31 PM" at bounding box center [428, 270] width 294 height 118
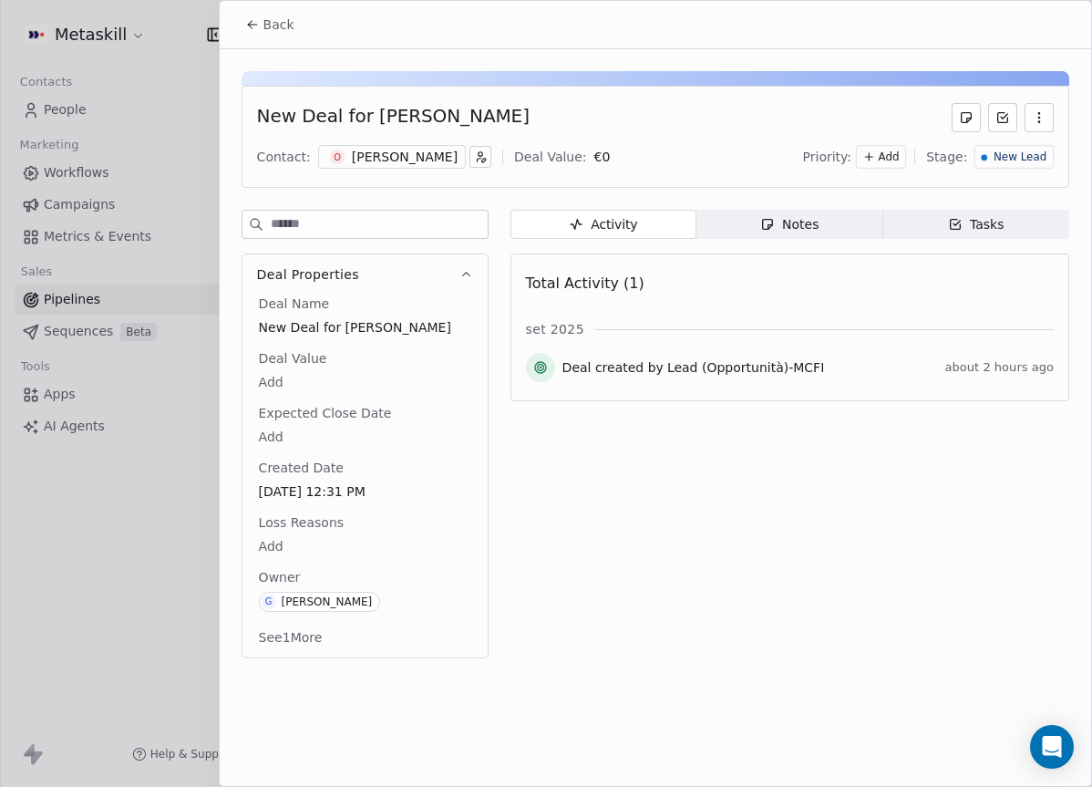
click at [422, 168] on div "Contact: O Orlando Conforti Deal Value: € 0 Priority: Add Stage: New Lead" at bounding box center [655, 156] width 797 height 27
click at [420, 159] on div "Orlando Conforti" at bounding box center [405, 157] width 106 height 18
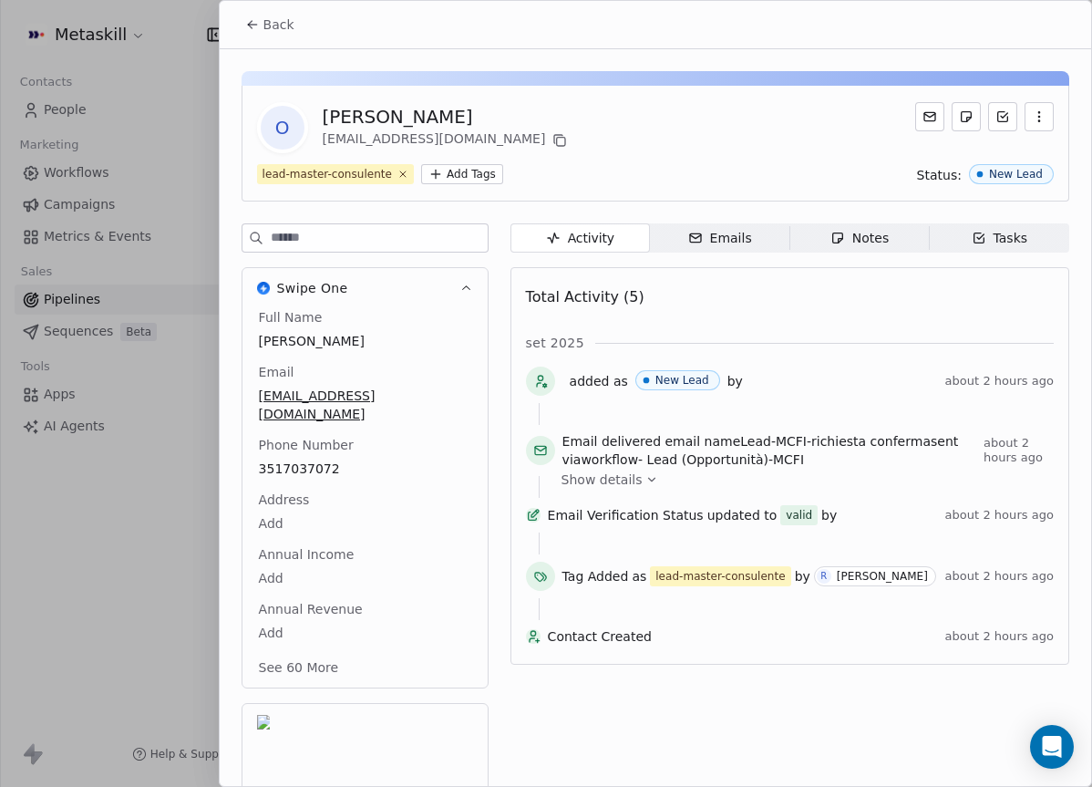
click at [315, 459] on span "3517037072" at bounding box center [365, 468] width 212 height 18
click at [413, 436] on div "Phone Number 3517037072" at bounding box center [365, 459] width 220 height 46
click at [454, 364] on div "Email dino.c79@gmail.com" at bounding box center [365, 394] width 220 height 62
click at [497, 325] on div "Swipe One Full Name Orlando Conforti Email dino.c79@gmail.com Phone Number 3517…" at bounding box center [656, 565] width 828 height 684
click at [552, 138] on icon at bounding box center [559, 140] width 15 height 15
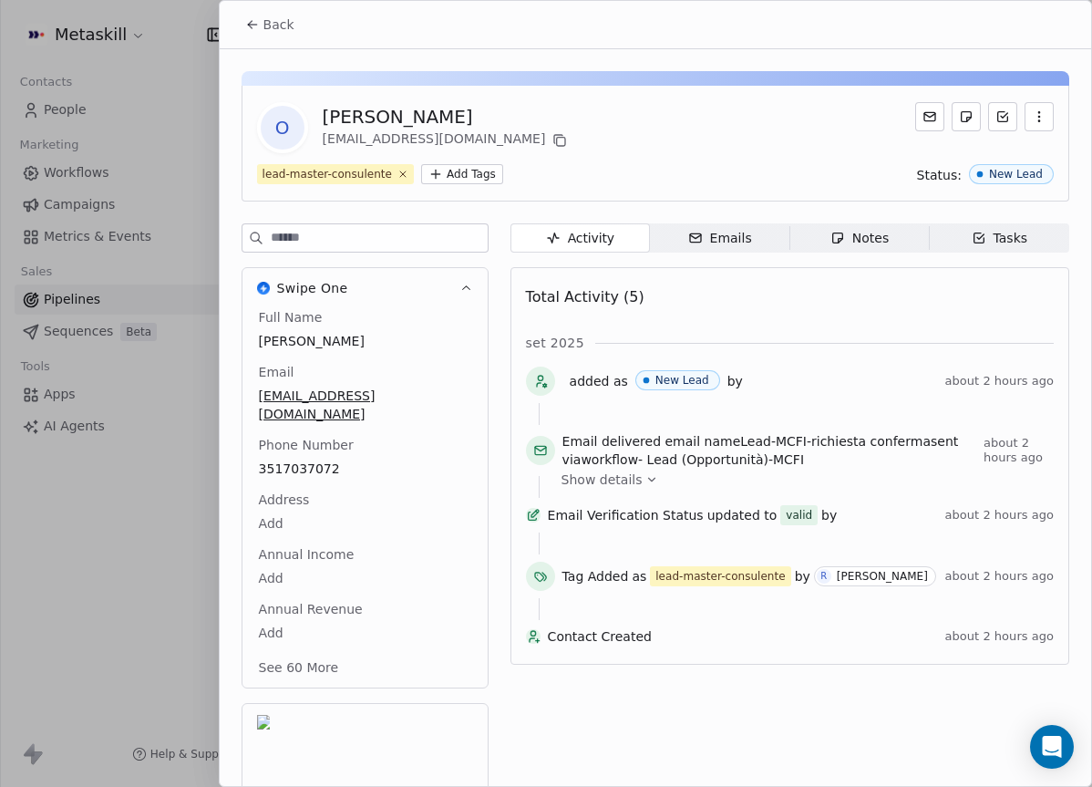
click at [865, 248] on span "Notes Notes" at bounding box center [858, 237] width 139 height 29
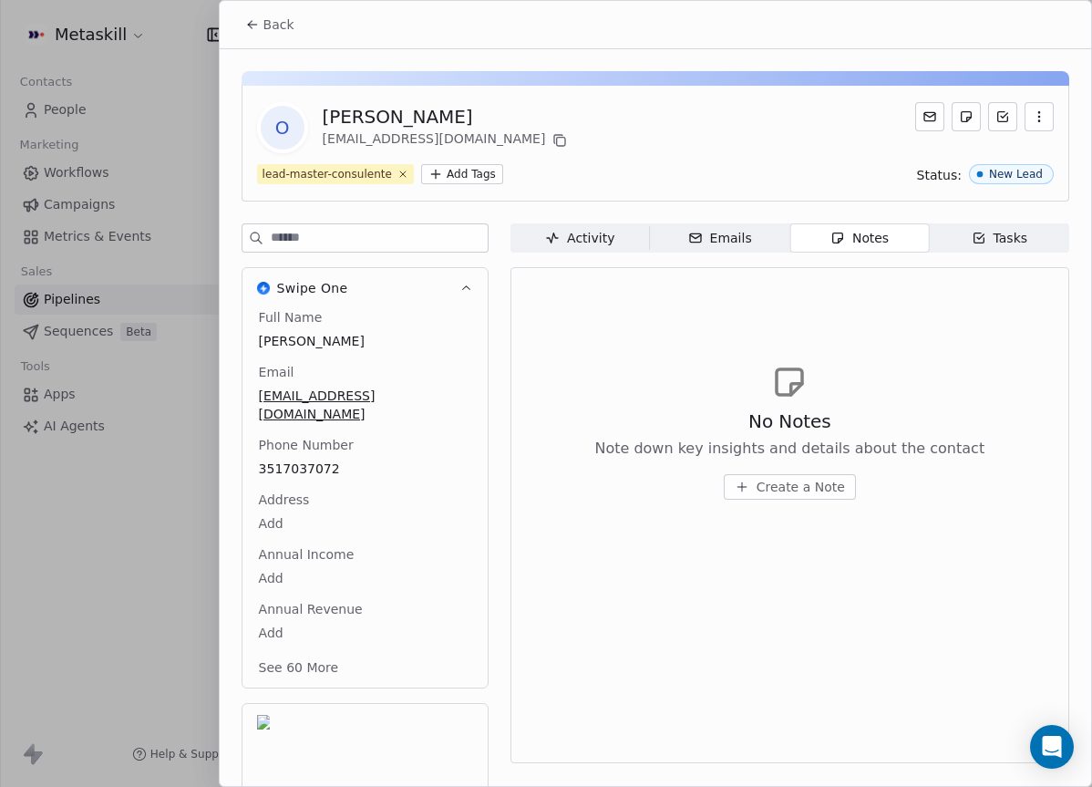
click at [793, 482] on span "Create a Note" at bounding box center [801, 487] width 88 height 18
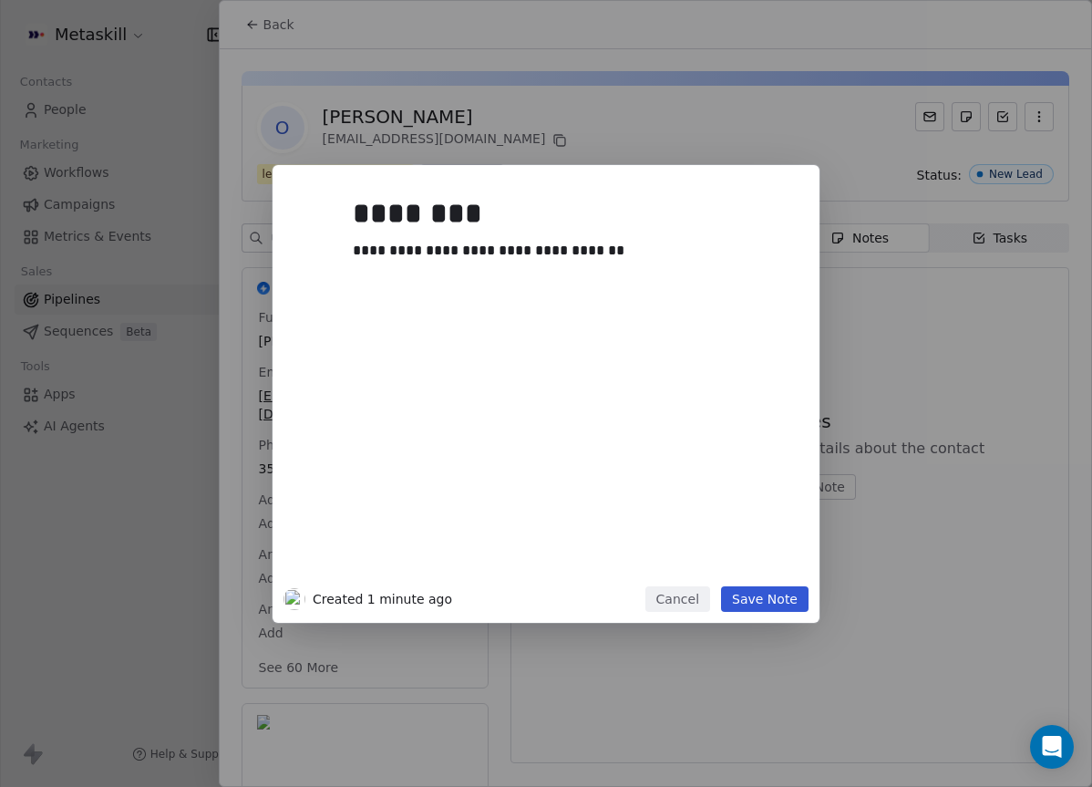
click at [774, 609] on button "Save Note" at bounding box center [765, 599] width 88 height 26
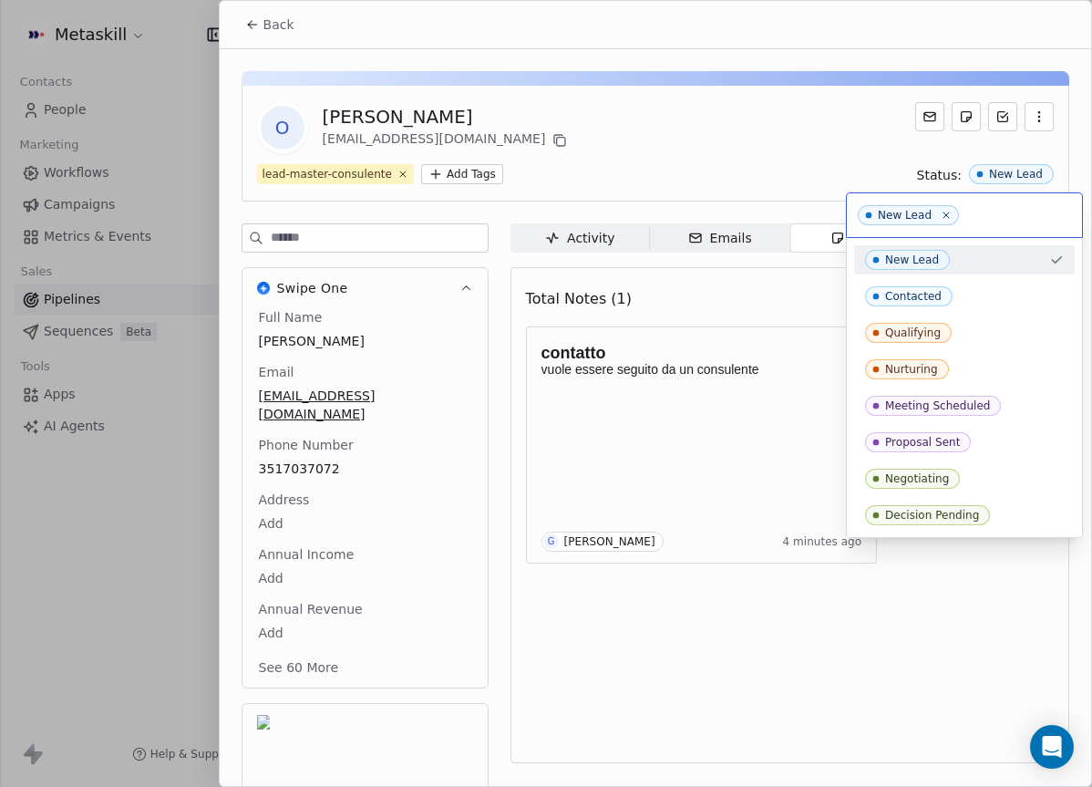
click at [465, 57] on html "Metaskill Contacts People Marketing Workflows Campaigns Metrics & Events Sales …" at bounding box center [546, 393] width 1092 height 787
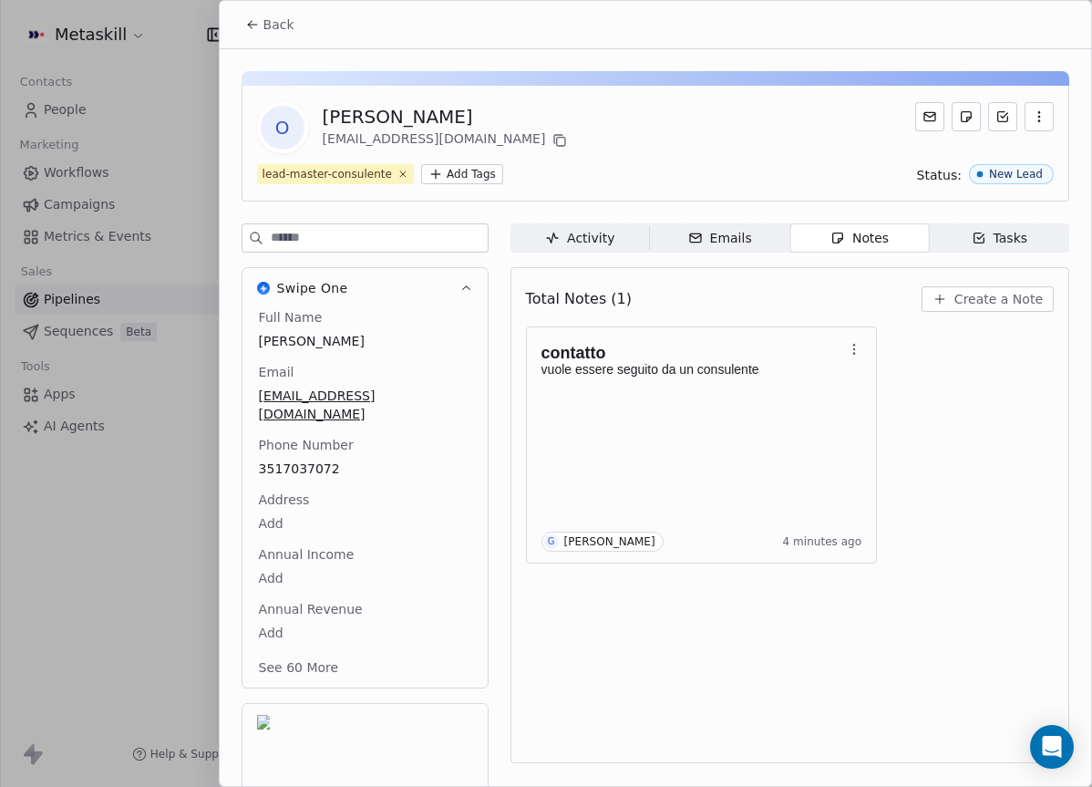
click at [294, 31] on button "Back" at bounding box center [269, 24] width 71 height 33
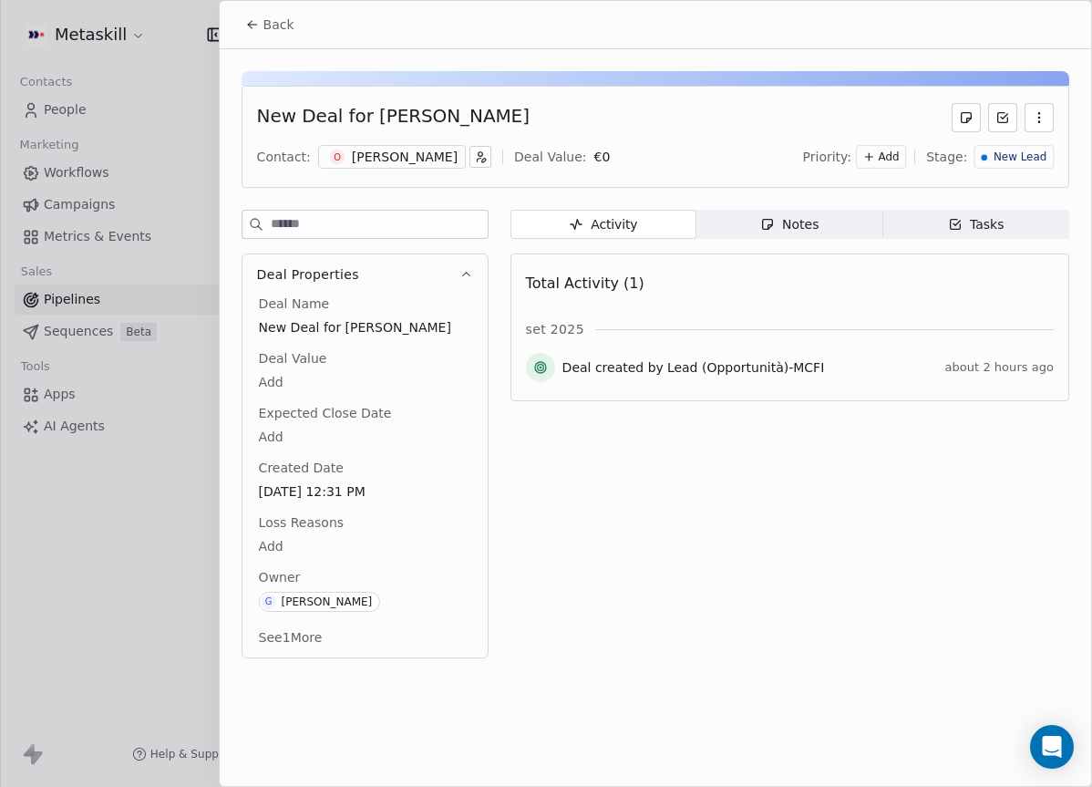
click at [1016, 162] on span "New Lead" at bounding box center [1020, 156] width 53 height 15
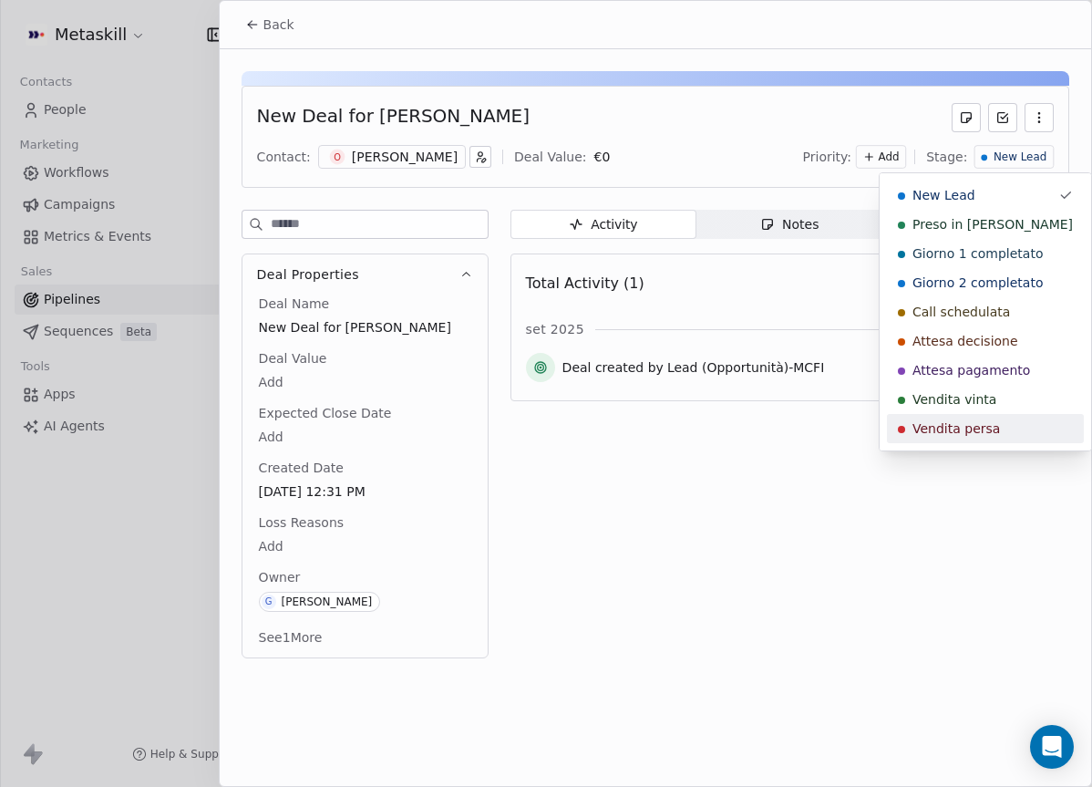
click at [974, 428] on span "Vendita persa" at bounding box center [956, 428] width 88 height 18
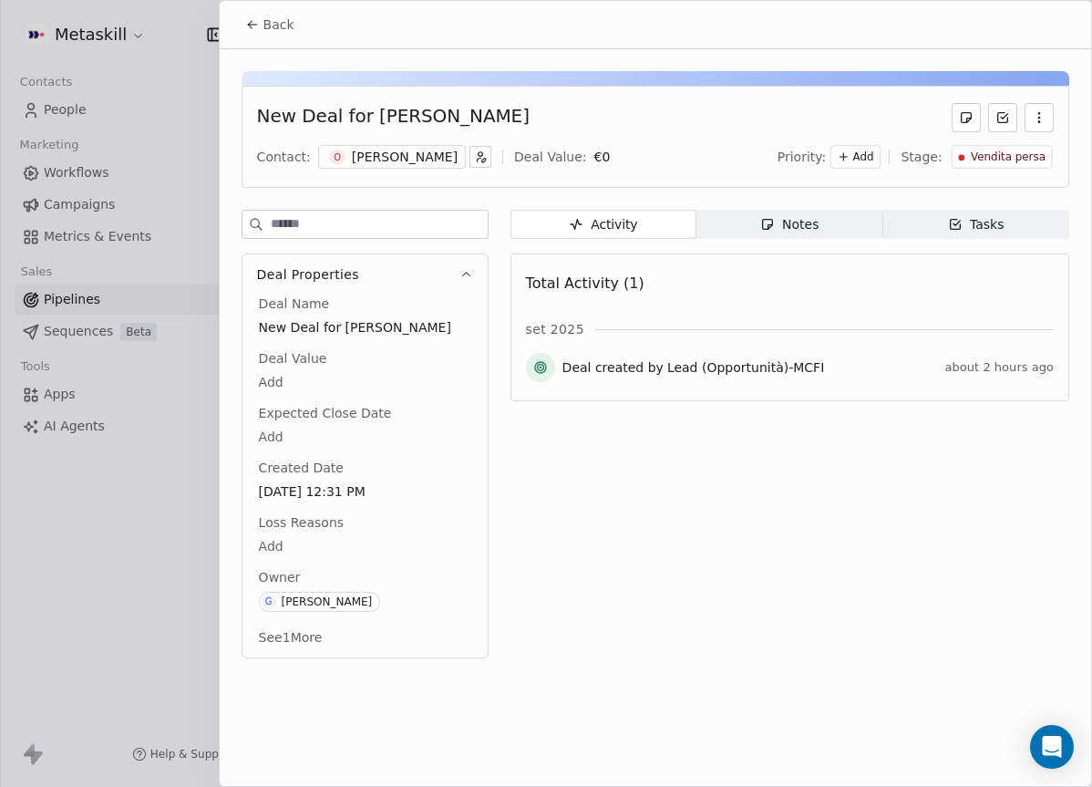
click at [338, 522] on span "Loss Reasons" at bounding box center [301, 522] width 92 height 18
click at [298, 535] on body "Metaskill Contacts People Marketing Workflows Campaigns Metrics & Events Sales …" at bounding box center [546, 393] width 1092 height 787
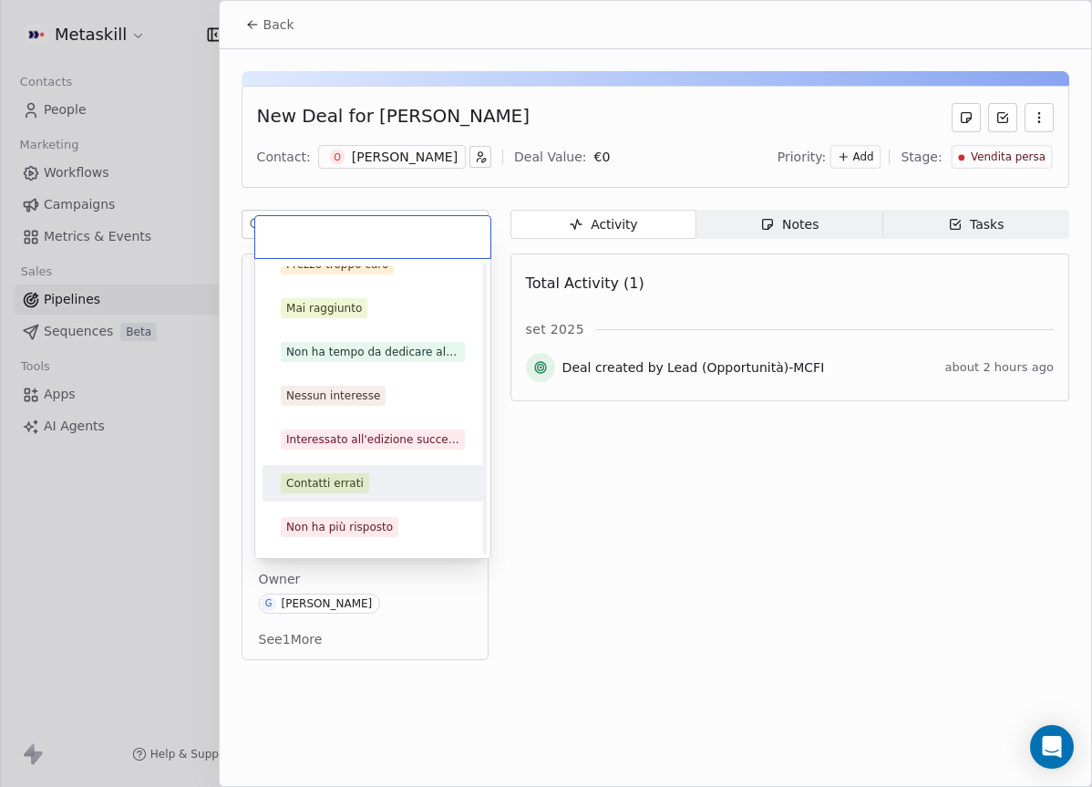
scroll to position [58, 0]
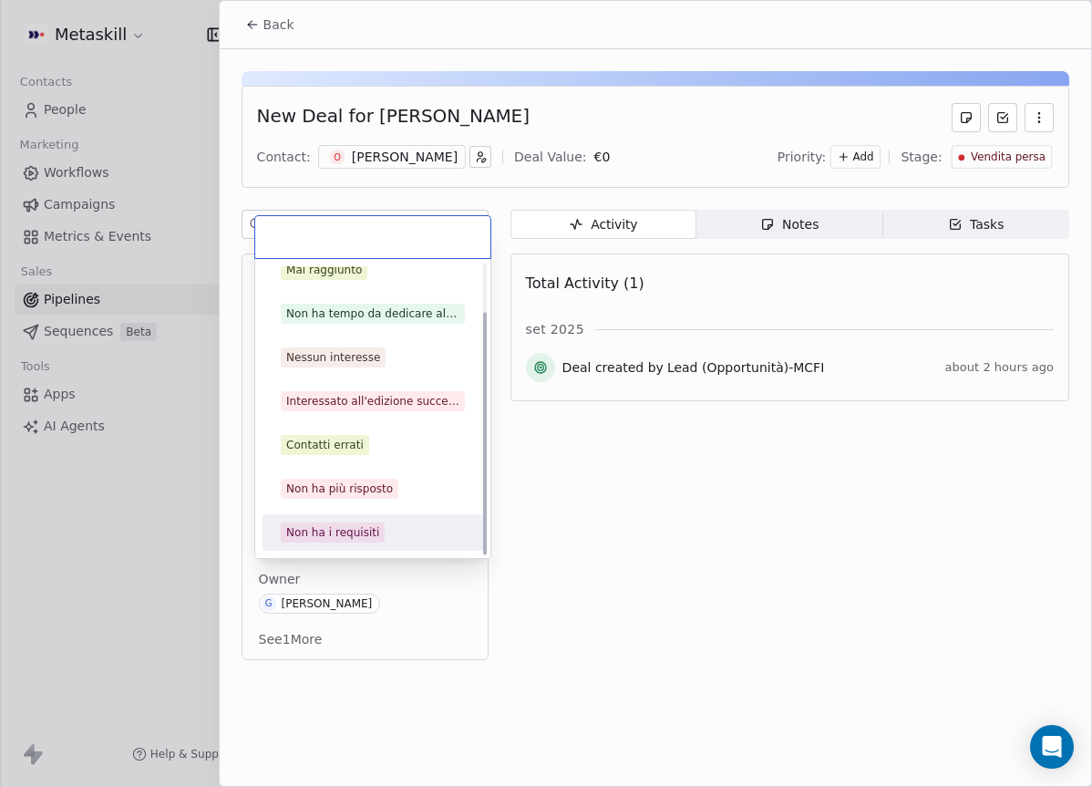
click at [366, 520] on div "Non ha i requisiti" at bounding box center [373, 532] width 206 height 29
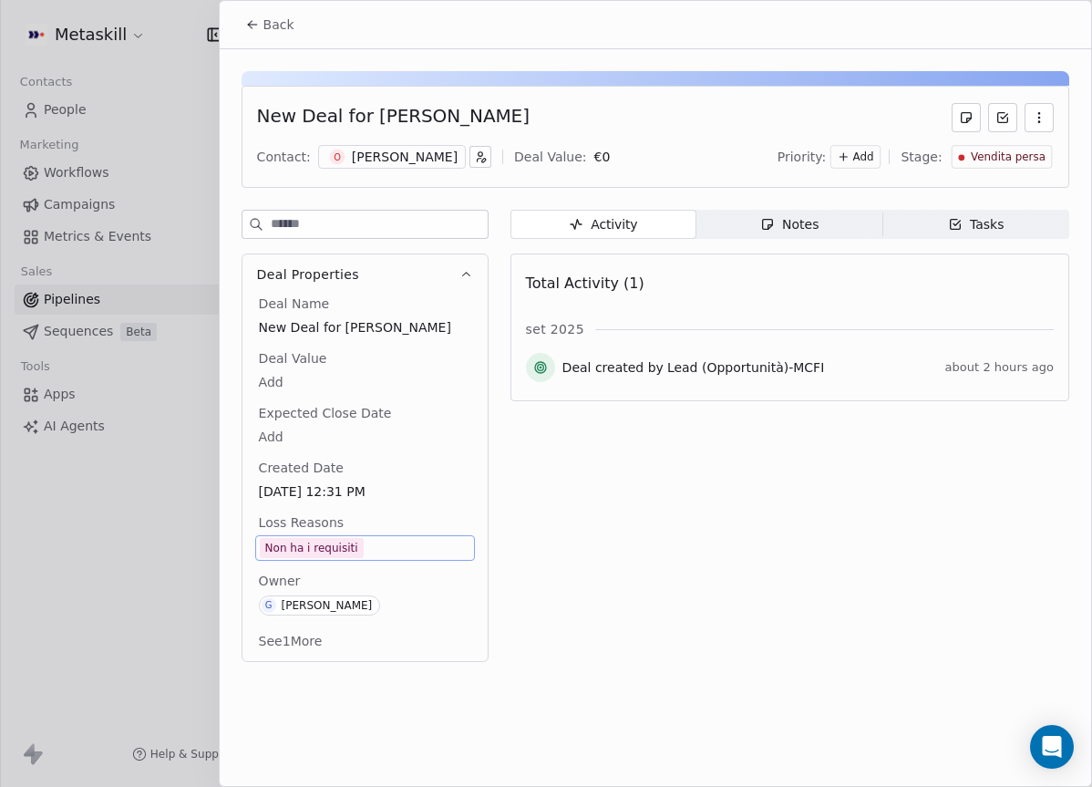
click at [253, 29] on icon at bounding box center [252, 24] width 15 height 15
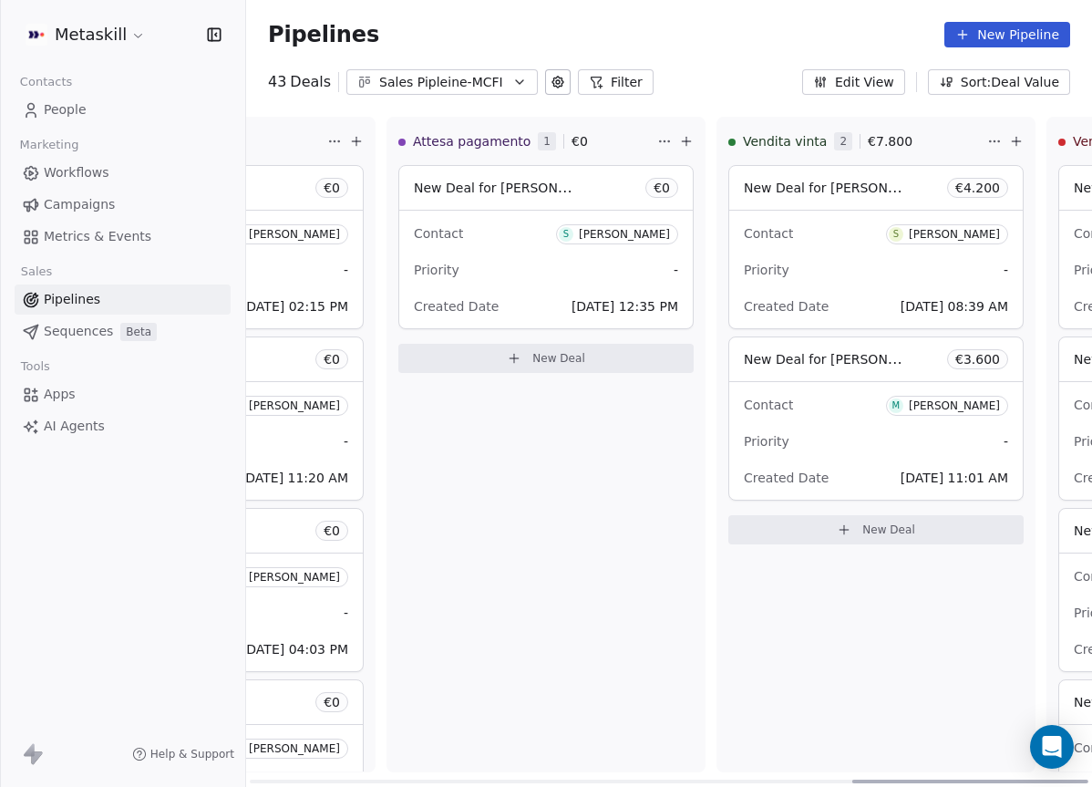
scroll to position [0, 2157]
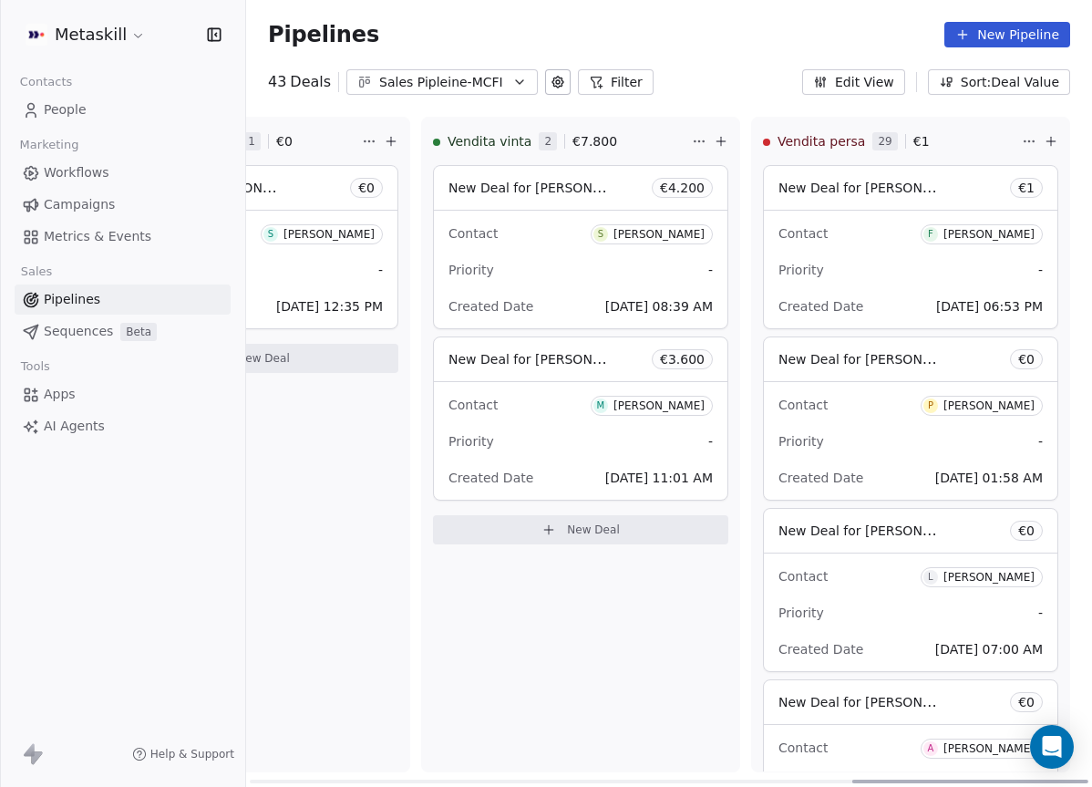
drag, startPoint x: 428, startPoint y: 778, endPoint x: 1217, endPoint y: 717, distance: 790.8
click at [1088, 779] on div at bounding box center [970, 781] width 236 height 4
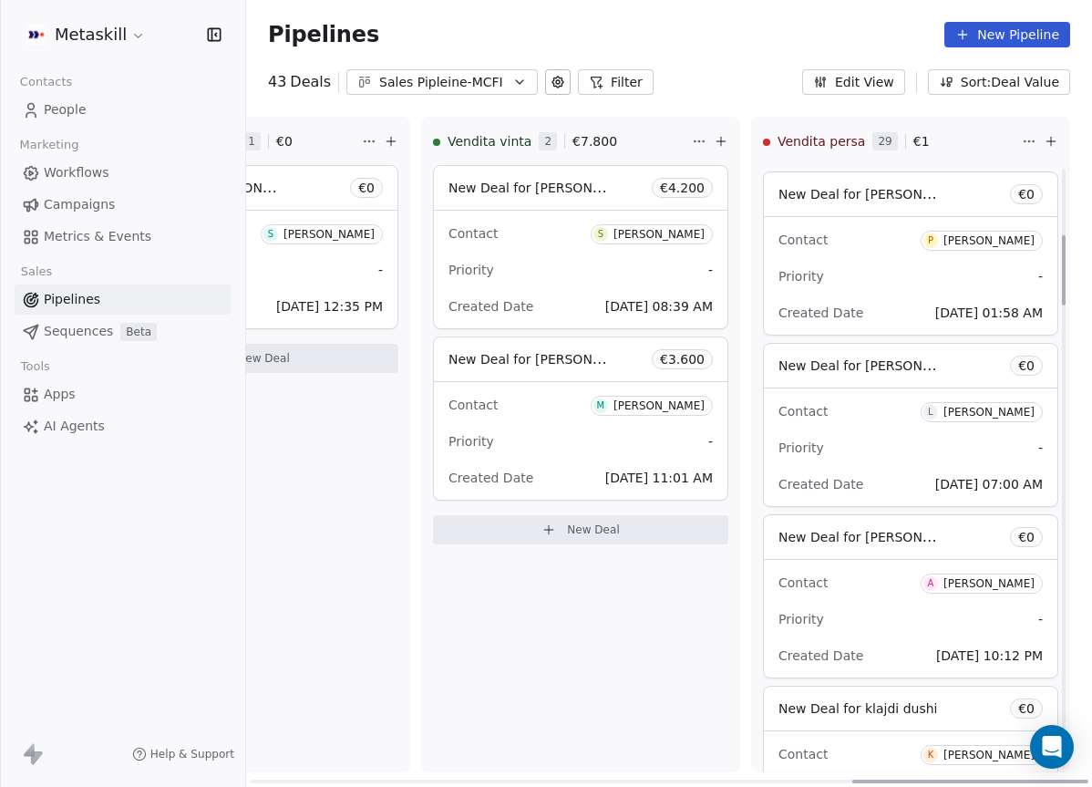
scroll to position [0, 0]
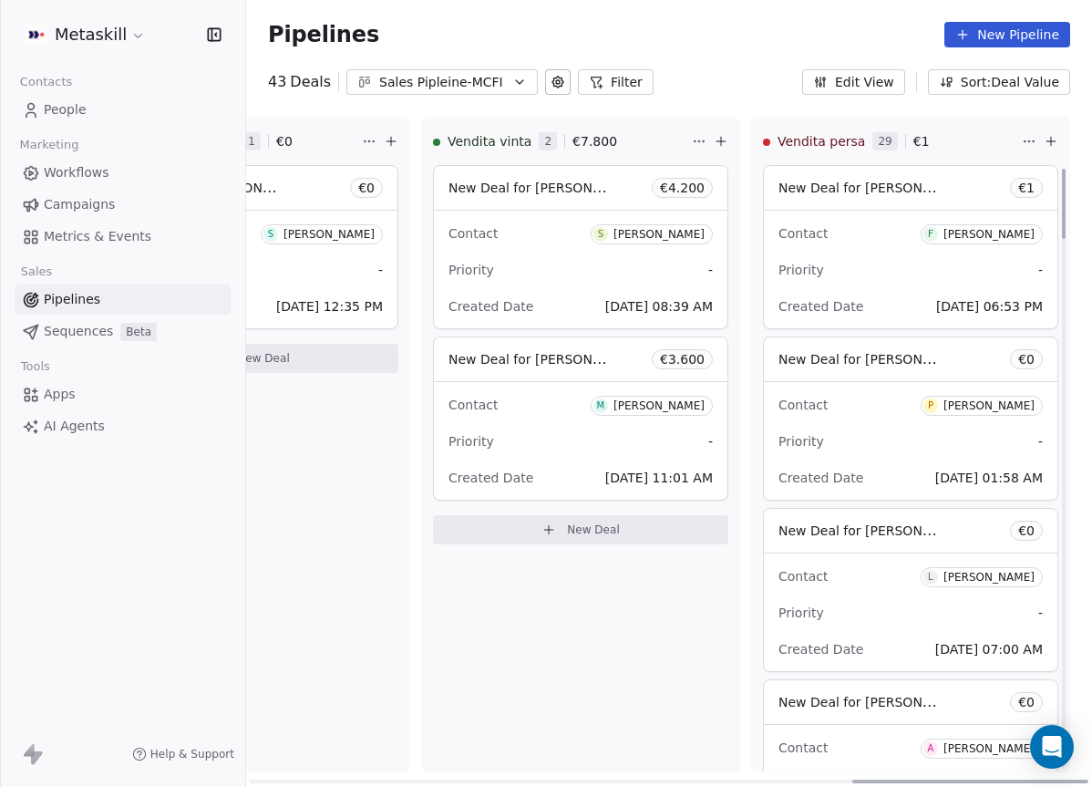
click at [629, 644] on div "Vendita vinta 2 € 7.800 New Deal for [PERSON_NAME] € 4.200 Contact S [PERSON_NA…" at bounding box center [580, 444] width 319 height 655
click at [747, 56] on div "Pipelines New Pipeline" at bounding box center [669, 34] width 846 height 69
click at [407, 726] on div "Attesa pagamento 1 € 0 New Deal for [PERSON_NAME] € 0 Contact S [PERSON_NAME] P…" at bounding box center [250, 444] width 319 height 655
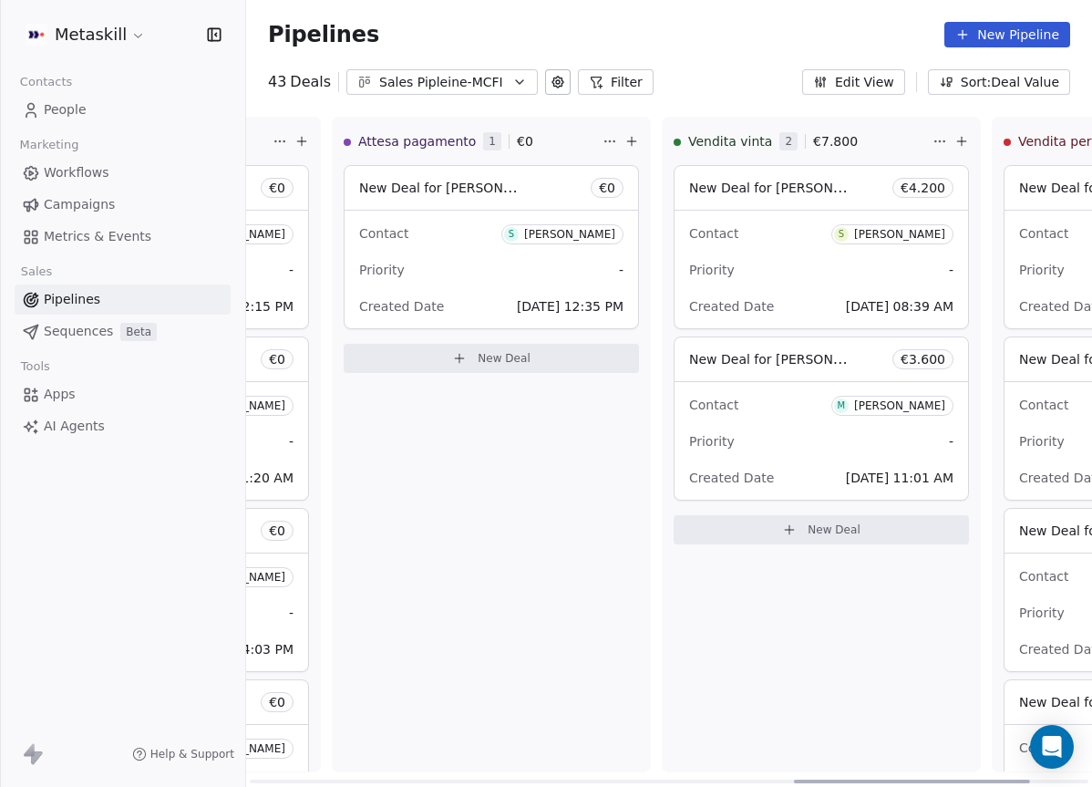
scroll to position [0, 1905]
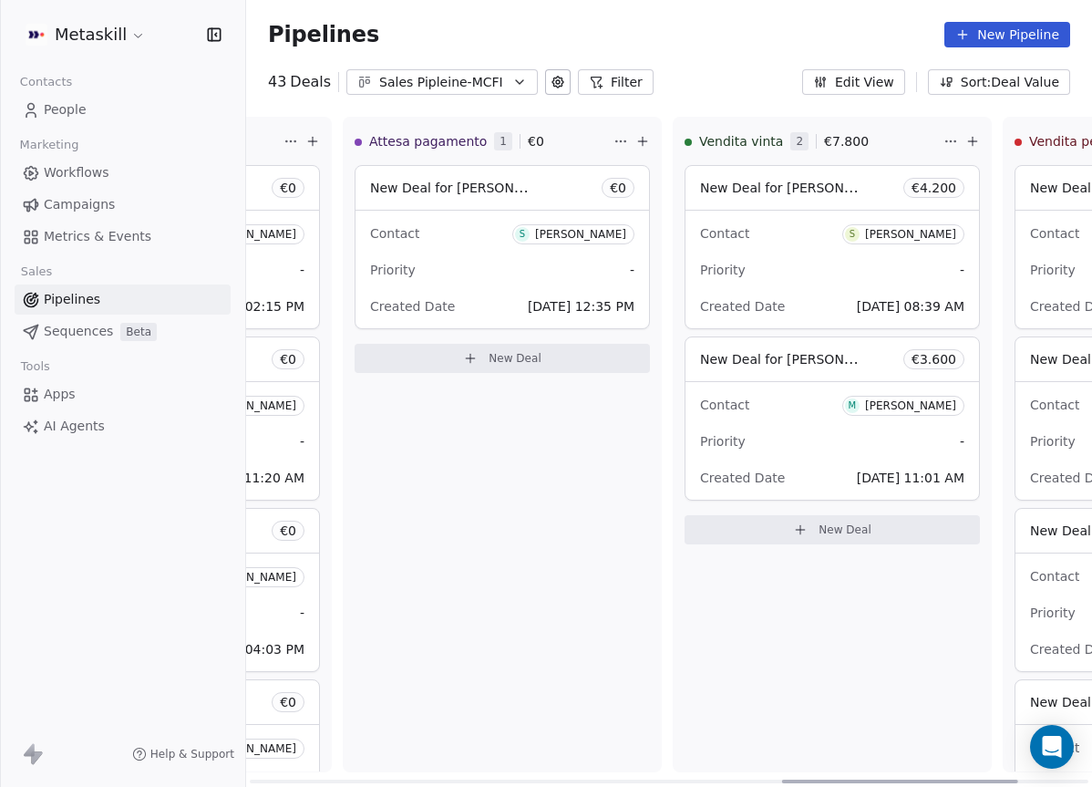
drag, startPoint x: 871, startPoint y: 779, endPoint x: 800, endPoint y: 734, distance: 83.7
click at [800, 779] on div at bounding box center [900, 781] width 236 height 4
click at [485, 85] on div "Sales Pipleine-MCFI" at bounding box center [442, 82] width 126 height 19
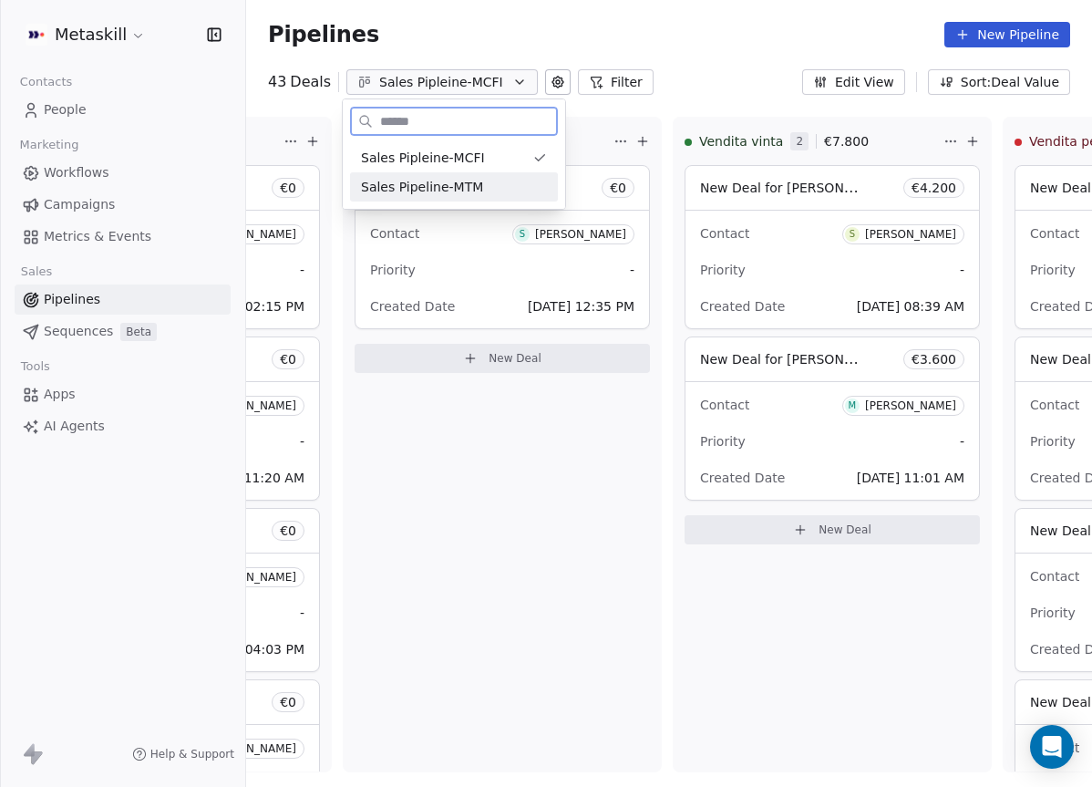
click at [512, 187] on div "Sales Pipeline-MTM" at bounding box center [454, 187] width 186 height 19
